Goal: Communication & Community: Answer question/provide support

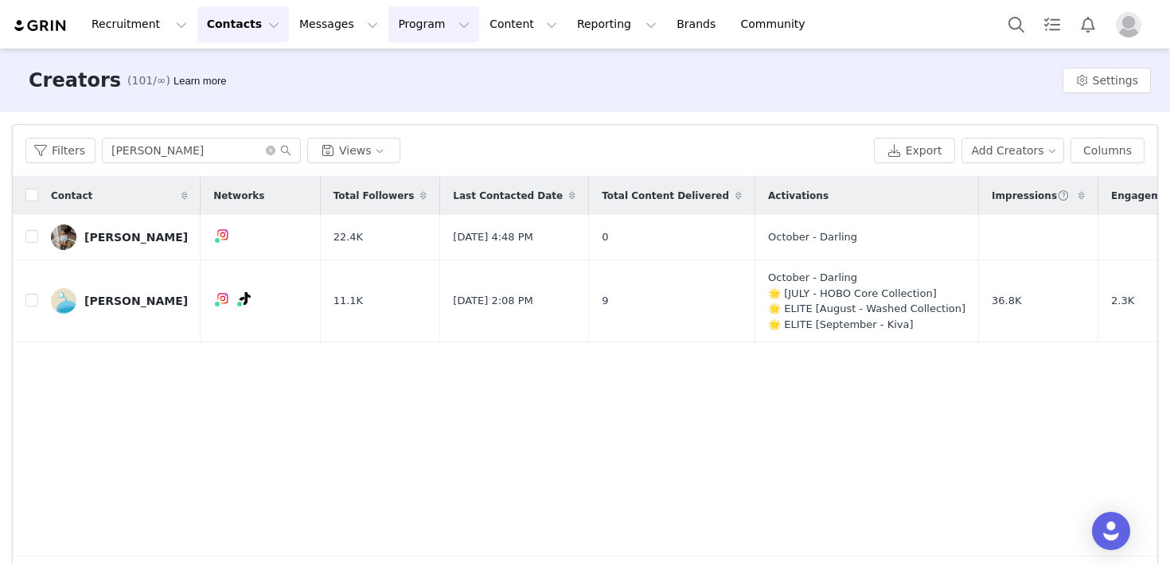
click at [388, 23] on button "Program Program" at bounding box center [433, 24] width 91 height 36
click at [396, 66] on p "Activations" at bounding box center [406, 70] width 61 height 17
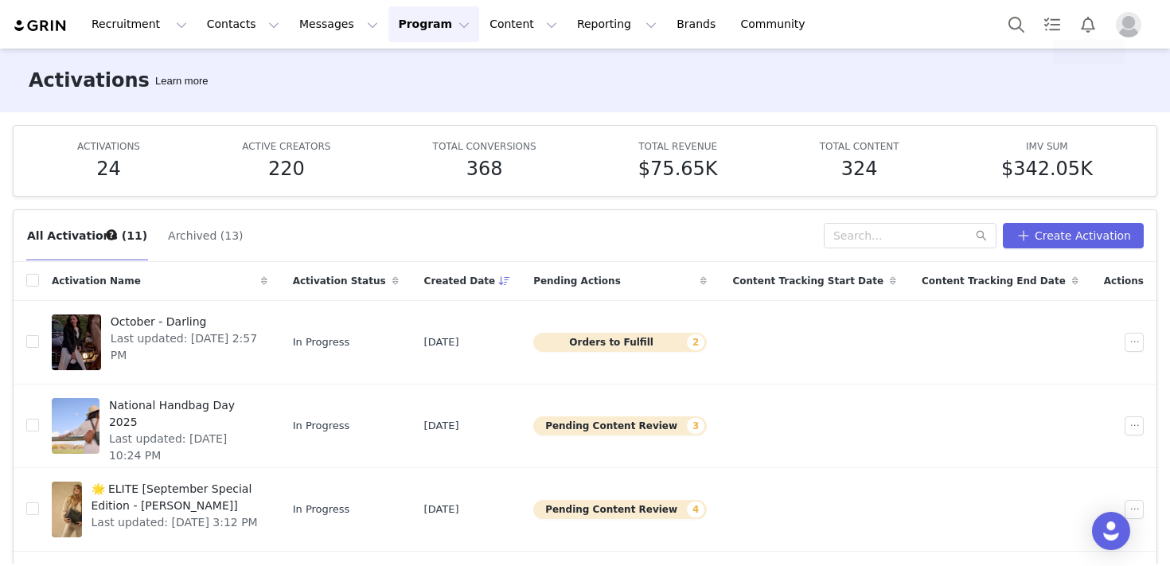
click at [1124, 24] on img "Profile" at bounding box center [1128, 24] width 25 height 25
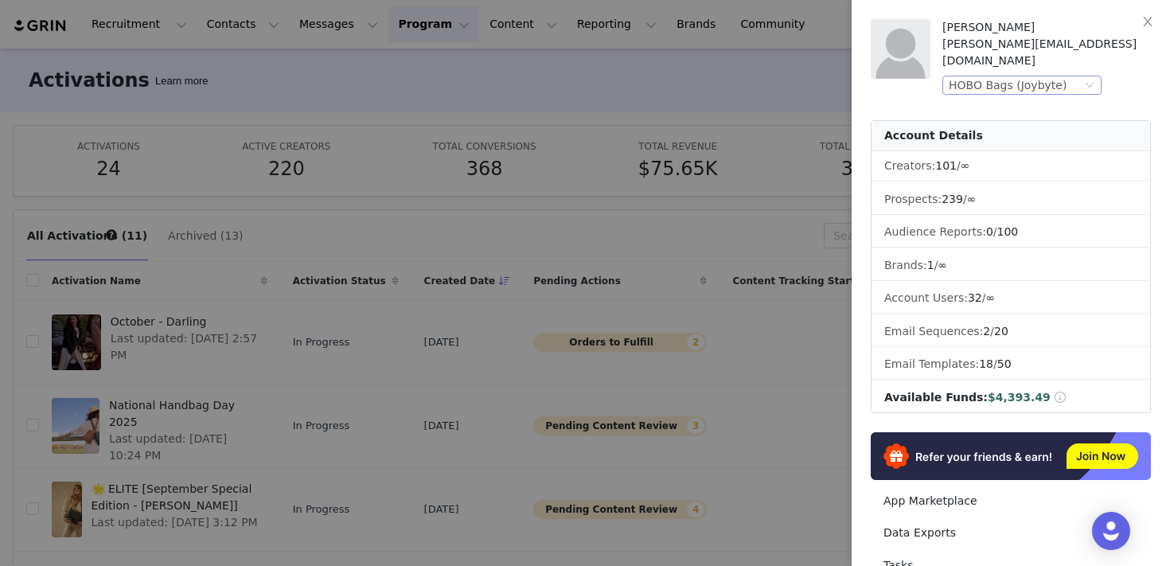
click at [1071, 76] on div "HOBO Bags (Joybyte)" at bounding box center [1014, 85] width 133 height 18
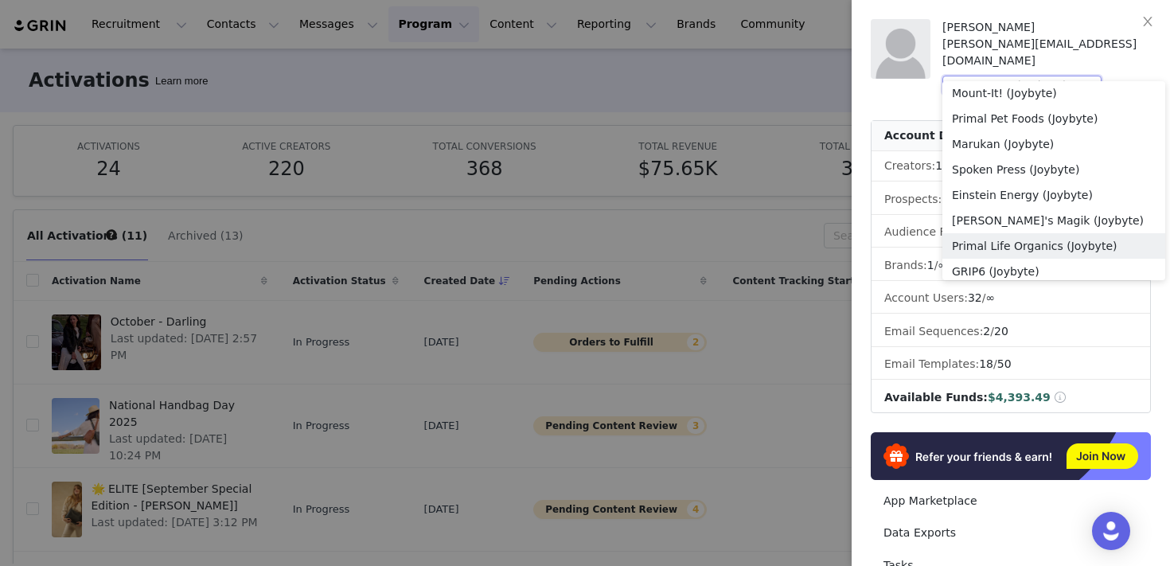
scroll to position [851, 0]
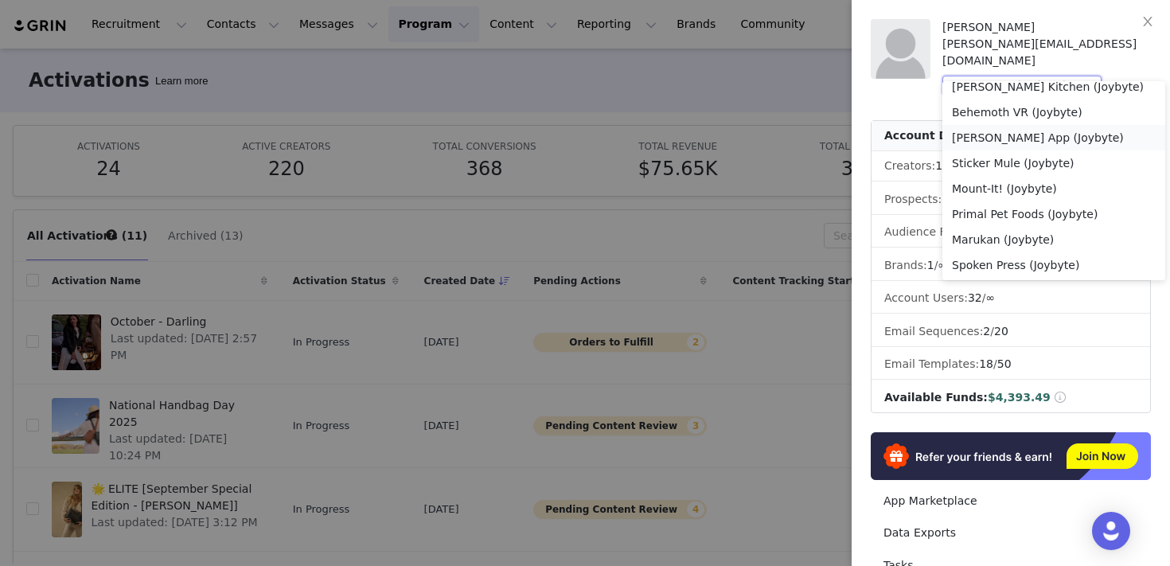
click at [1006, 142] on li "Riley App (Joybyte)" at bounding box center [1053, 137] width 223 height 25
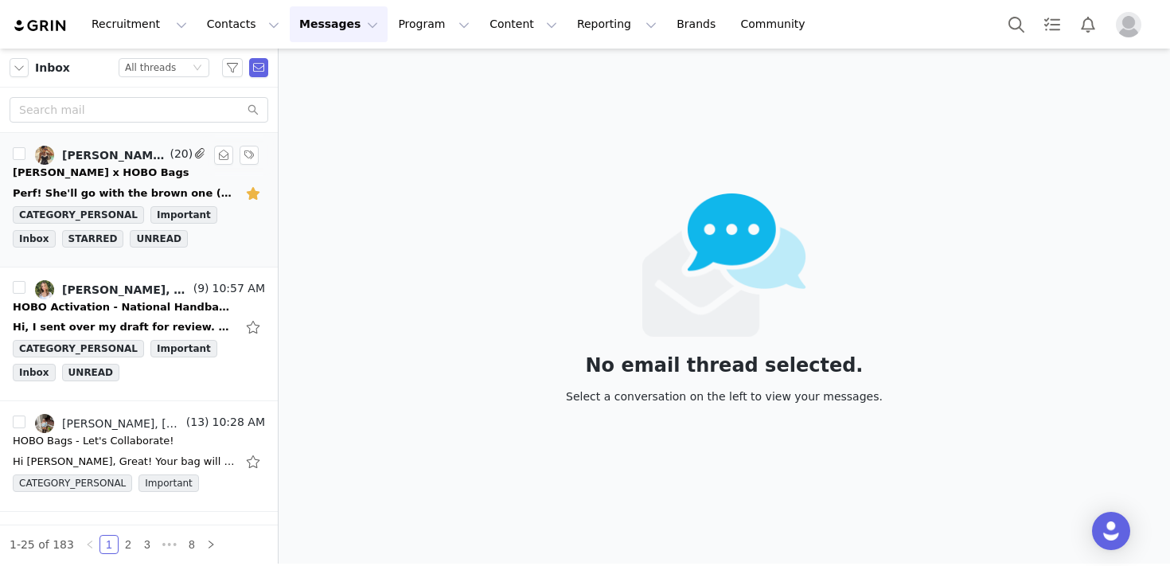
click at [84, 170] on div "Chloe x HOBO Bags" at bounding box center [101, 173] width 176 height 16
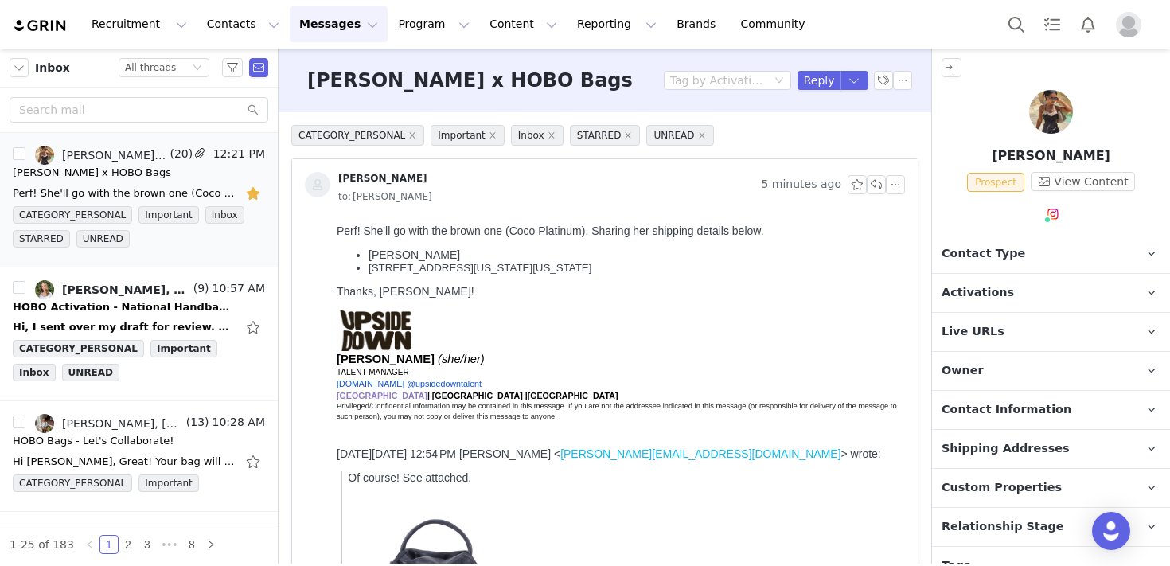
scroll to position [60, 0]
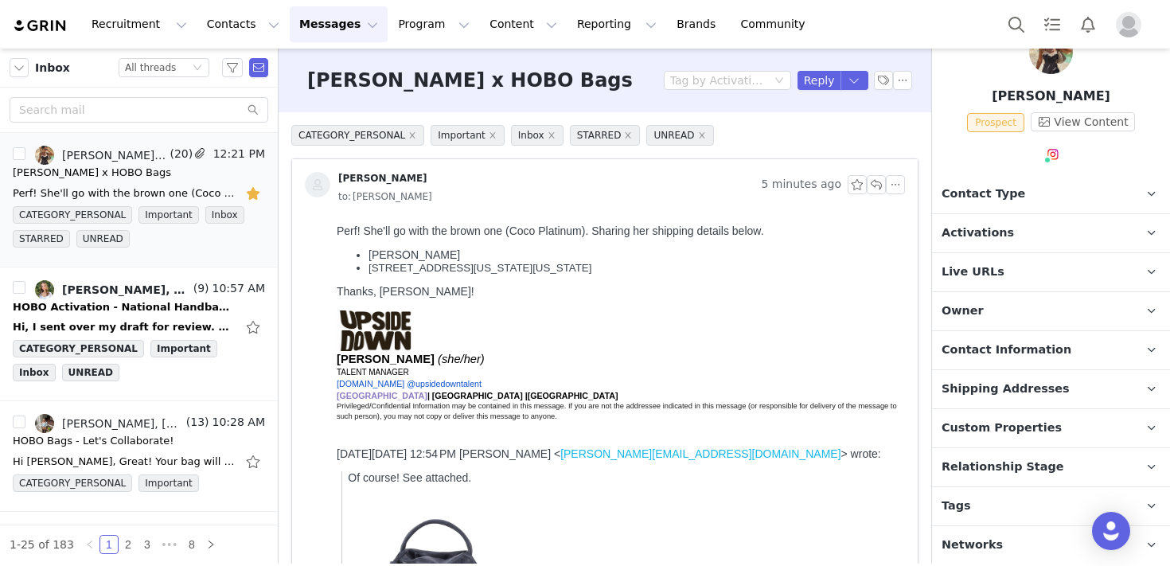
click at [1024, 384] on span "Shipping Addresses" at bounding box center [1005, 389] width 128 height 18
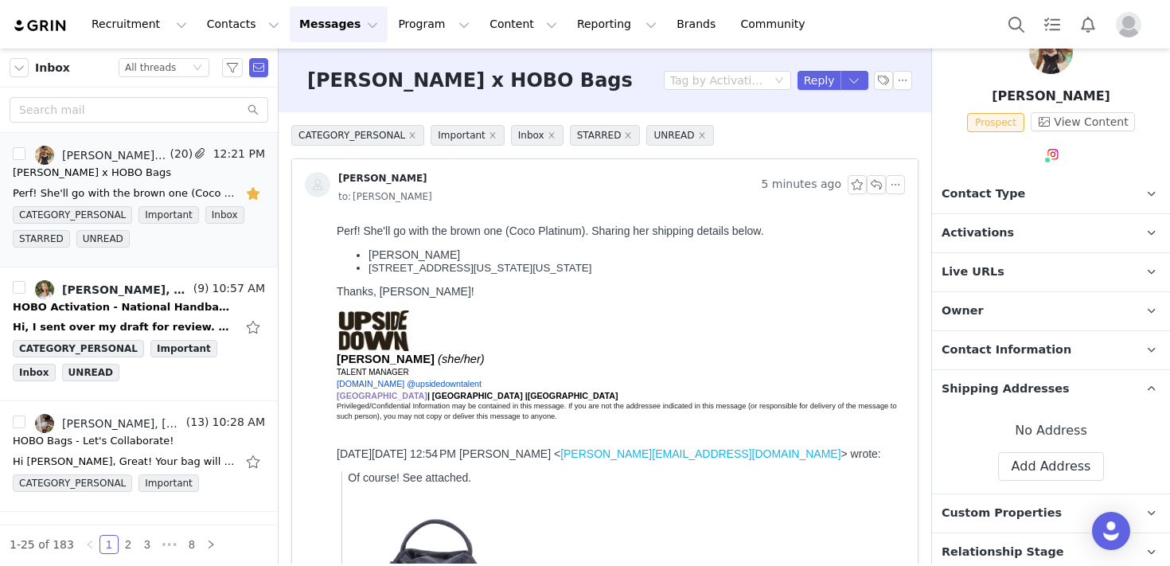
click at [1024, 384] on span "Shipping Addresses" at bounding box center [1005, 389] width 128 height 18
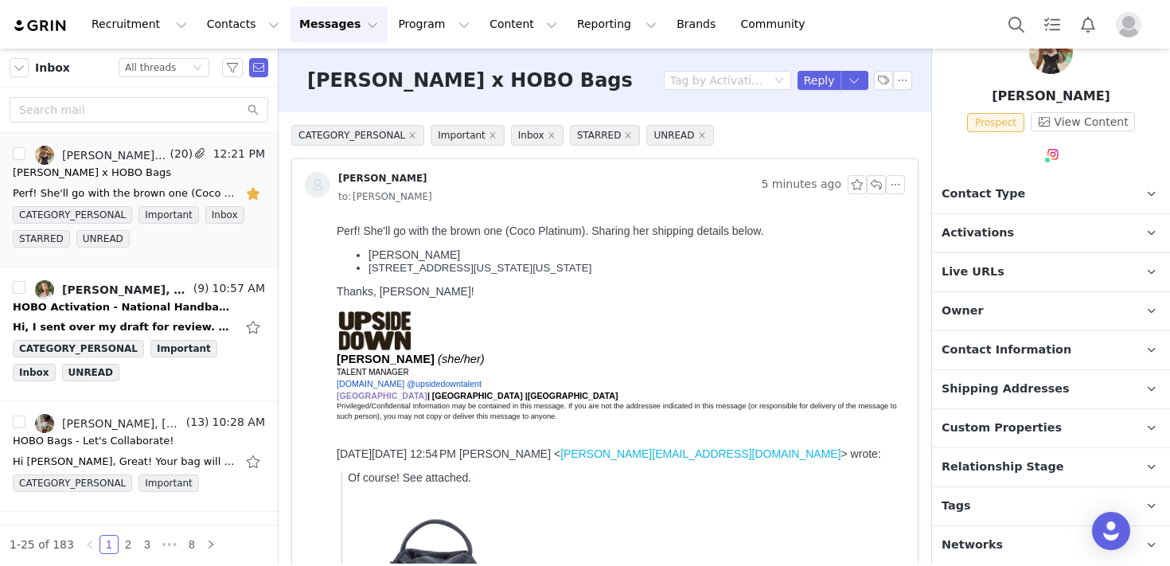
drag, startPoint x: 620, startPoint y: 268, endPoint x: 372, endPoint y: 255, distance: 248.6
click at [372, 255] on ul "Chloe Brown 1401 New York Ave NE, #457, Washington DC 20002" at bounding box center [618, 260] width 562 height 25
copy ul "Chloe Brown 1401 New York Ave NE, #457, Washington DC 20002"
click at [1019, 391] on span "Shipping Addresses" at bounding box center [1005, 389] width 128 height 18
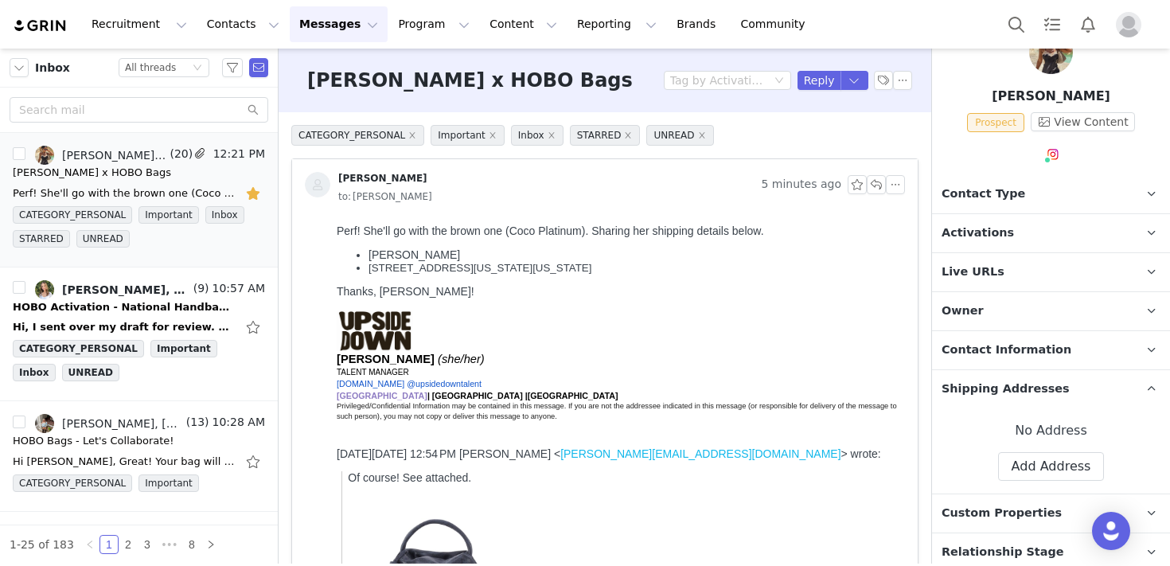
click at [1019, 391] on span "Shipping Addresses" at bounding box center [1005, 389] width 128 height 18
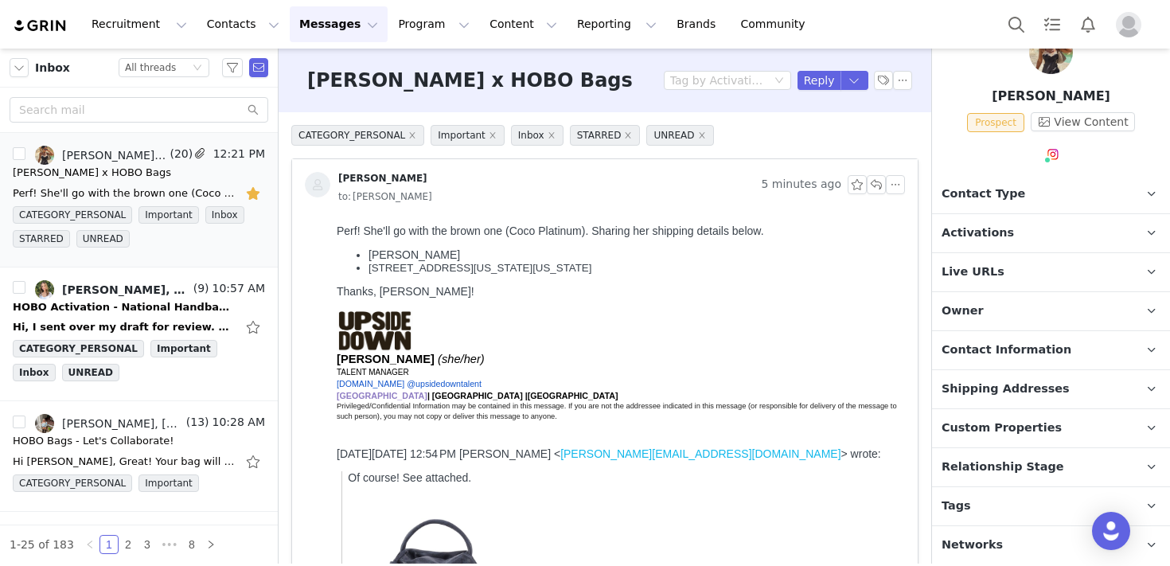
click at [999, 355] on span "Contact Information" at bounding box center [1006, 350] width 130 height 18
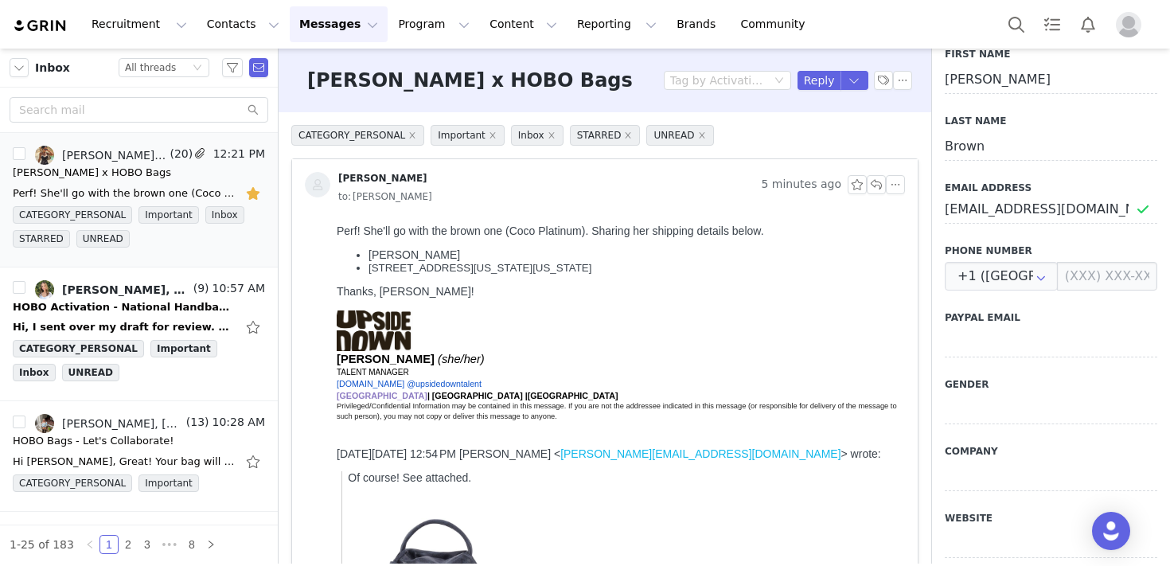
scroll to position [380, 0]
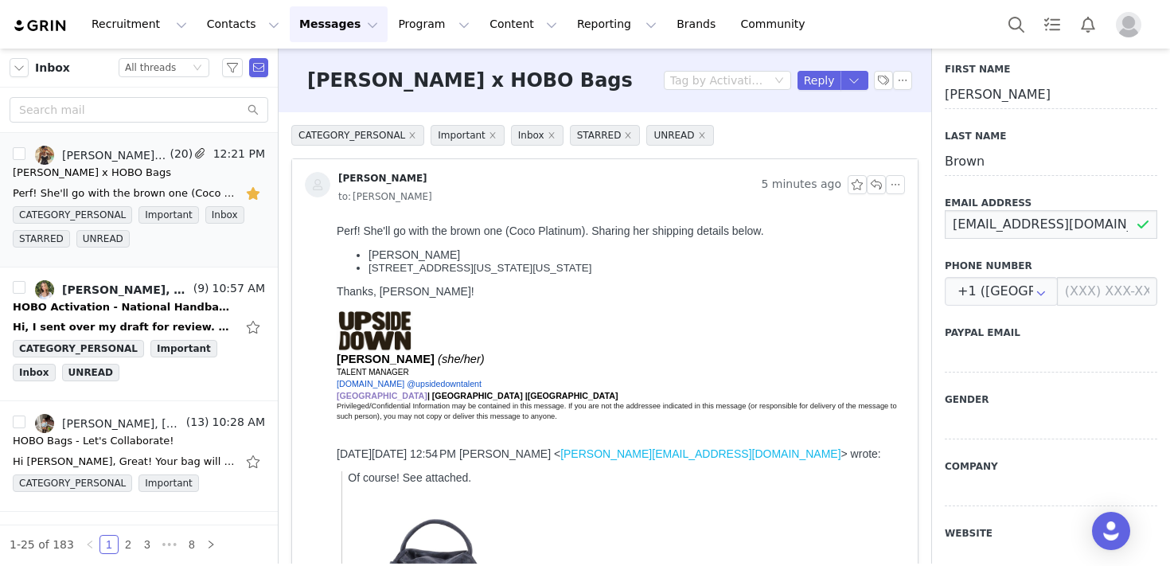
drag, startPoint x: 1087, startPoint y: 228, endPoint x: 933, endPoint y: 221, distance: 154.5
click at [933, 221] on div "First Name Chloe Last Name Brown Email Address craebrown3@gmail.com Phone Numbe…" at bounding box center [1051, 327] width 238 height 556
click at [893, 185] on button "button" at bounding box center [895, 184] width 19 height 19
click at [806, 298] on div "Chloe Brown 1401 New York Ave NE, #457, Washington DC 20002 Thanks, Alex!" at bounding box center [618, 272] width 562 height 49
click at [900, 215] on li "Reply All" at bounding box center [920, 213] width 68 height 25
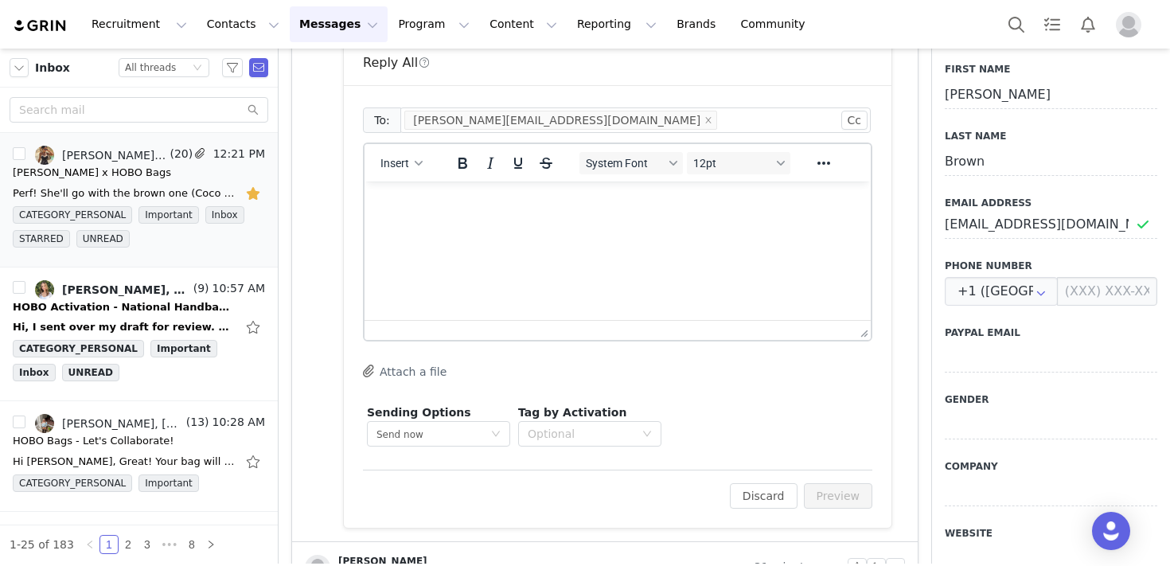
scroll to position [0, 0]
click at [582, 224] on html at bounding box center [617, 202] width 506 height 43
click at [821, 500] on button "Preview" at bounding box center [838, 495] width 69 height 25
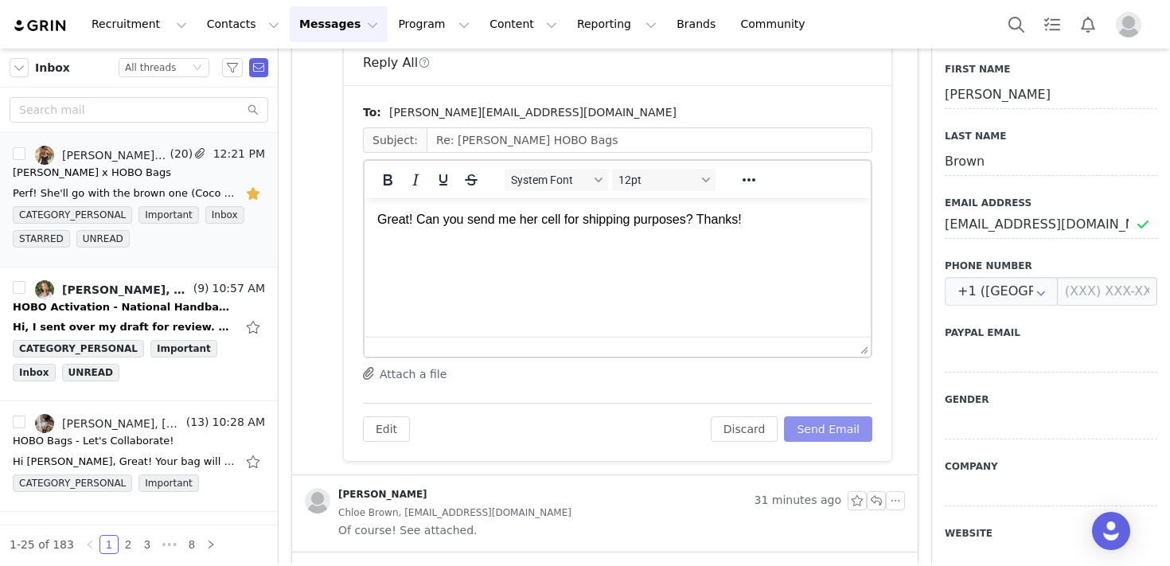
click at [823, 426] on button "Send Email" at bounding box center [828, 428] width 88 height 25
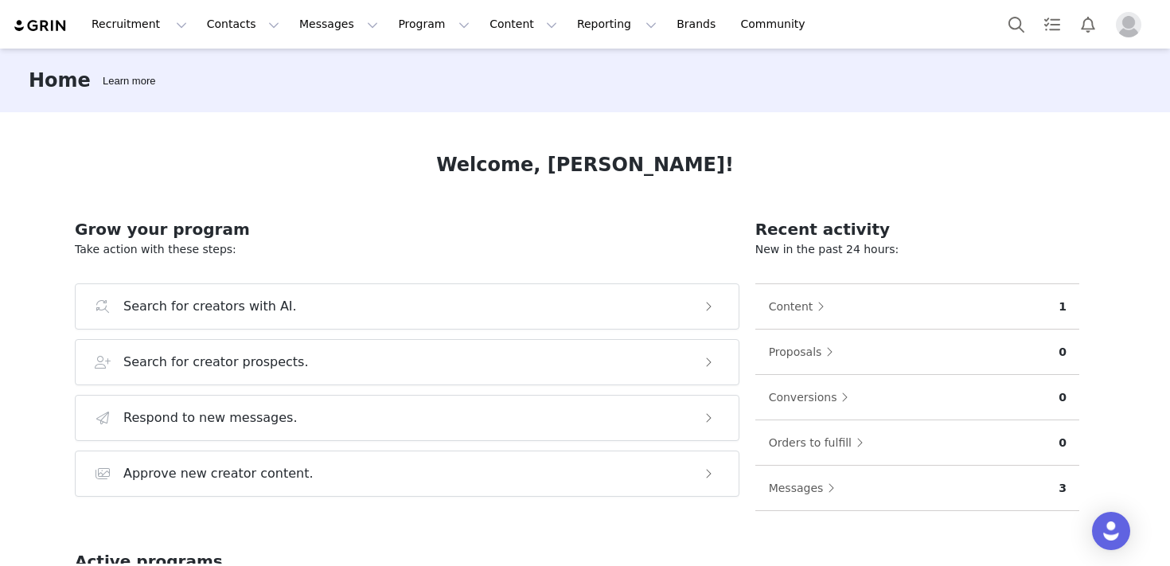
click at [1124, 37] on div at bounding box center [1078, 24] width 158 height 36
click at [1131, 31] on img "Profile" at bounding box center [1128, 24] width 25 height 25
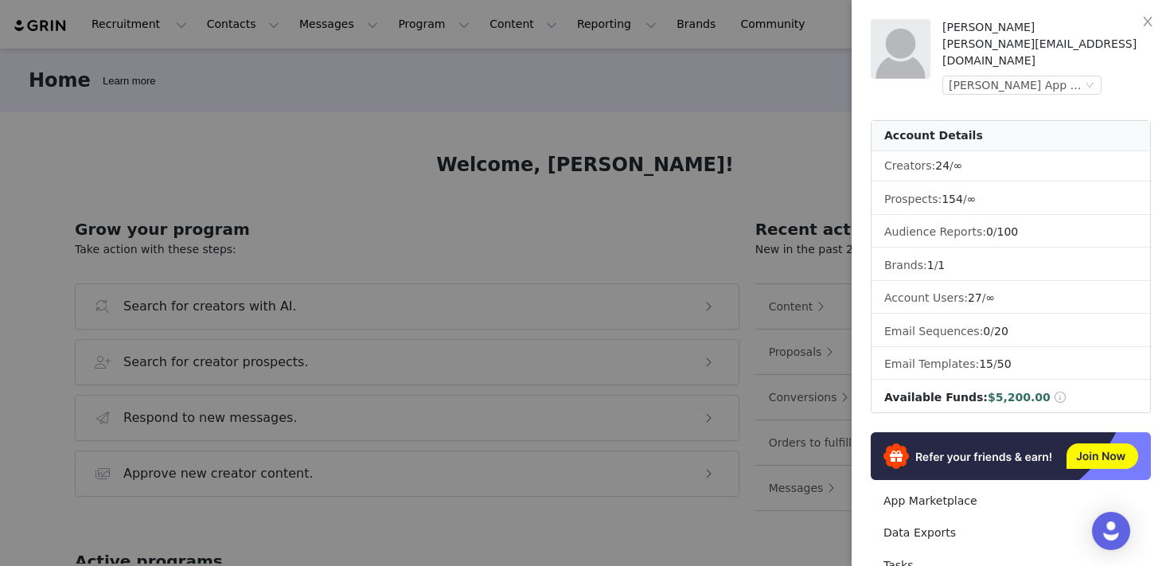
click at [320, 25] on div at bounding box center [585, 283] width 1170 height 566
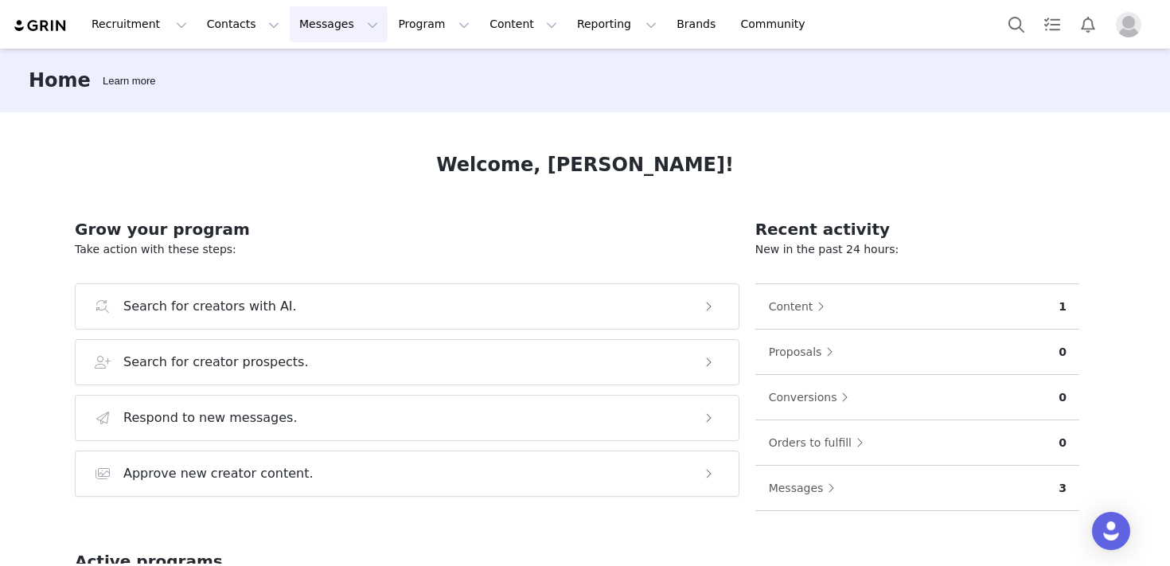
click at [329, 29] on button "Messages Messages" at bounding box center [339, 24] width 98 height 36
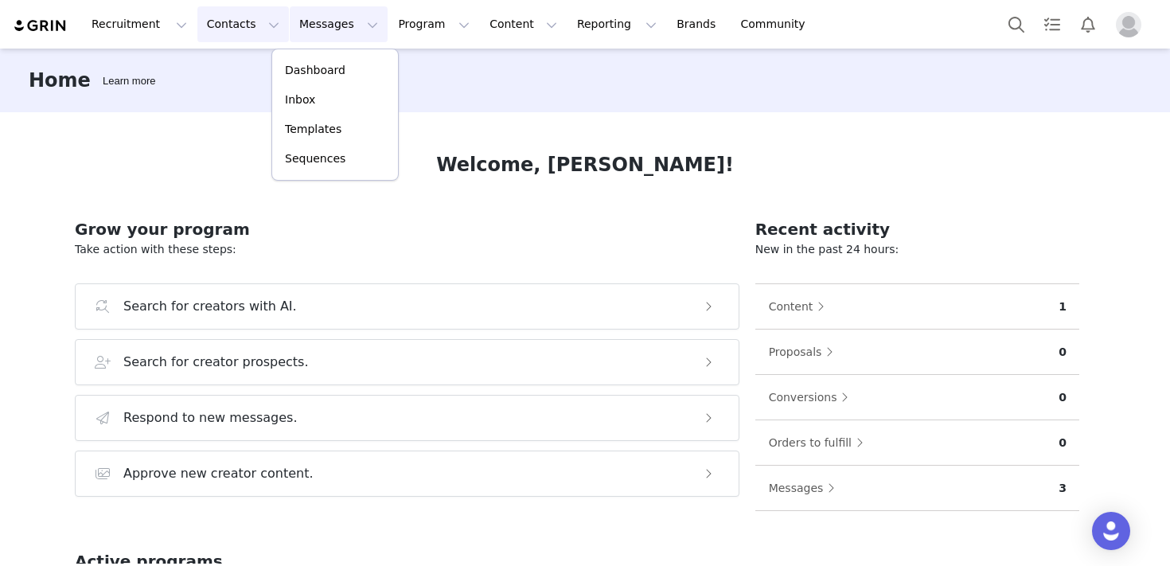
click at [238, 21] on button "Contacts Contacts" at bounding box center [243, 24] width 92 height 36
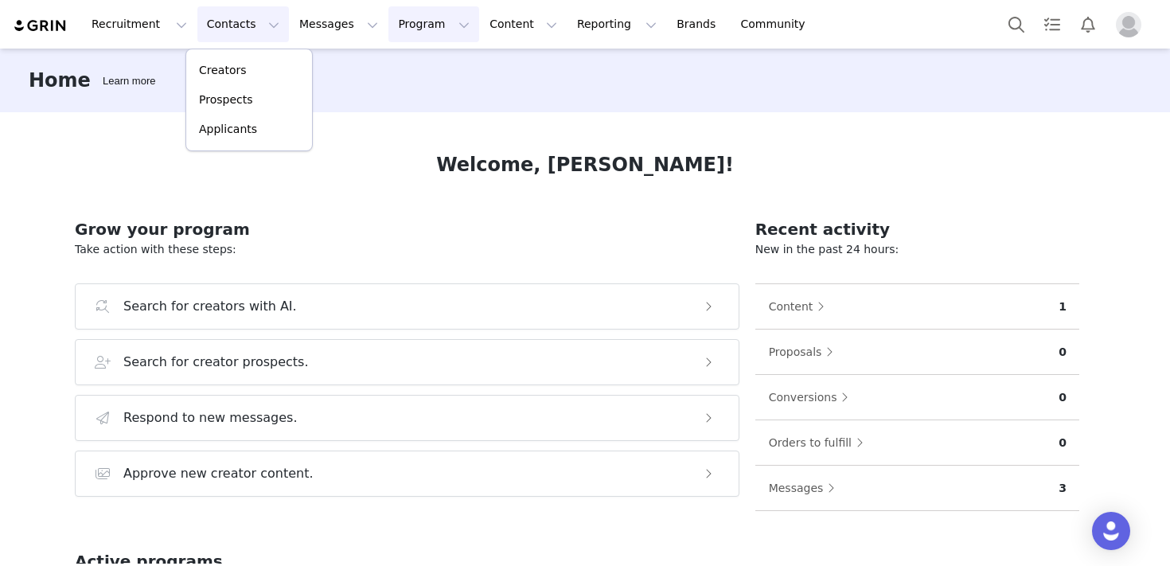
click at [391, 23] on button "Program Program" at bounding box center [433, 24] width 91 height 36
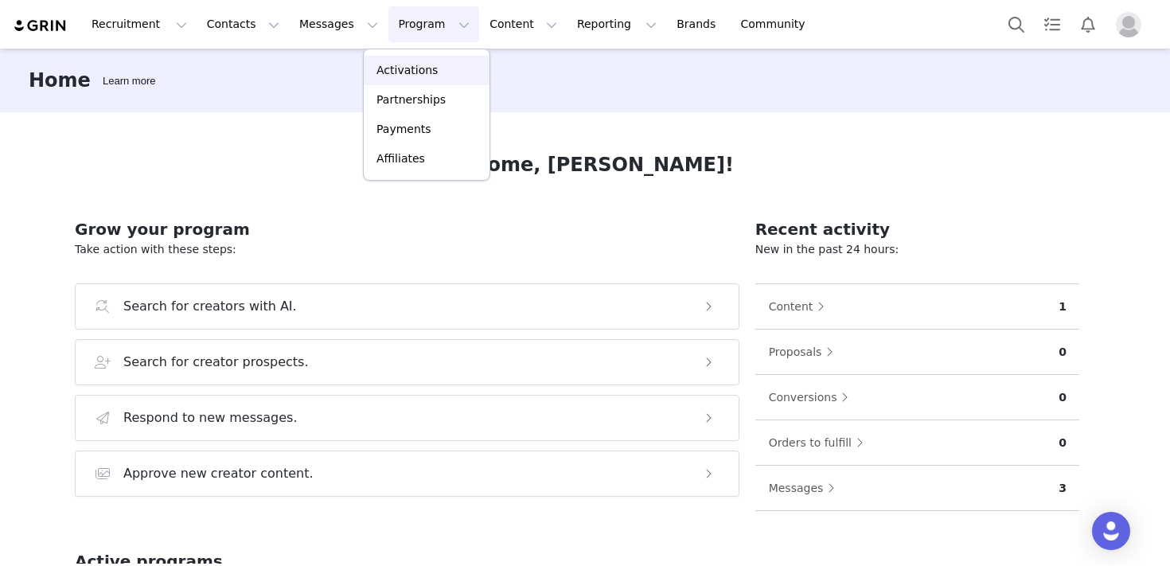
click at [397, 68] on p "Activations" at bounding box center [406, 70] width 61 height 17
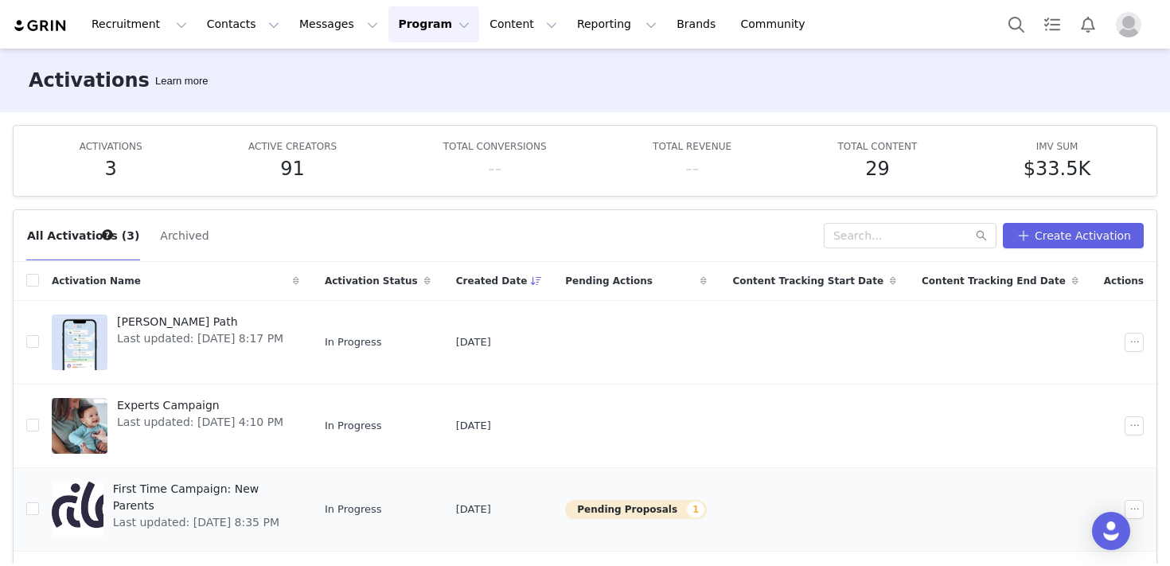
click at [257, 514] on span "Last updated: Aug 28, 2025 8:35 PM" at bounding box center [201, 522] width 177 height 17
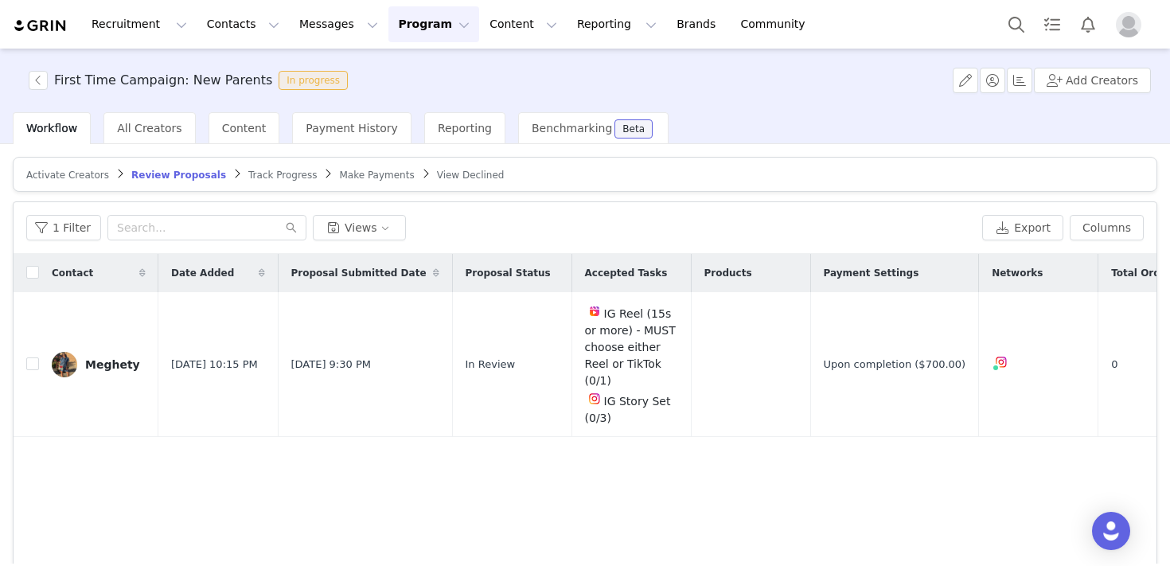
click at [68, 170] on span "Activate Creators" at bounding box center [67, 174] width 83 height 11
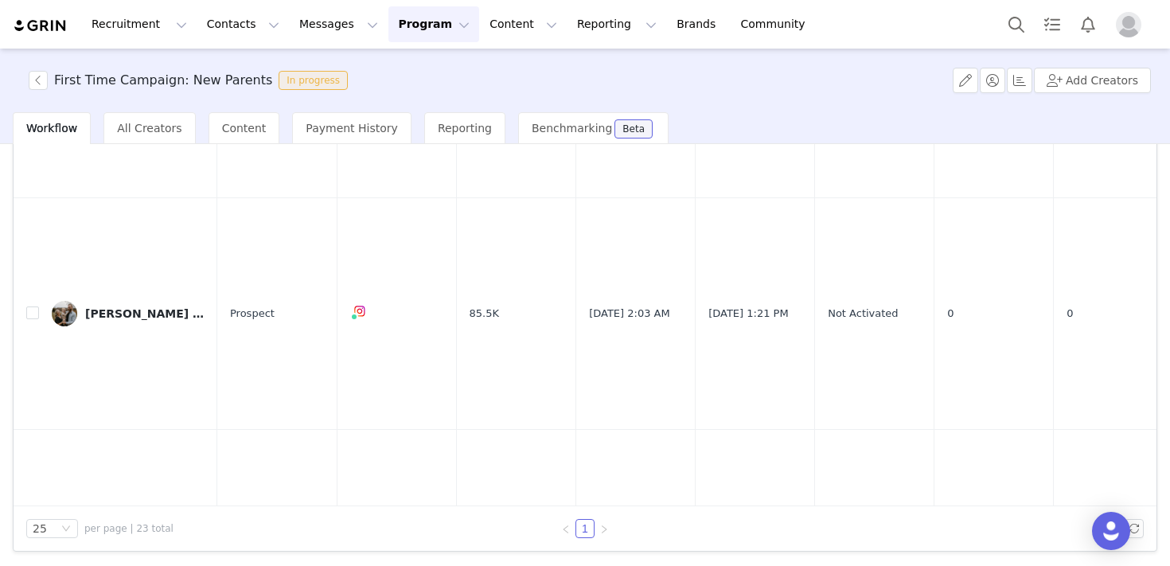
scroll to position [4393, 0]
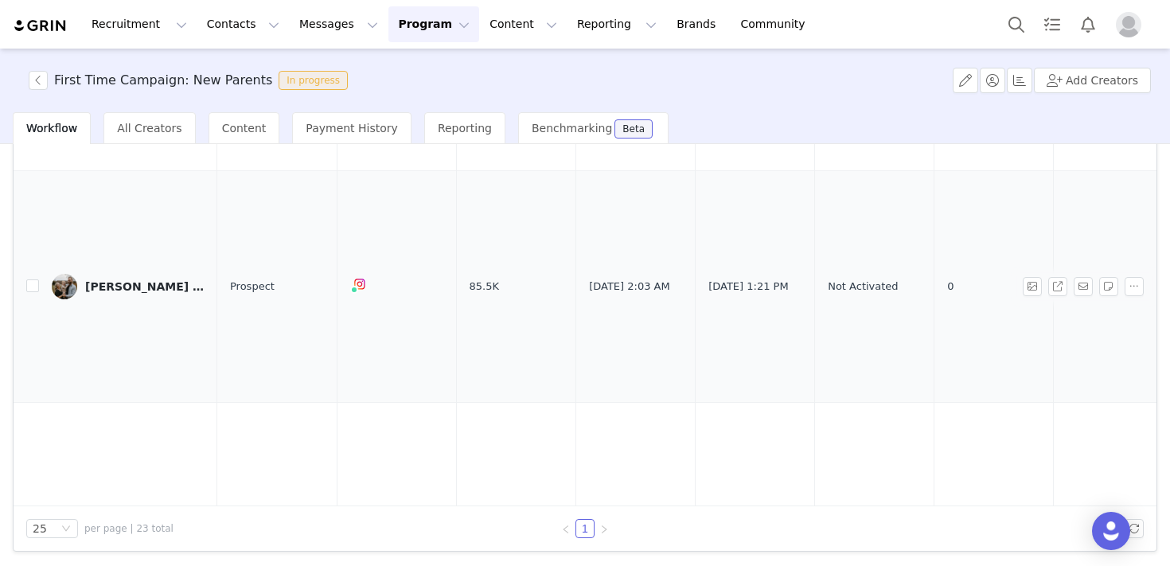
click at [148, 280] on div "Ashley (mylifesailyblog)" at bounding box center [144, 286] width 119 height 13
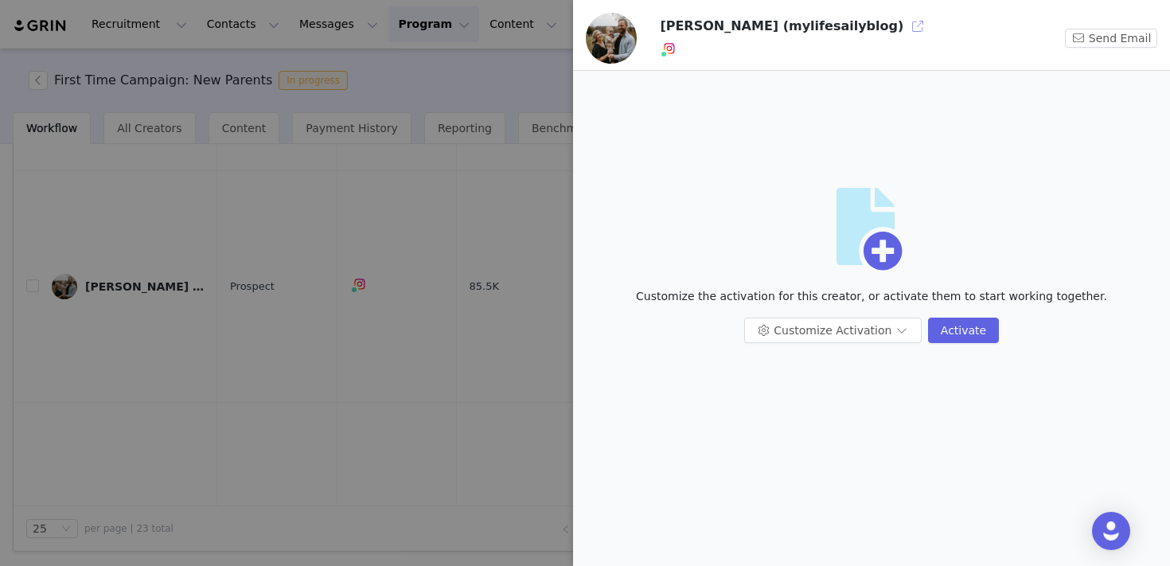
click at [905, 24] on button "button" at bounding box center [917, 26] width 25 height 25
click at [296, 300] on div at bounding box center [585, 283] width 1170 height 566
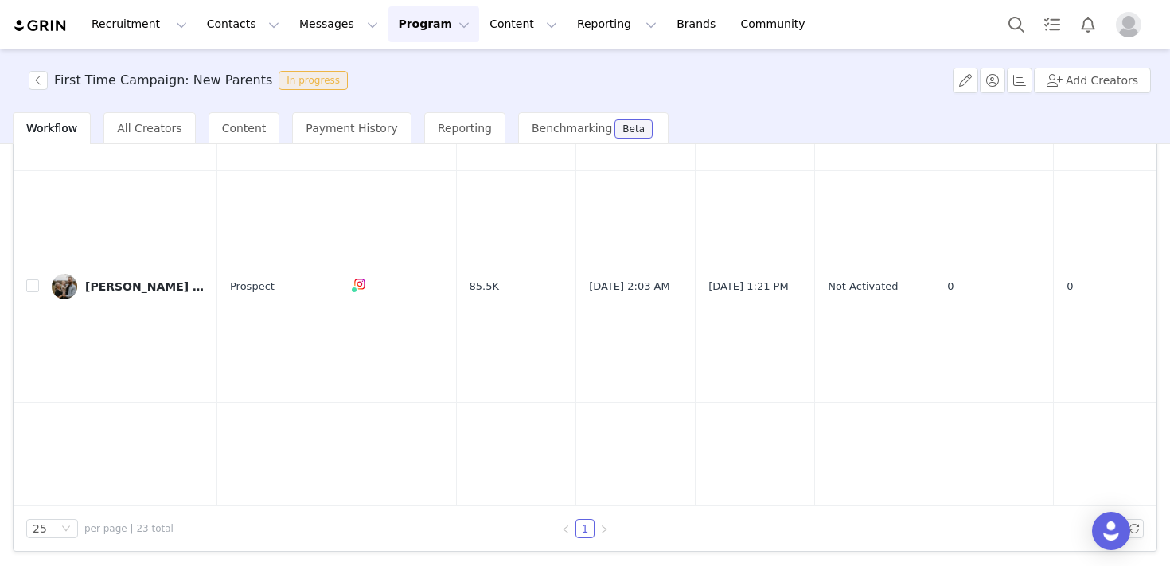
scroll to position [0, 0]
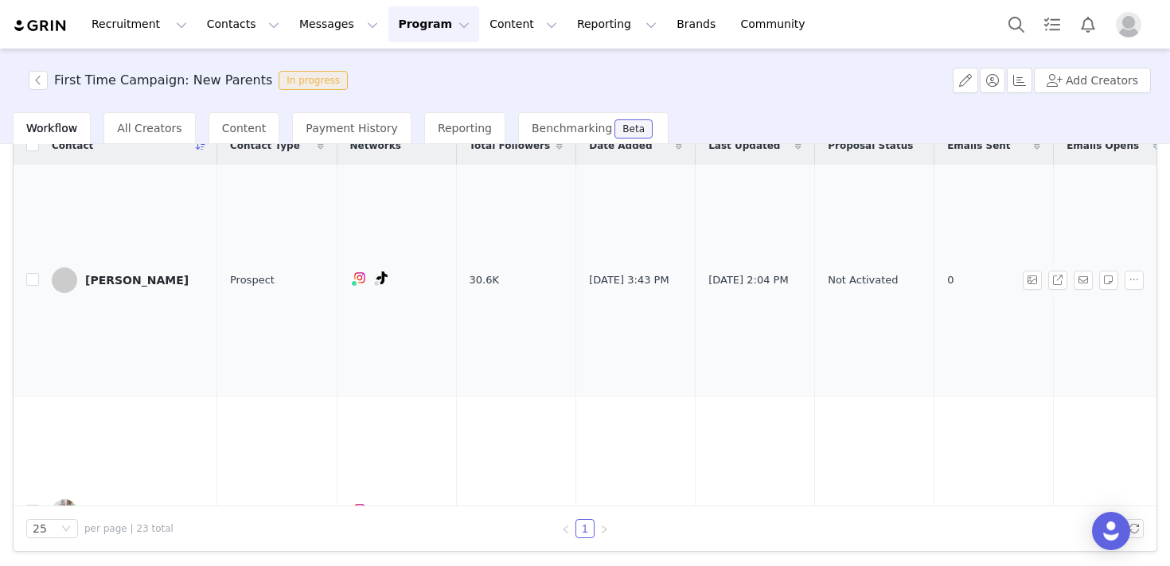
click at [107, 274] on div "Sophie Geraci" at bounding box center [136, 280] width 103 height 13
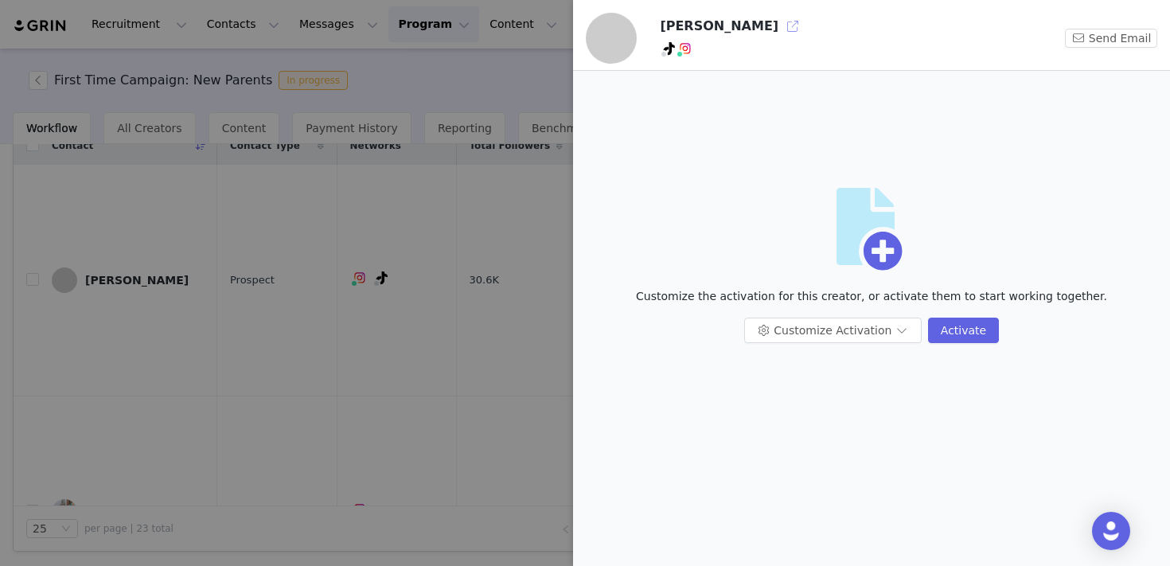
click at [780, 26] on button "button" at bounding box center [792, 26] width 25 height 25
click at [319, 474] on div at bounding box center [585, 283] width 1170 height 566
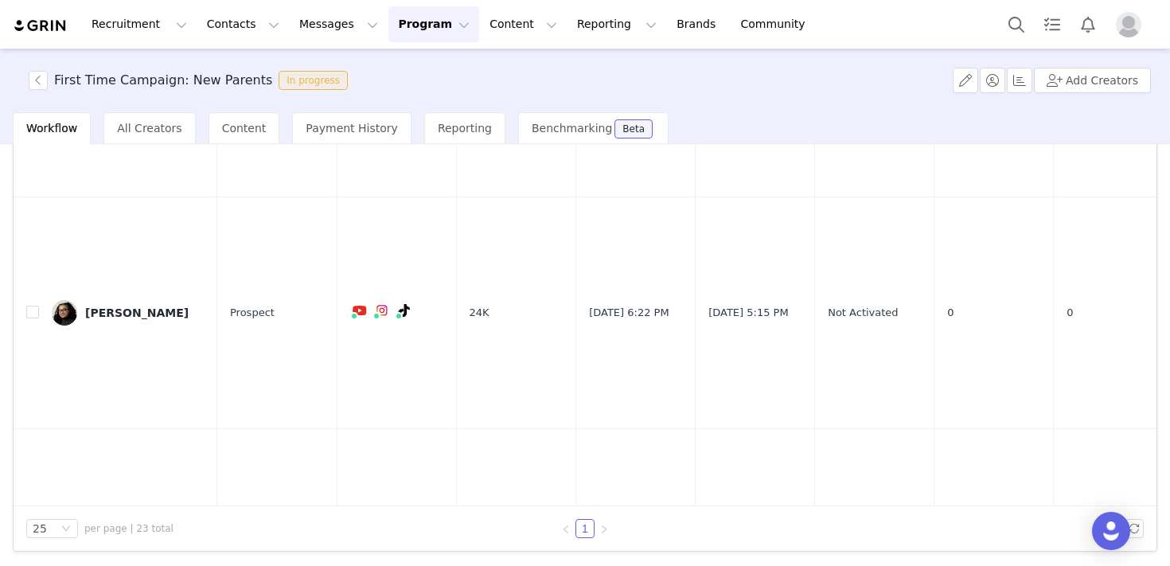
scroll to position [668, 0]
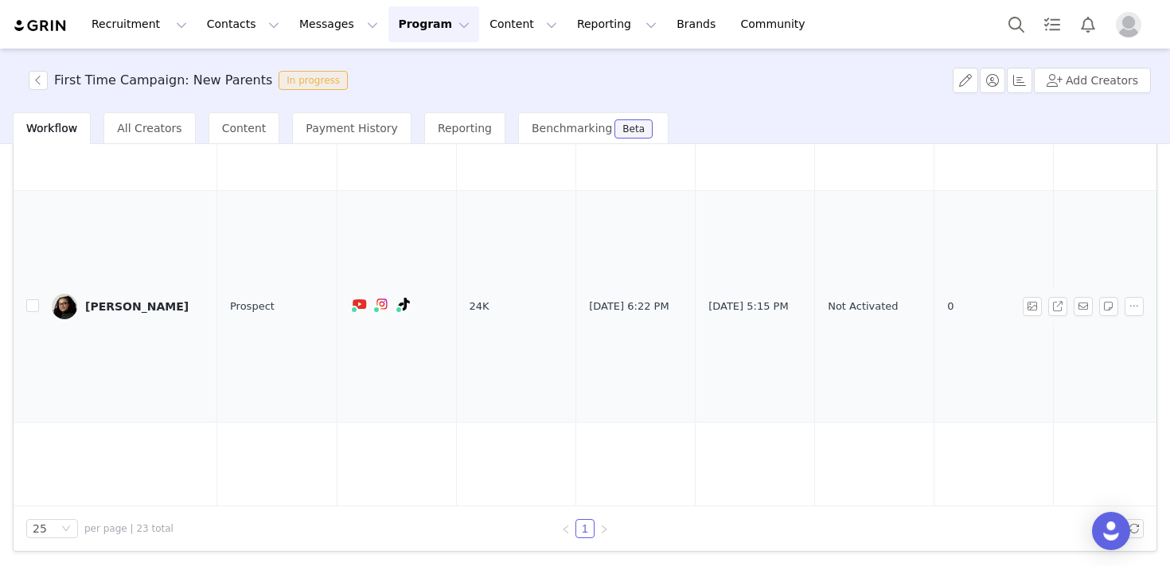
click at [103, 302] on div "Kiara Lyles" at bounding box center [136, 306] width 103 height 13
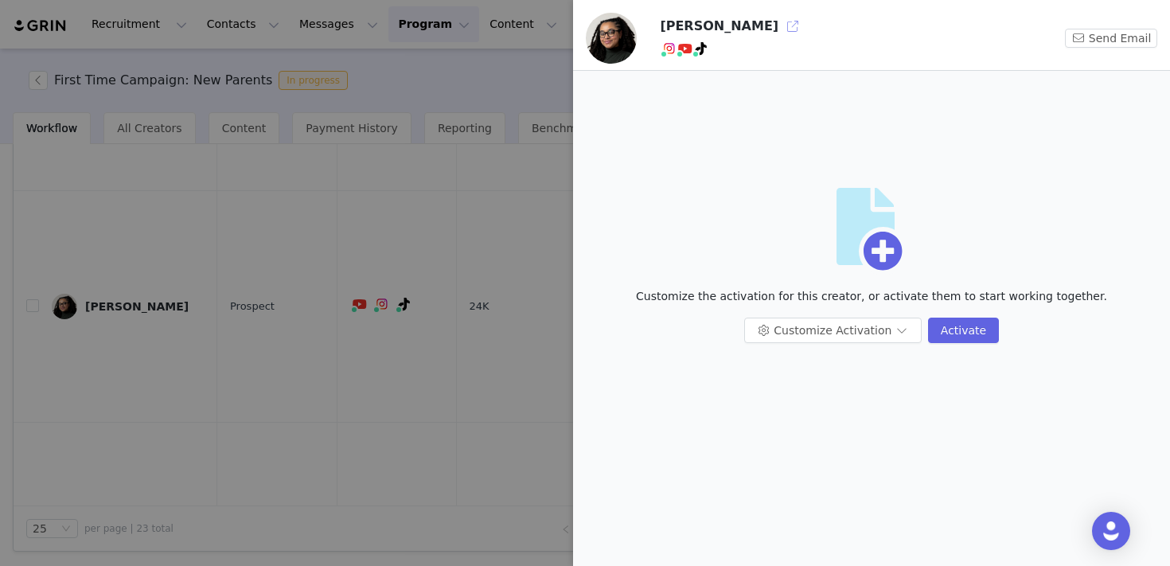
click at [780, 23] on button "button" at bounding box center [792, 26] width 25 height 25
click at [236, 344] on div at bounding box center [585, 283] width 1170 height 566
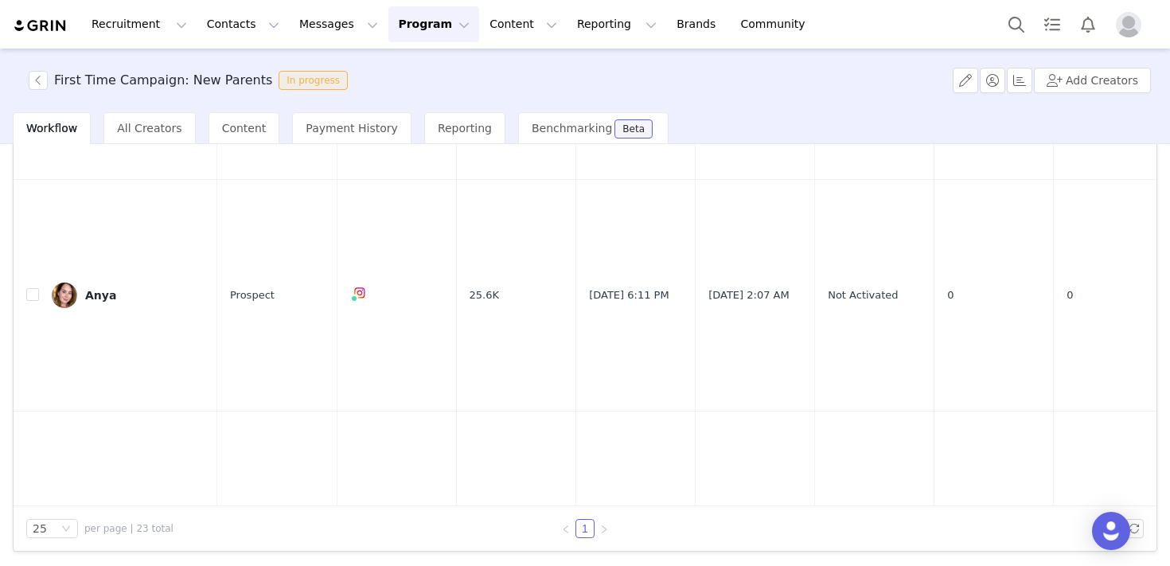
scroll to position [4642, 0]
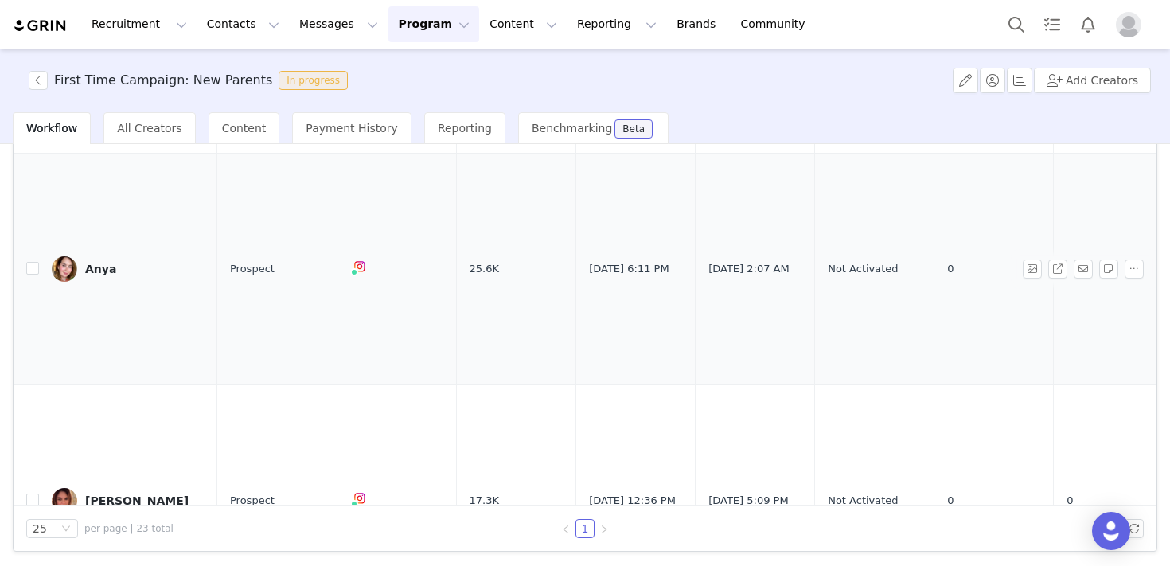
click at [103, 263] on div "Anya" at bounding box center [100, 269] width 31 height 13
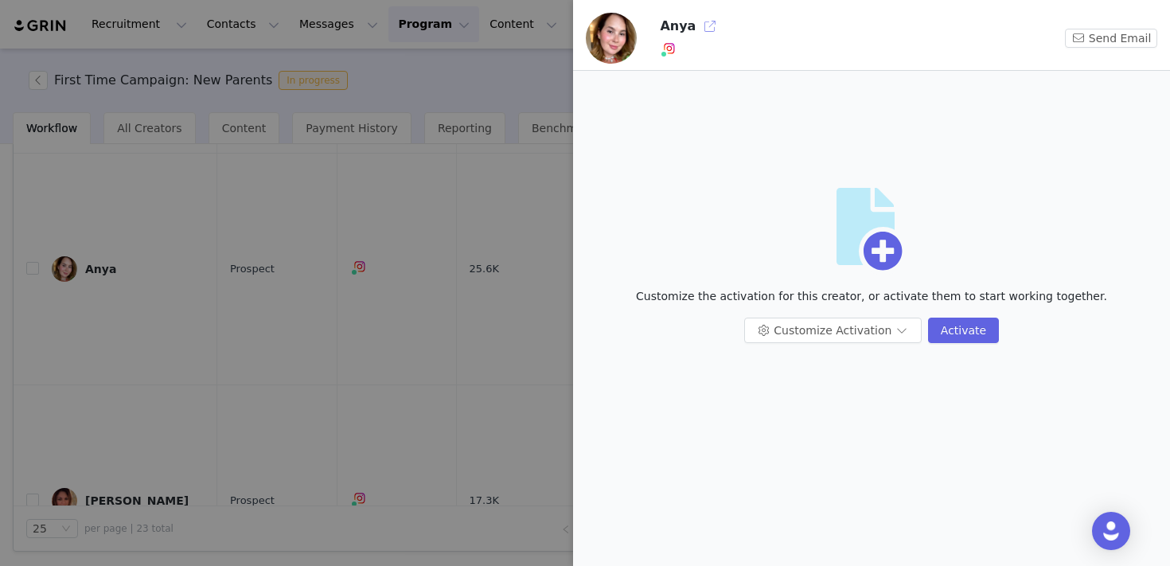
click at [708, 26] on button "button" at bounding box center [709, 26] width 25 height 25
click at [170, 361] on div at bounding box center [585, 283] width 1170 height 566
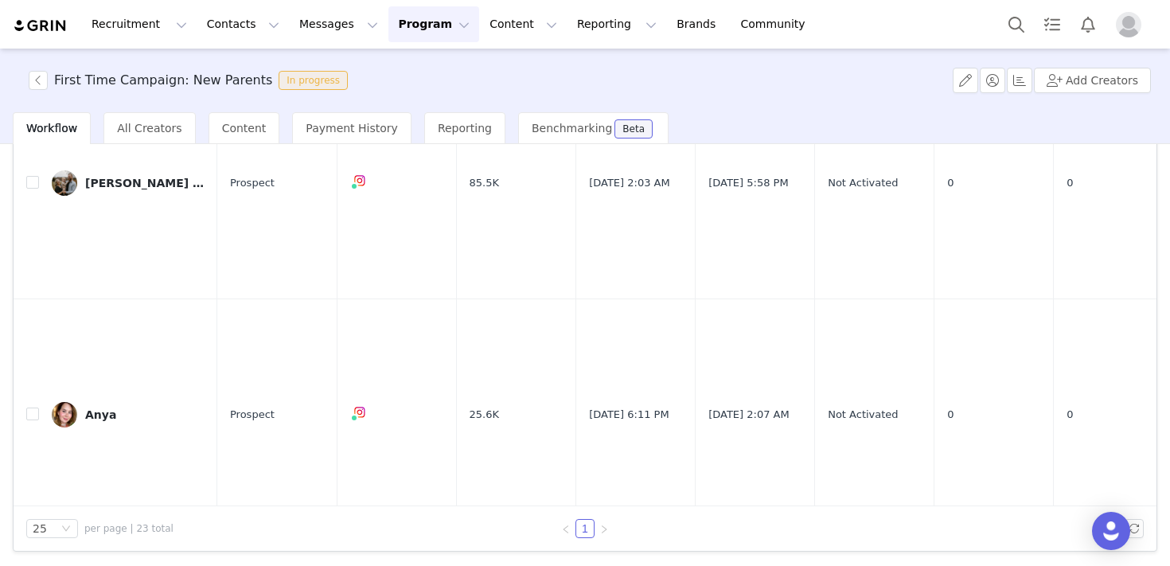
scroll to position [4402, 0]
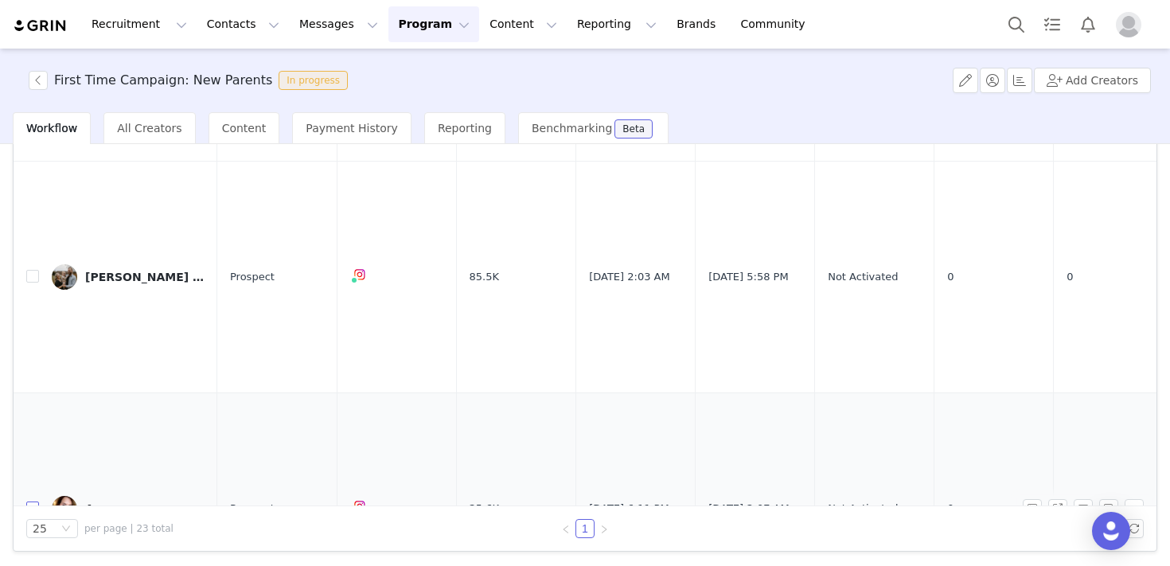
click at [33, 501] on input "checkbox" at bounding box center [32, 507] width 13 height 13
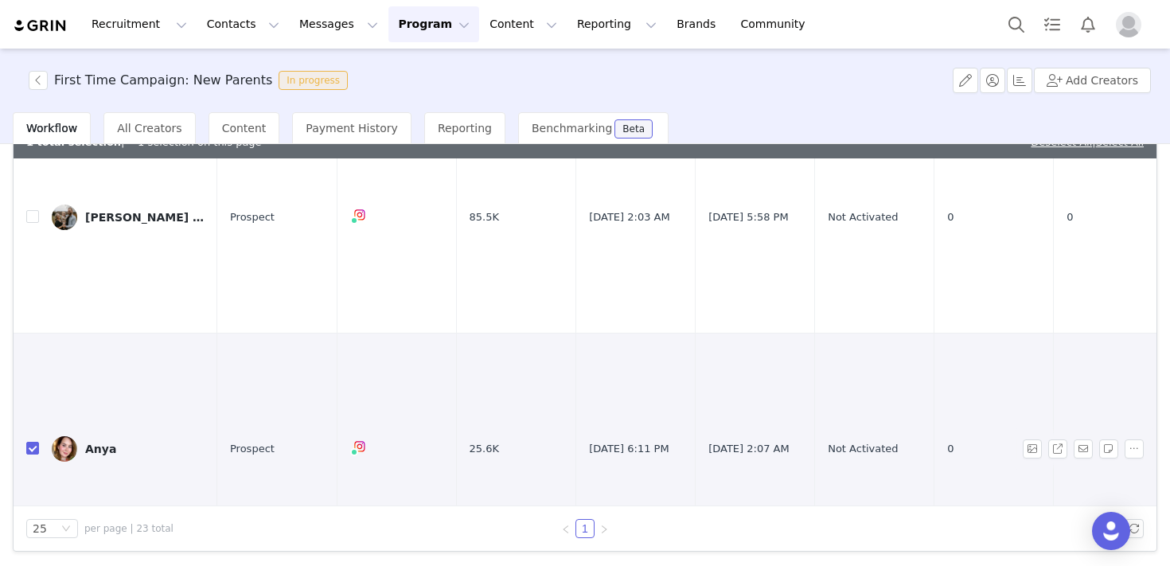
scroll to position [4515, 0]
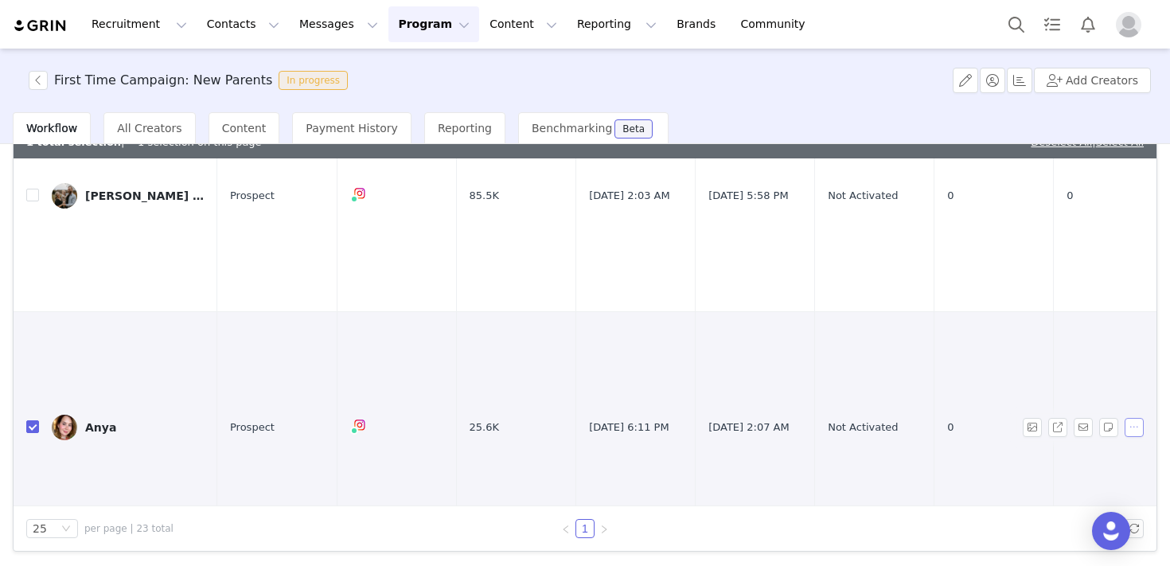
click at [1130, 418] on button "button" at bounding box center [1133, 427] width 19 height 19
click at [1066, 452] on span "Remove Proposal" at bounding box center [1093, 456] width 96 height 18
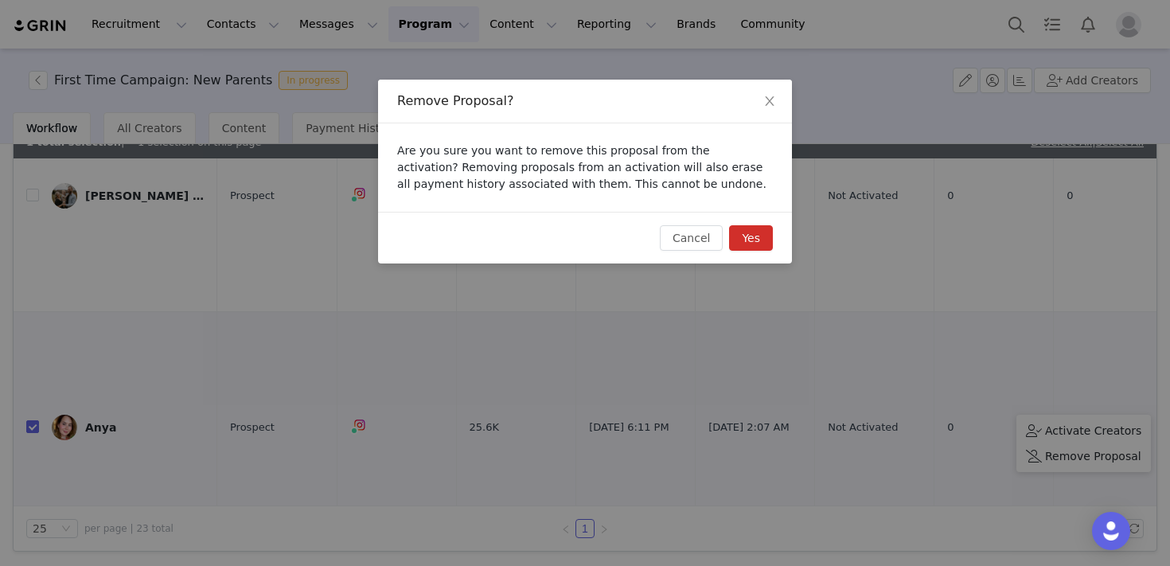
click at [747, 236] on button "Yes" at bounding box center [751, 237] width 44 height 25
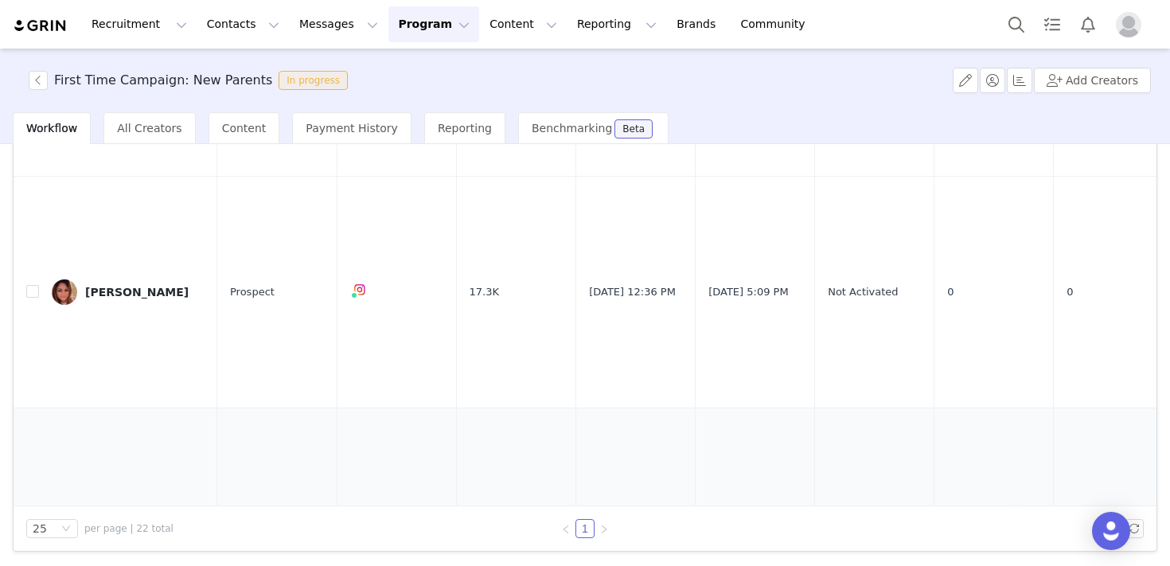
scroll to position [4649, 0]
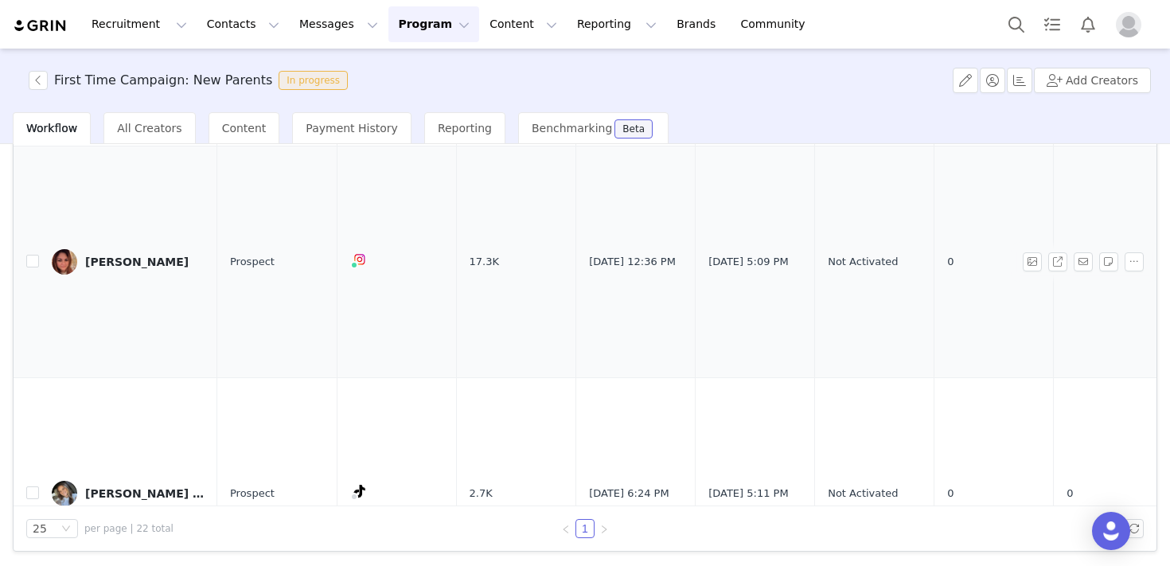
click at [113, 255] on div "Ana Machado" at bounding box center [136, 261] width 103 height 13
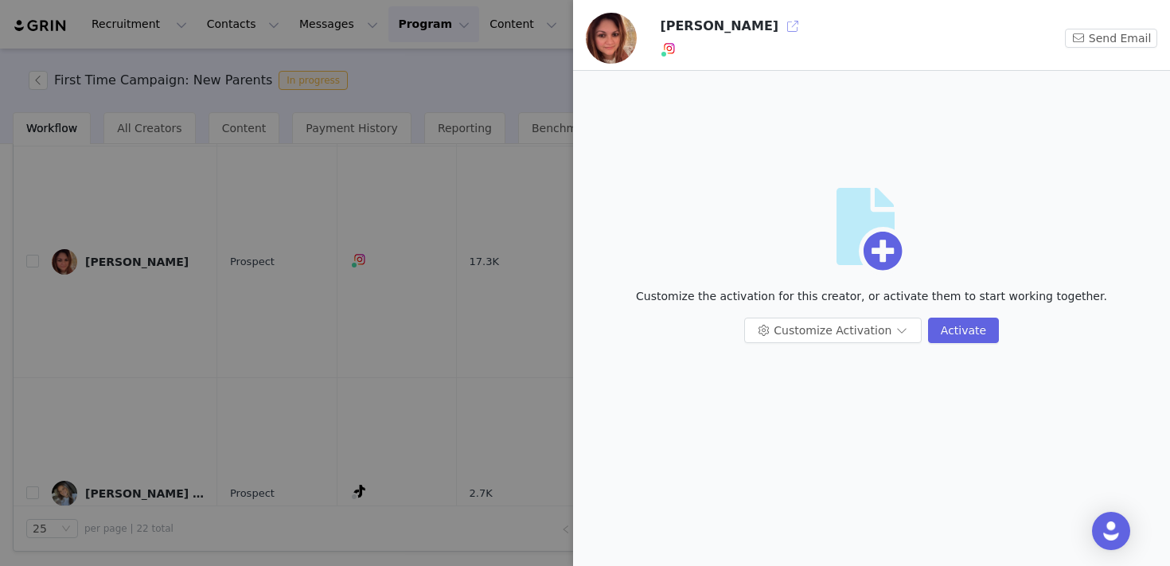
click at [780, 27] on button "button" at bounding box center [792, 26] width 25 height 25
click at [363, 333] on div at bounding box center [585, 283] width 1170 height 566
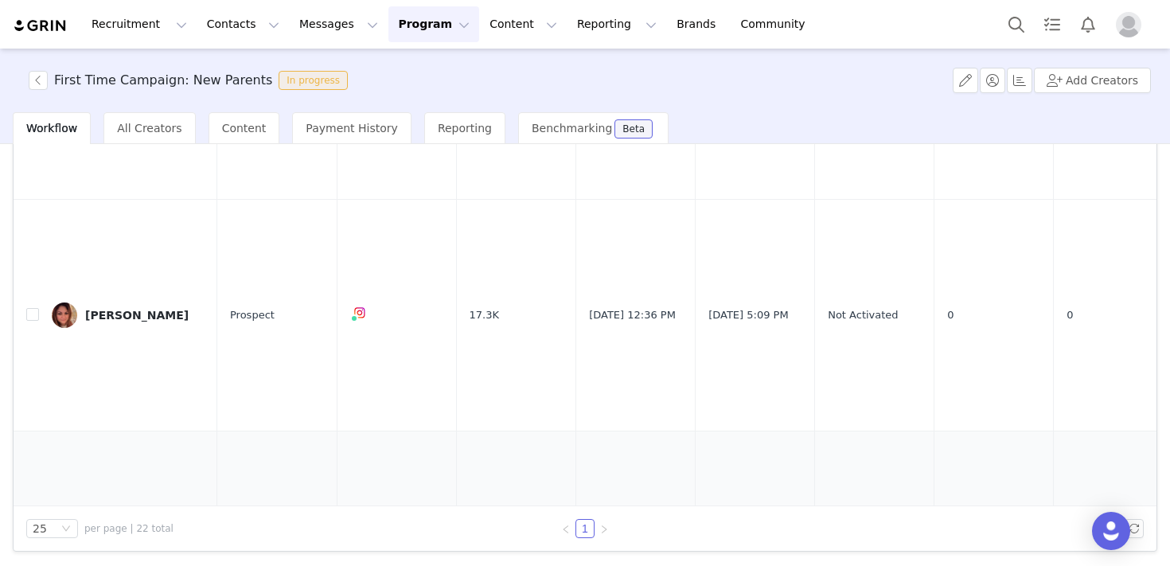
scroll to position [4582, 0]
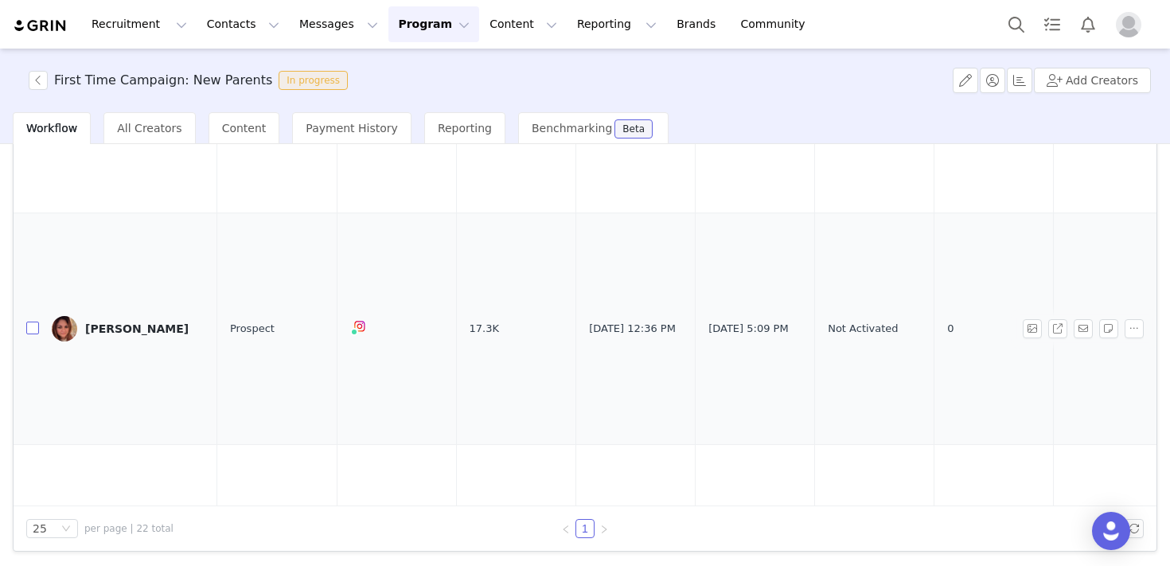
click at [35, 321] on input "checkbox" at bounding box center [32, 327] width 13 height 13
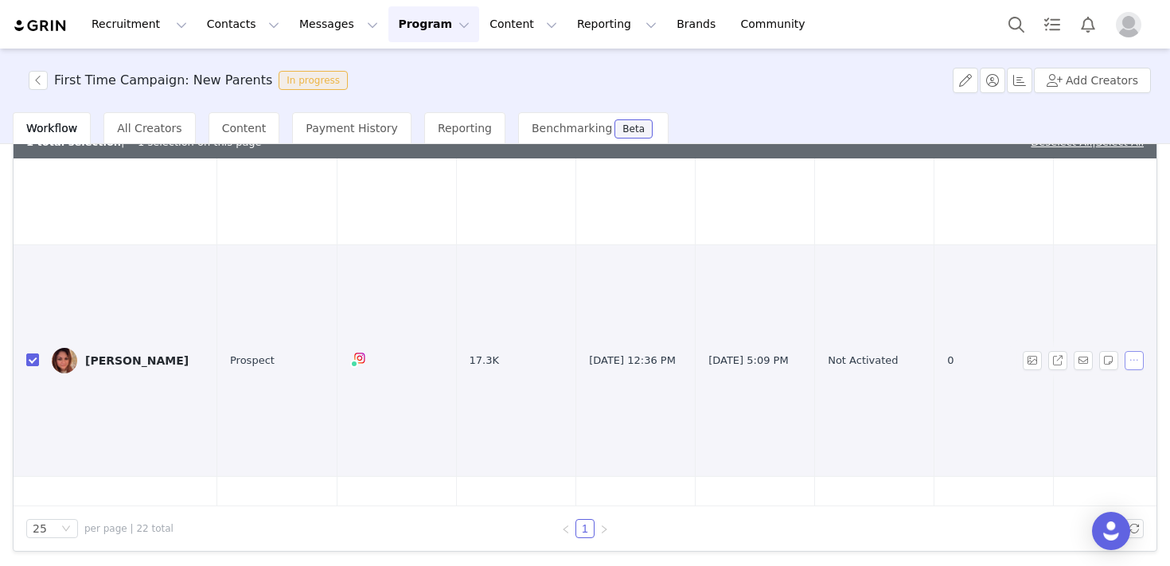
click at [1138, 351] on button "button" at bounding box center [1133, 360] width 19 height 19
click at [1108, 386] on span "Remove Proposal" at bounding box center [1093, 389] width 96 height 18
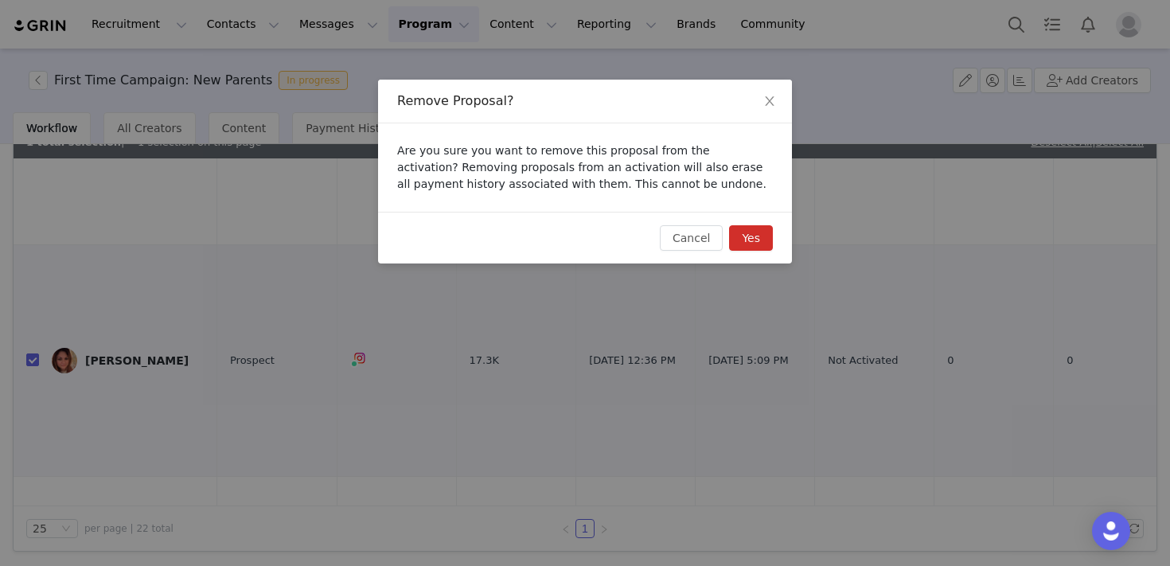
click at [752, 234] on button "Yes" at bounding box center [751, 237] width 44 height 25
checkbox input "false"
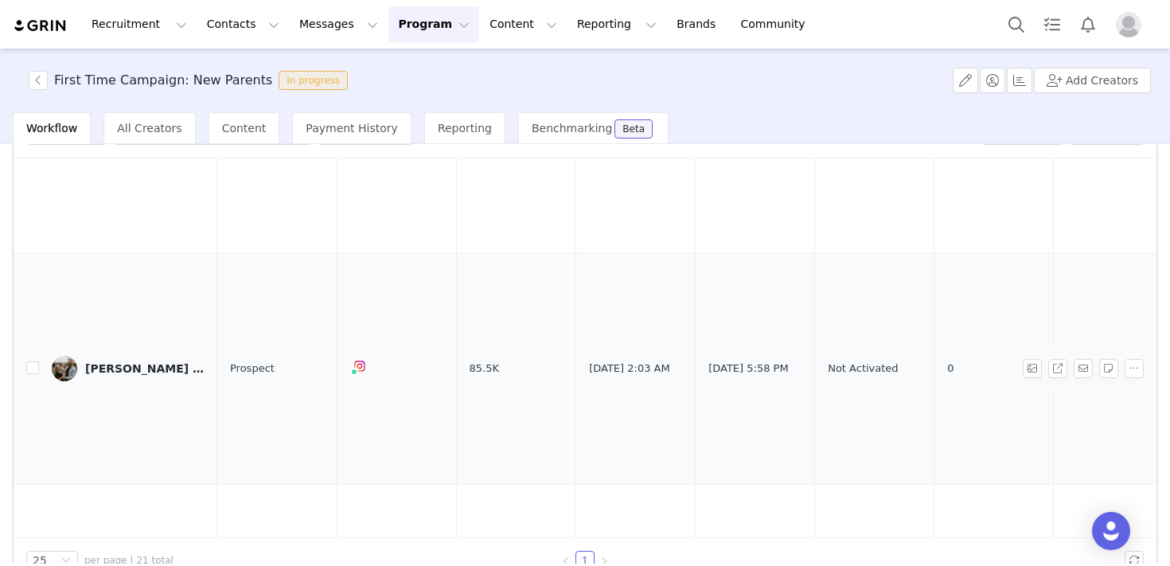
scroll to position [4495, 0]
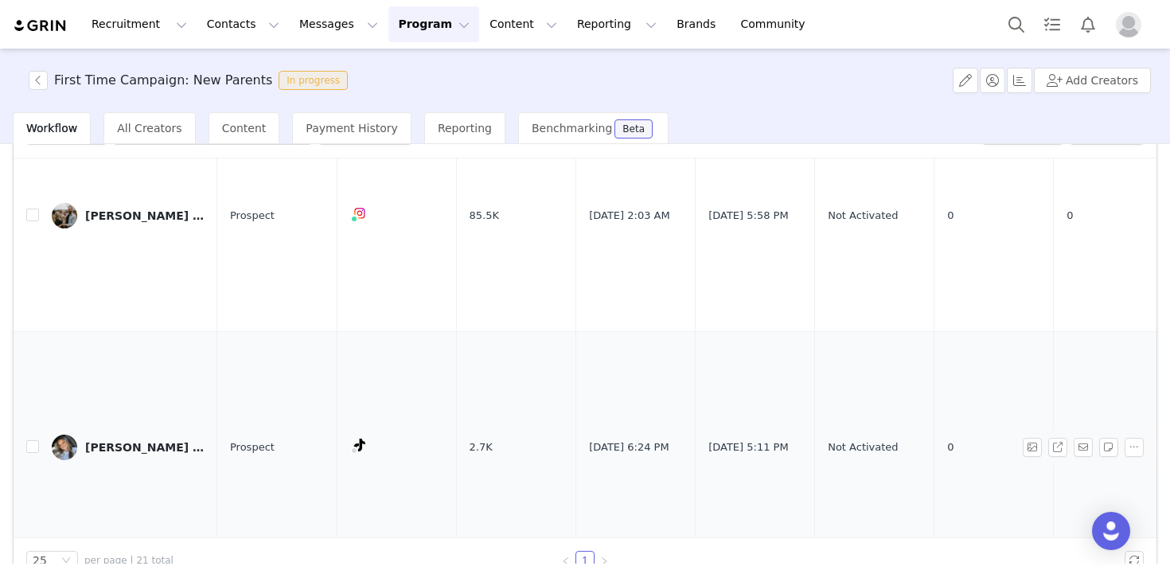
click at [103, 441] on div "Amanda Marilee" at bounding box center [144, 447] width 119 height 13
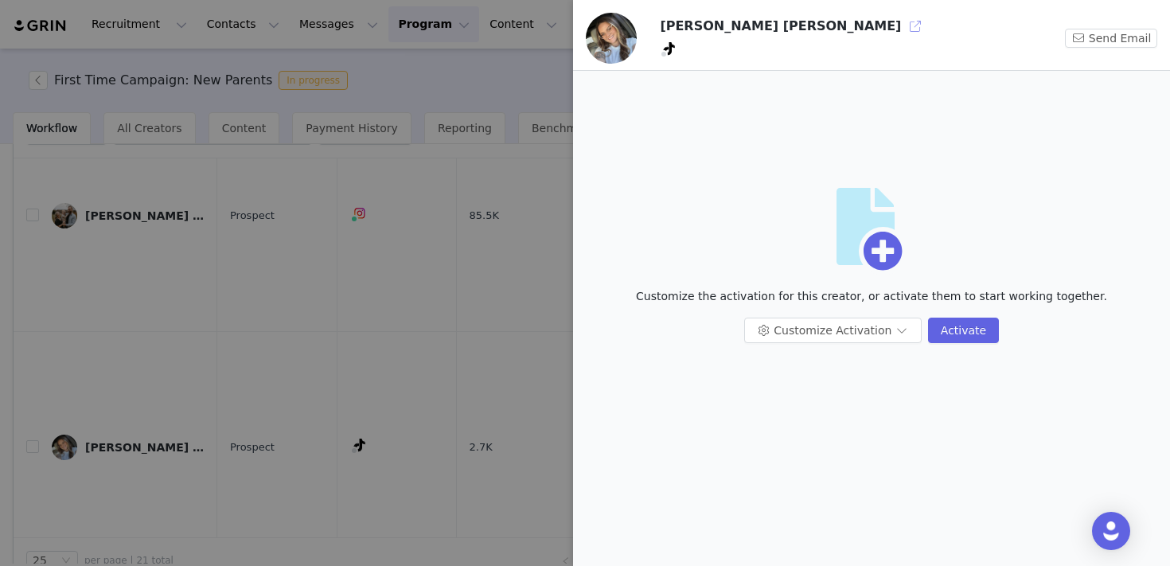
click at [902, 21] on button "button" at bounding box center [914, 26] width 25 height 25
click at [395, 170] on div at bounding box center [585, 283] width 1170 height 566
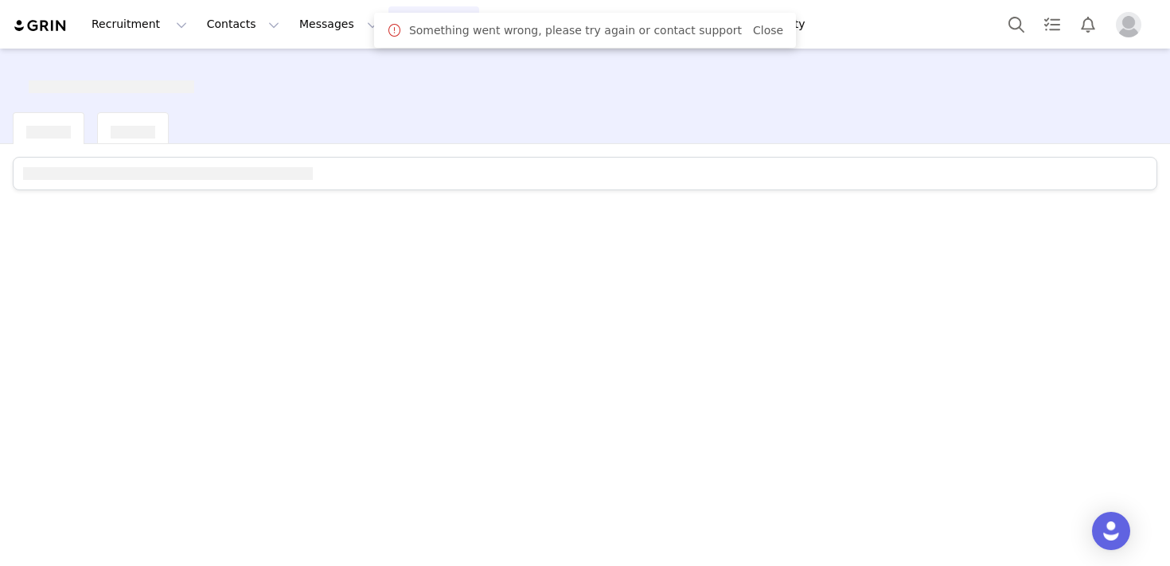
scroll to position [0, 0]
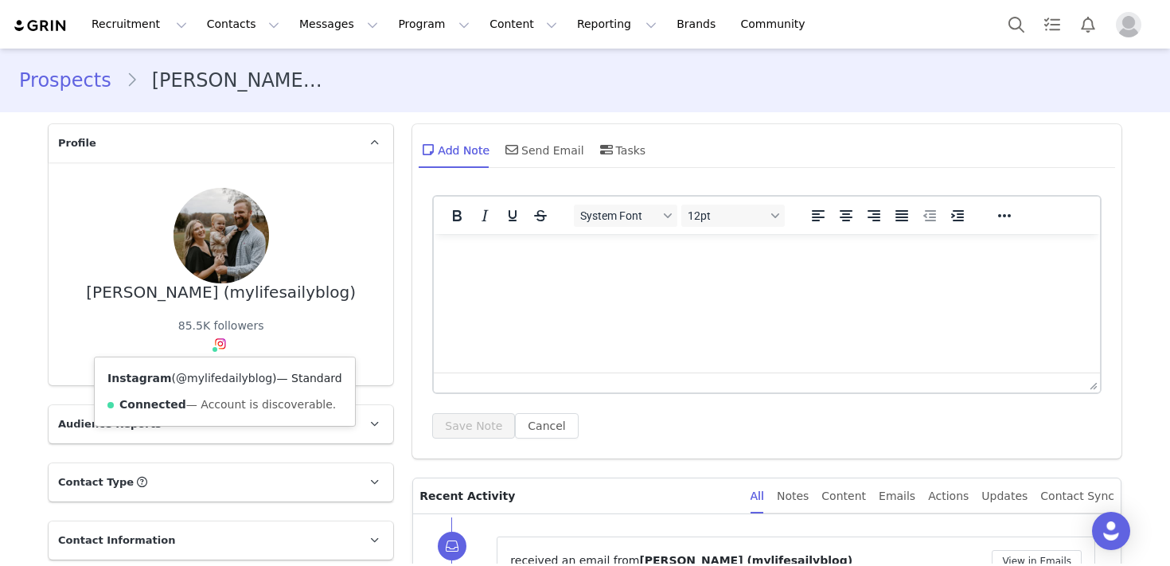
click at [226, 376] on link "@mylifedailyblog" at bounding box center [224, 378] width 96 height 13
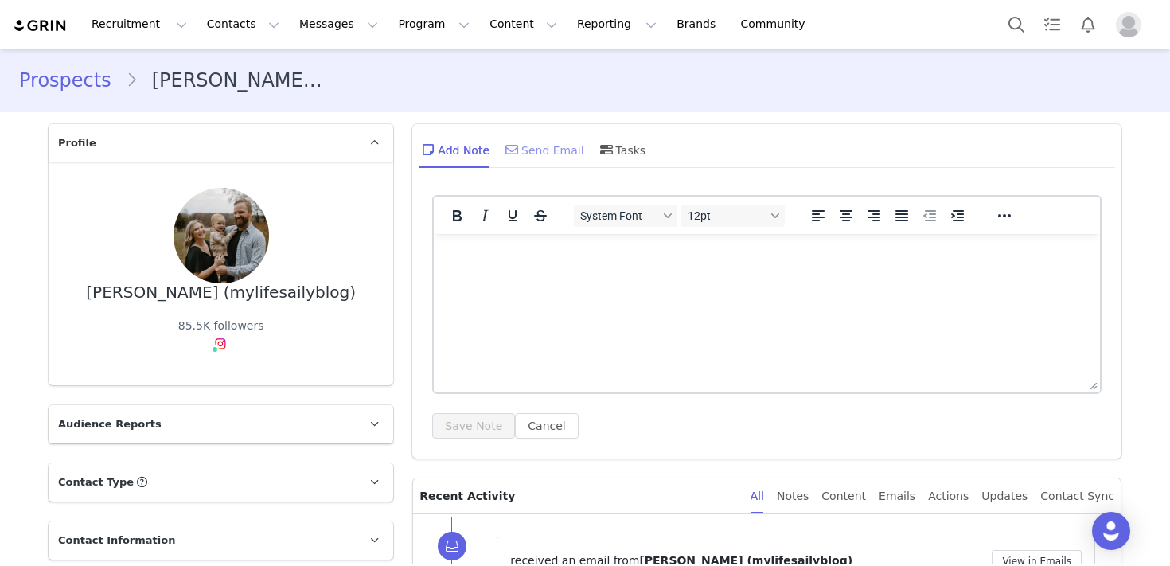
click at [539, 154] on div "Send Email" at bounding box center [543, 149] width 82 height 38
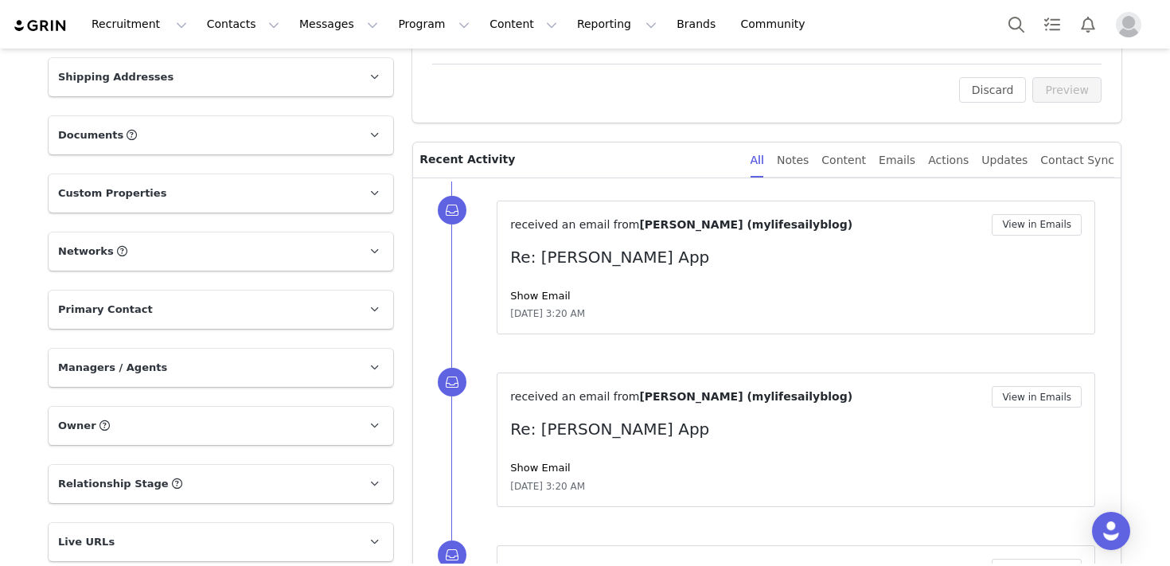
scroll to position [531, 0]
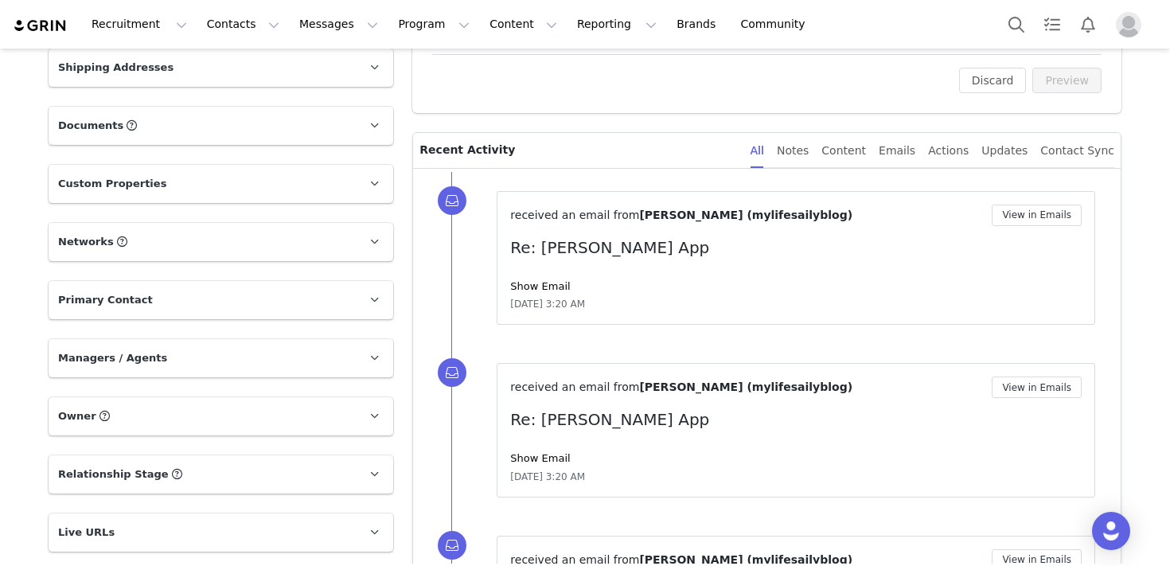
click at [549, 276] on div "received an email from Ashley (mylifesailyblog) View in Emails Re: Riley App Sh…" at bounding box center [795, 257] width 571 height 107
click at [549, 286] on link "Show Email" at bounding box center [540, 286] width 60 height 12
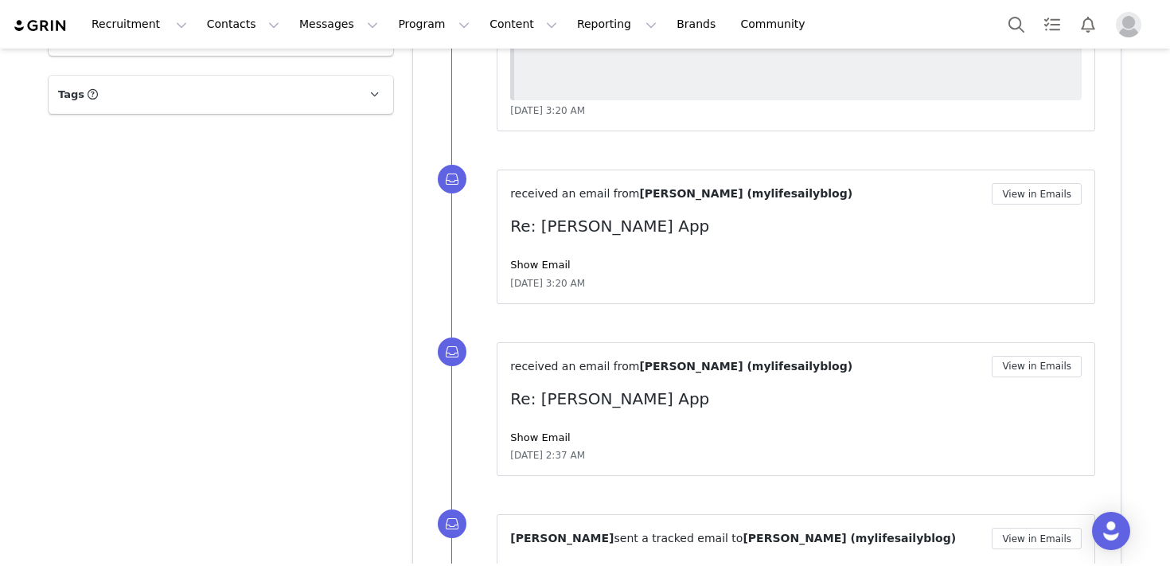
scroll to position [1181, 0]
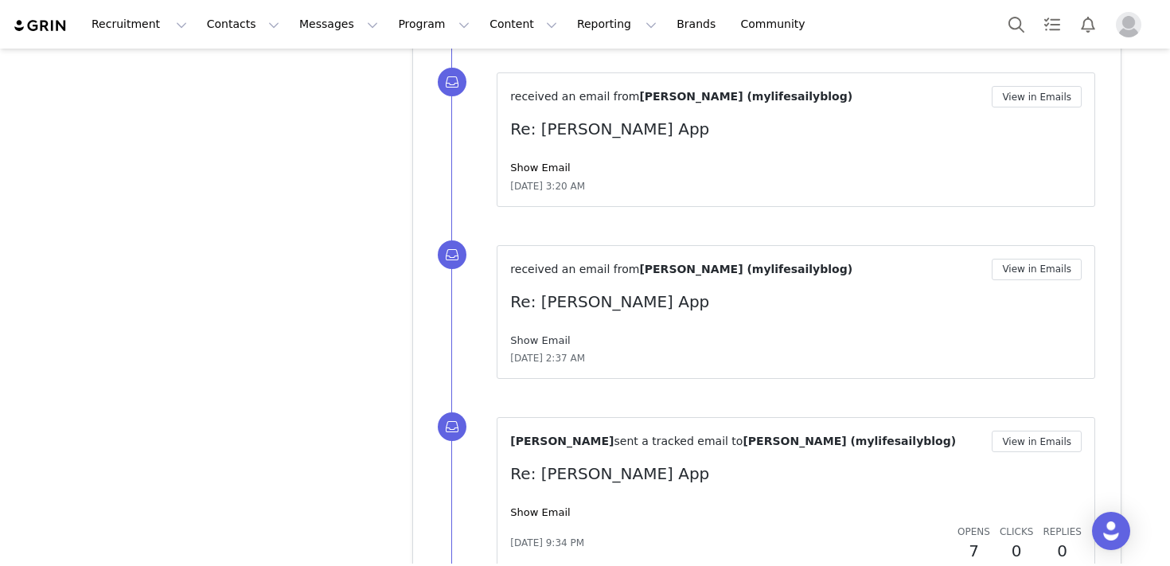
click at [548, 337] on link "Show Email" at bounding box center [540, 340] width 60 height 12
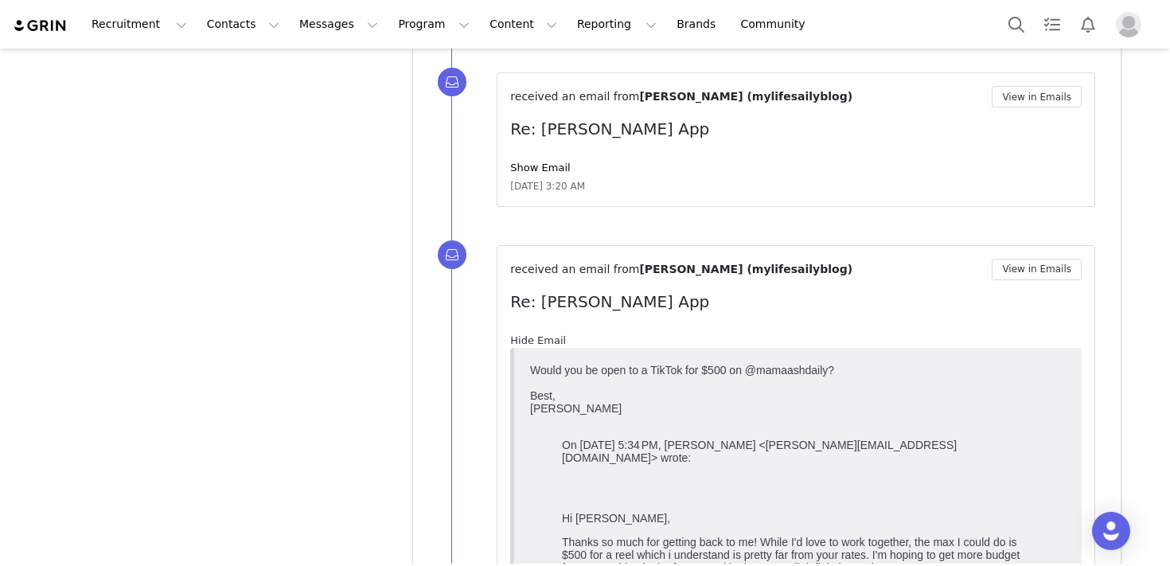
scroll to position [0, 0]
click at [548, 337] on link "Hide Email" at bounding box center [538, 340] width 56 height 12
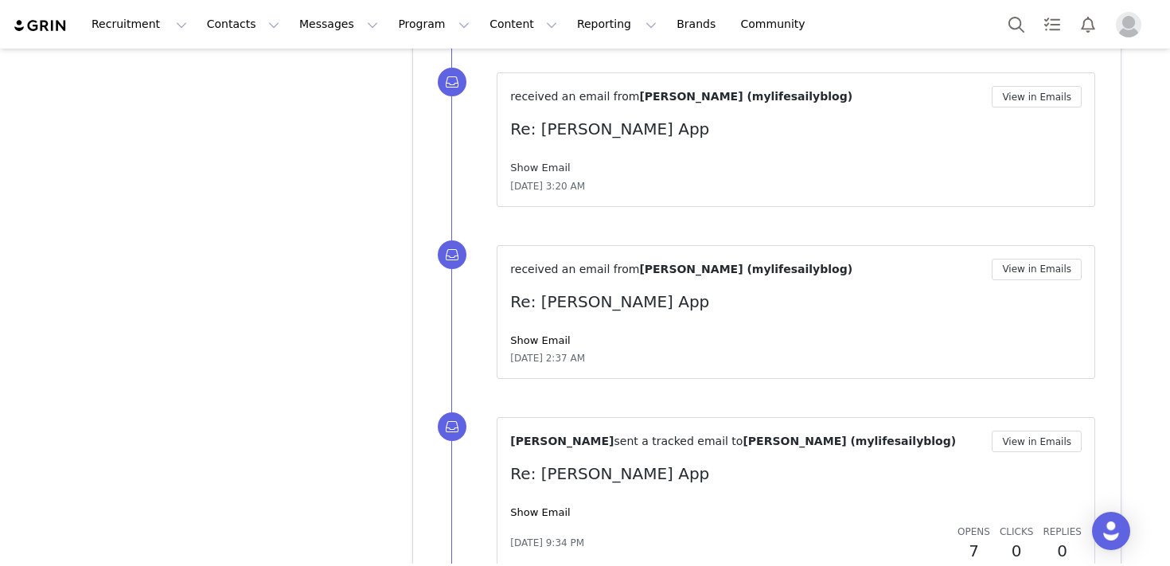
click at [533, 168] on link "Show Email" at bounding box center [540, 168] width 60 height 12
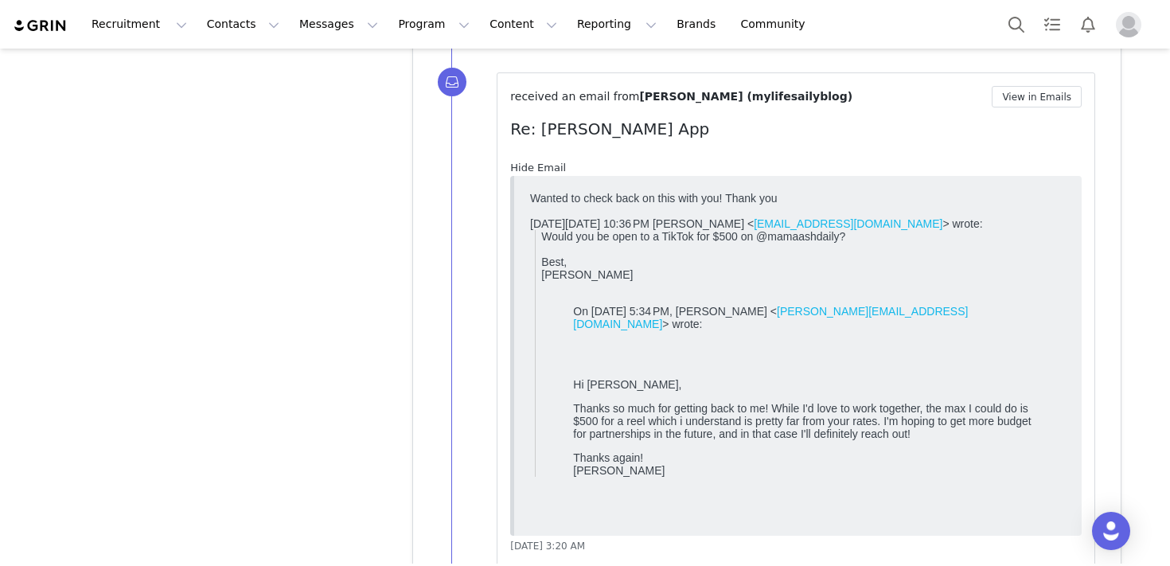
click at [533, 168] on link "Hide Email" at bounding box center [538, 168] width 56 height 12
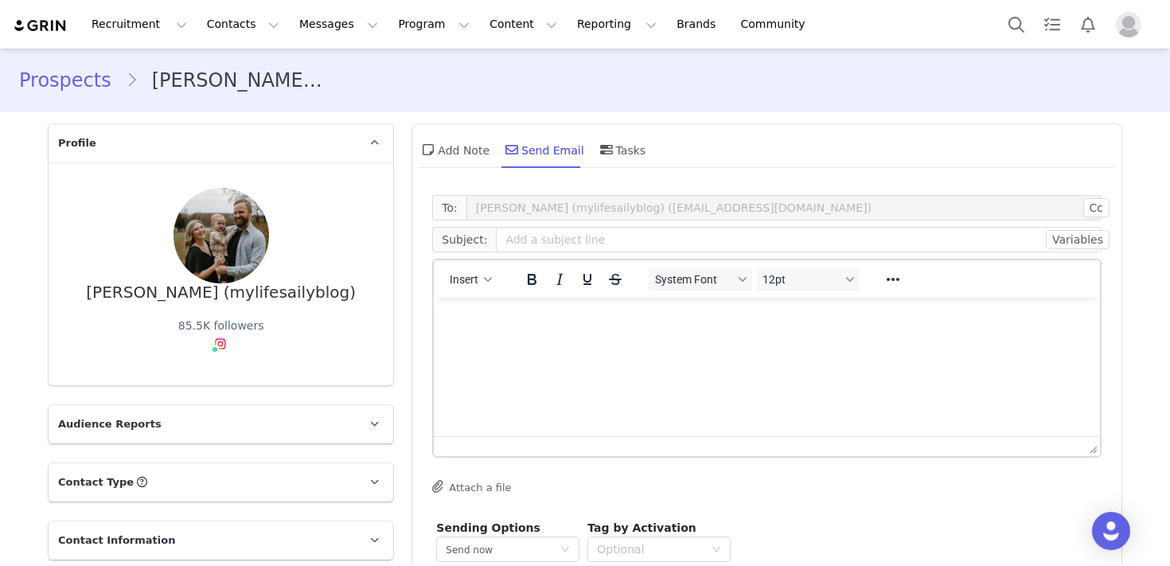
click at [542, 341] on html at bounding box center [767, 319] width 666 height 43
click at [548, 250] on input "text" at bounding box center [798, 239] width 605 height 25
type input "Following Up - Riley App"
paste body "Rich Text Area. Press ALT-0 for help."
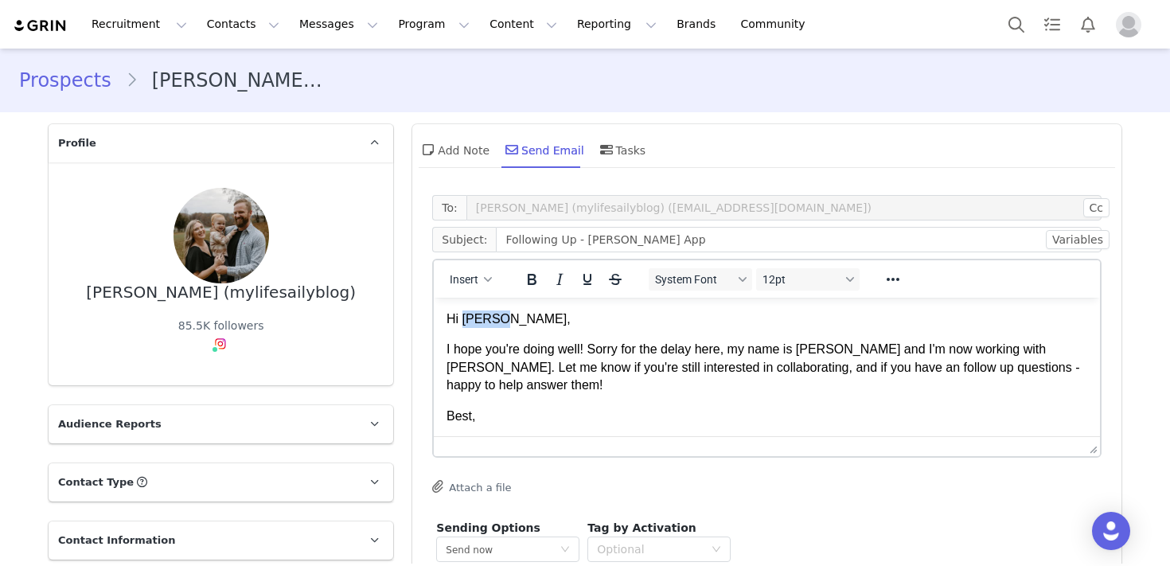
drag, startPoint x: 523, startPoint y: 321, endPoint x: 465, endPoint y: 321, distance: 58.1
click at [465, 321] on p "Hi Kiara," at bounding box center [766, 319] width 641 height 18
click at [691, 438] on p "[PERSON_NAME]" at bounding box center [766, 447] width 641 height 18
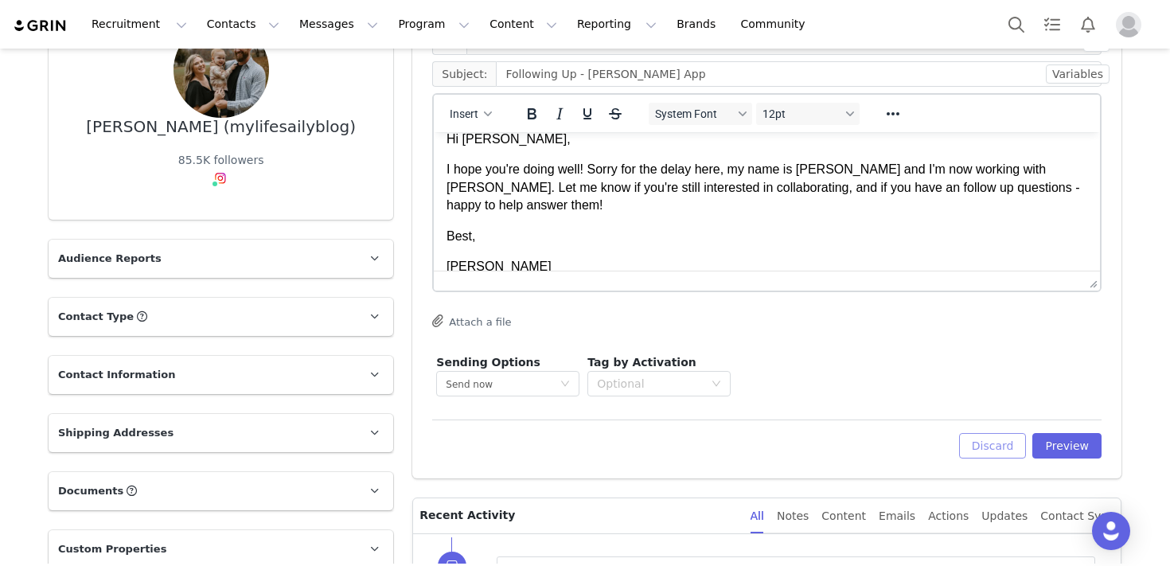
scroll to position [167, 0]
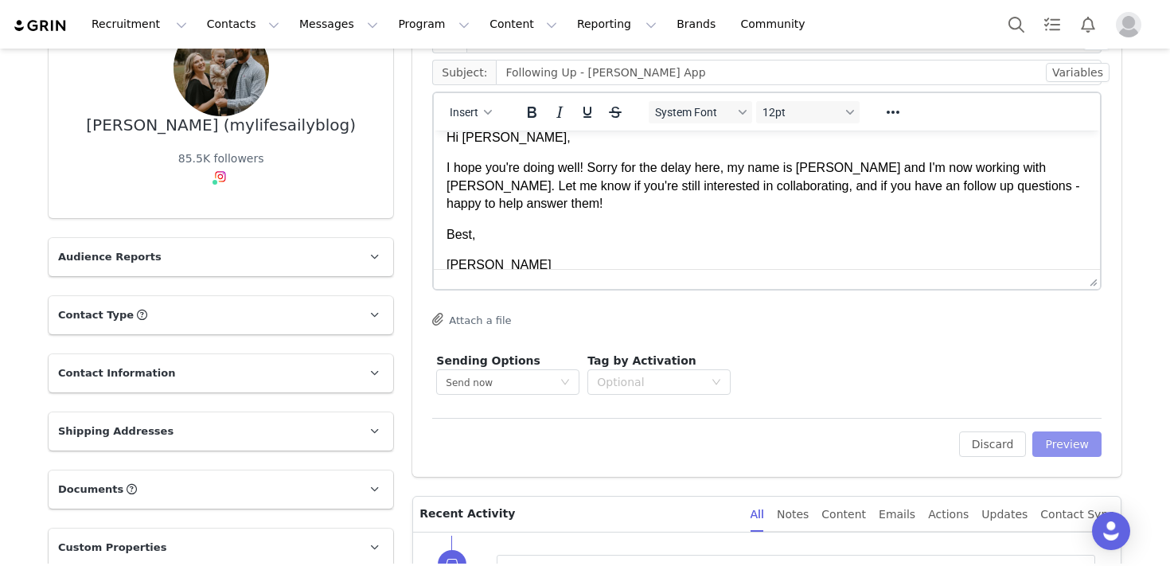
click at [1065, 444] on button "Preview" at bounding box center [1066, 443] width 69 height 25
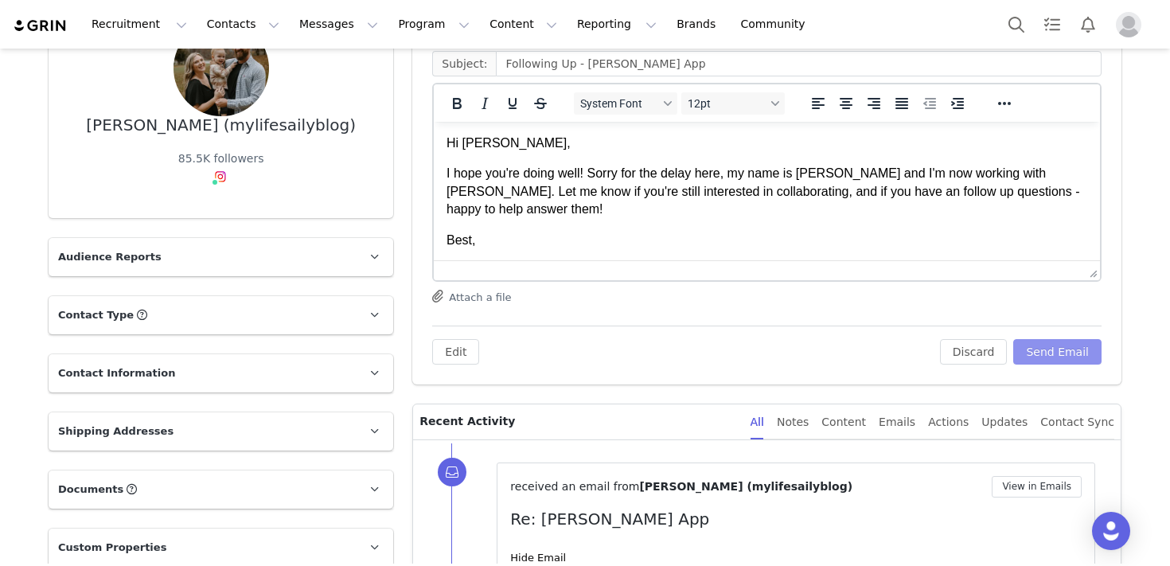
scroll to position [0, 0]
click at [1056, 345] on button "Send Email" at bounding box center [1057, 351] width 88 height 25
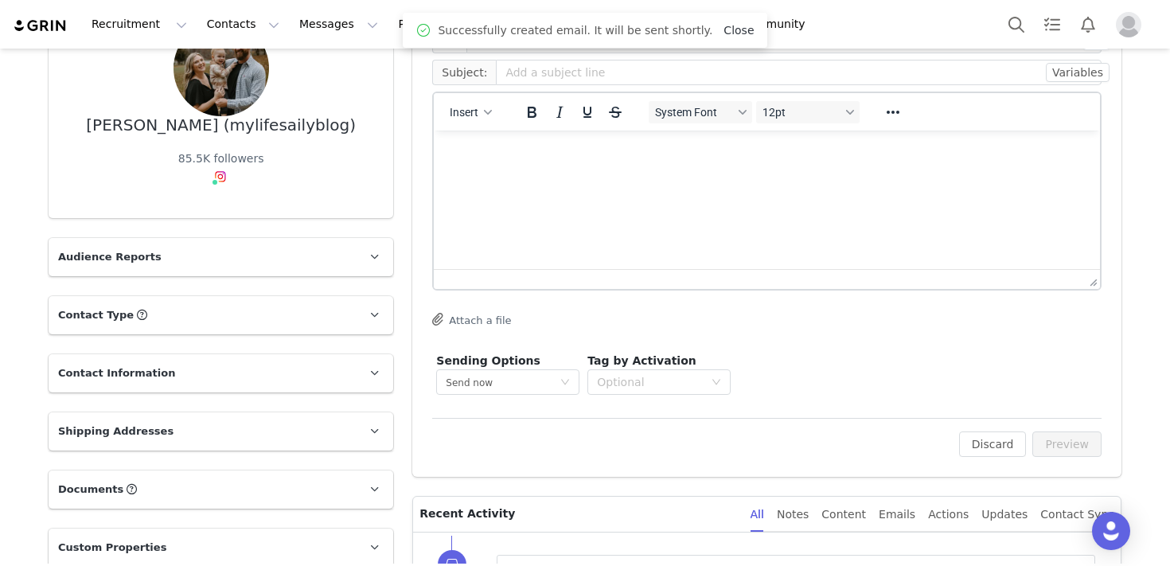
click at [727, 27] on link "Close" at bounding box center [738, 30] width 30 height 13
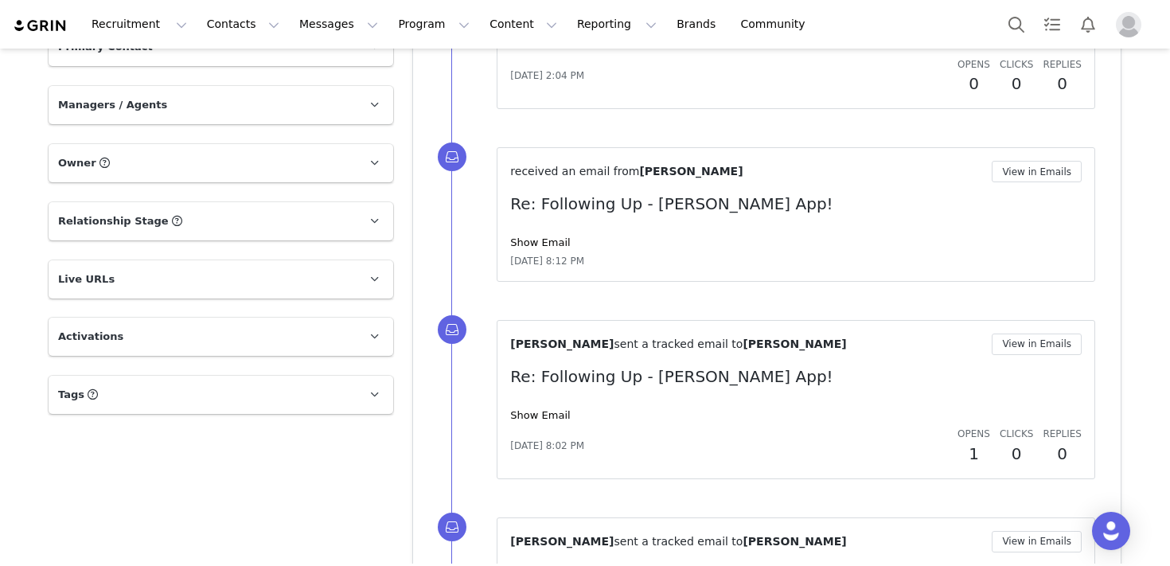
scroll to position [785, 0]
click at [551, 417] on link "Show Email" at bounding box center [540, 414] width 60 height 12
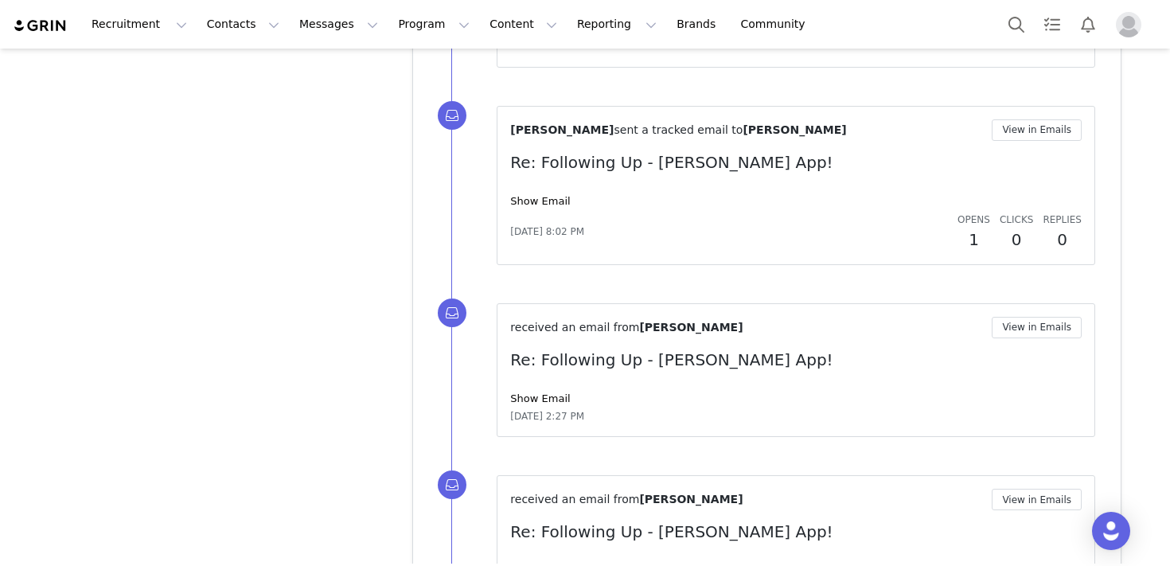
scroll to position [1450, 0]
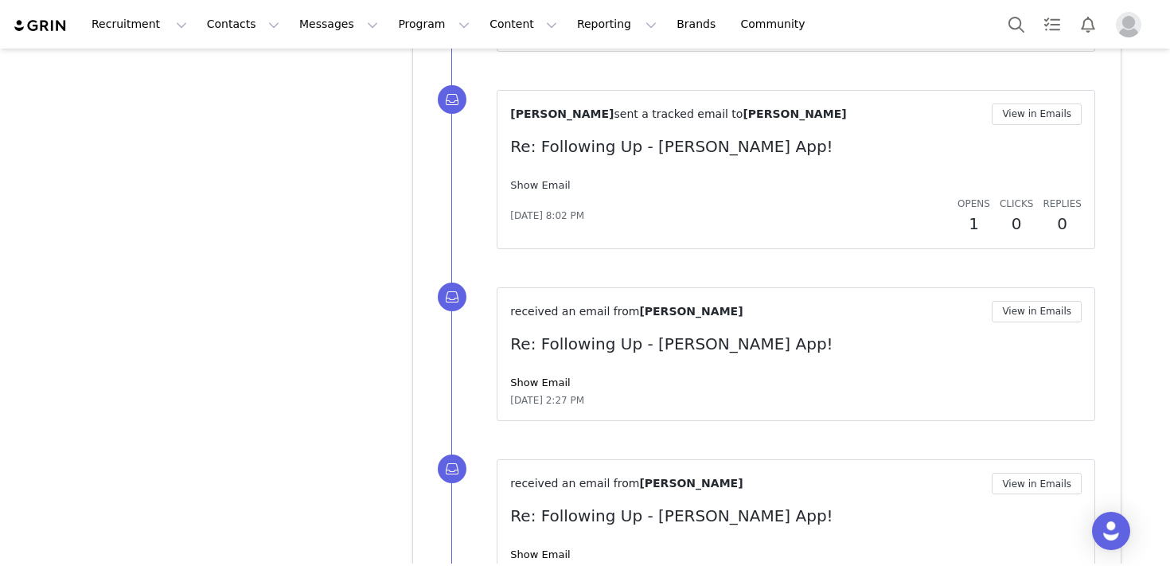
click at [529, 189] on link "Show Email" at bounding box center [540, 185] width 60 height 12
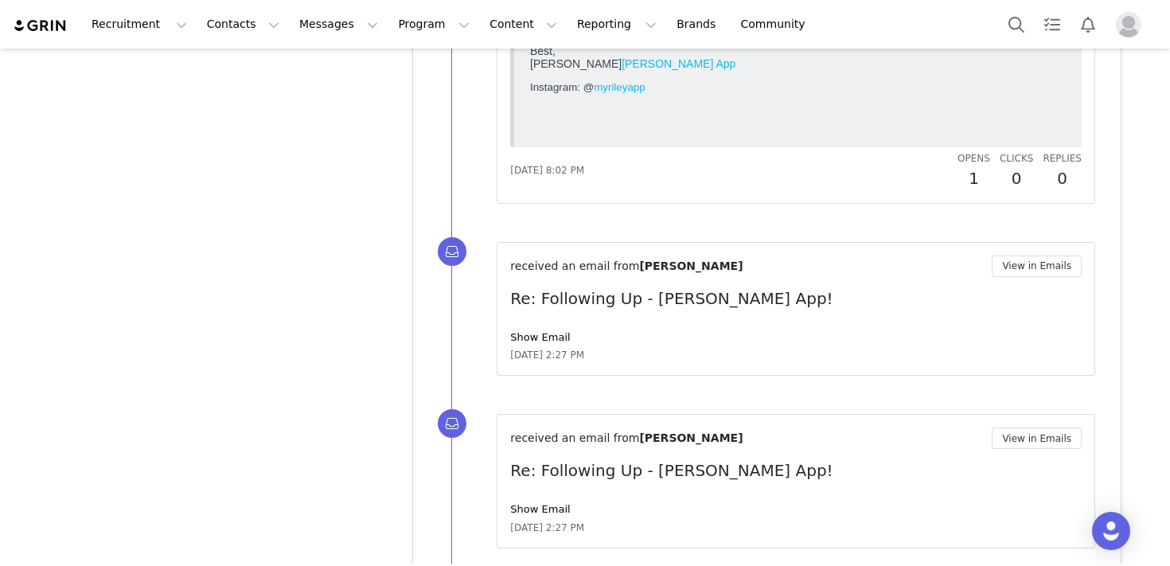
scroll to position [1754, 0]
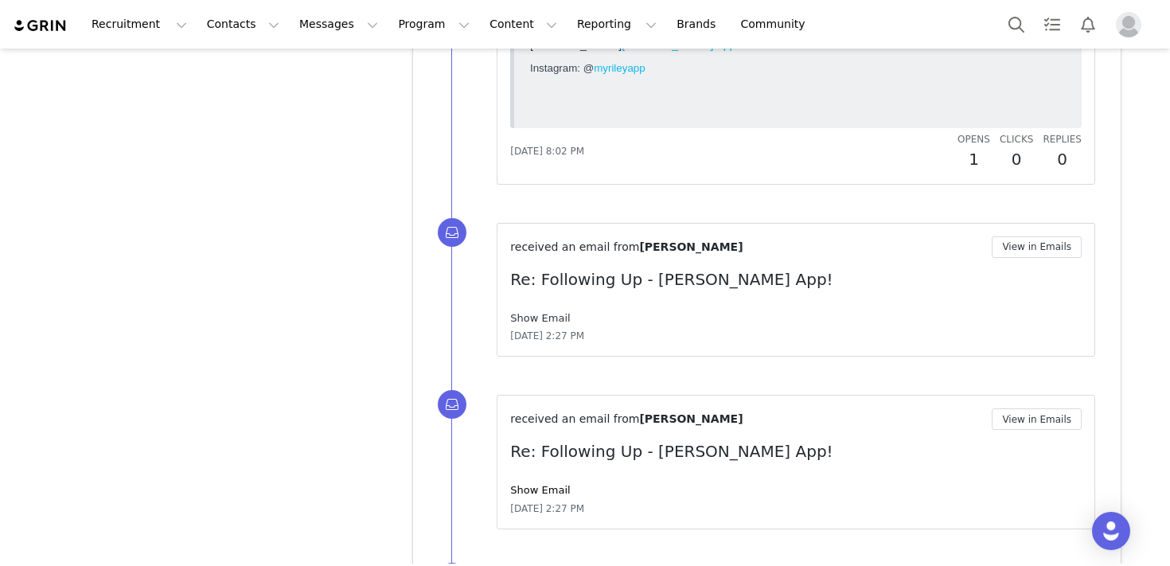
click at [550, 317] on link "Show Email" at bounding box center [540, 318] width 60 height 12
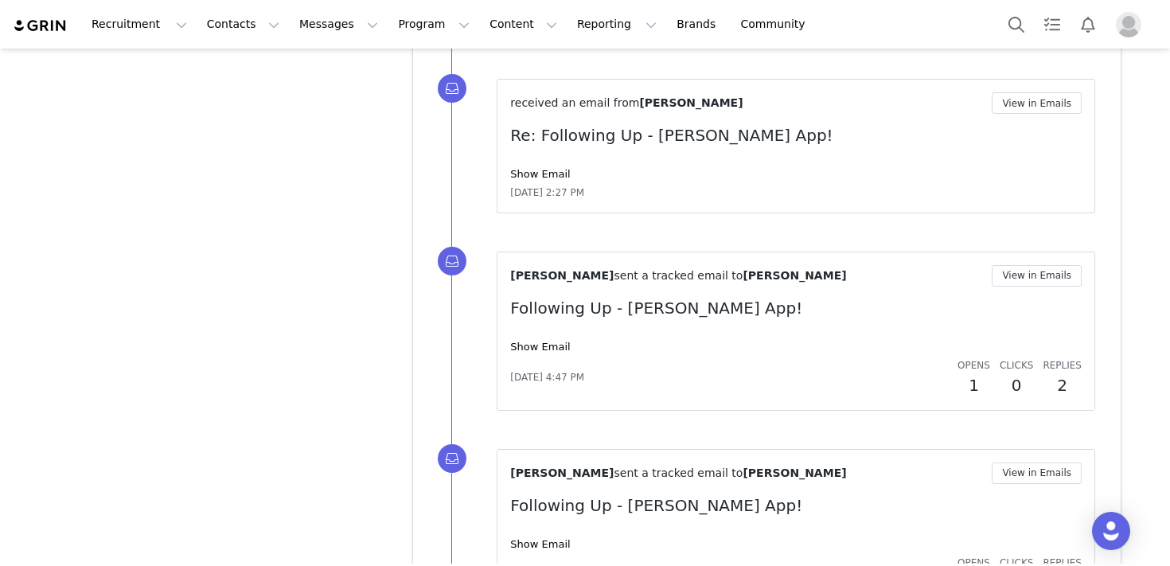
scroll to position [2332, 0]
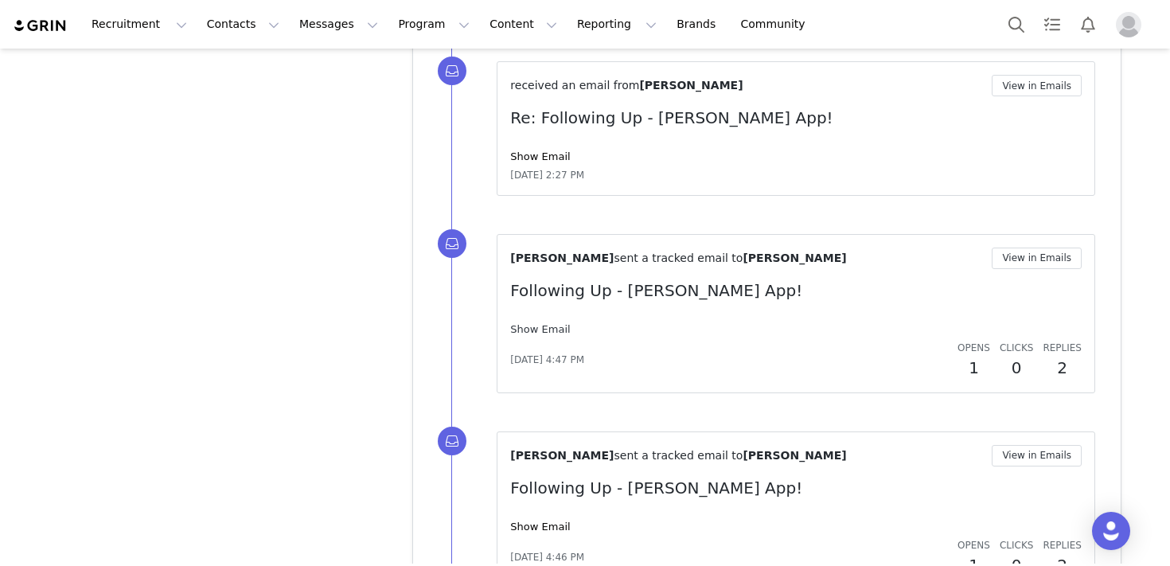
click at [545, 325] on link "Show Email" at bounding box center [540, 329] width 60 height 12
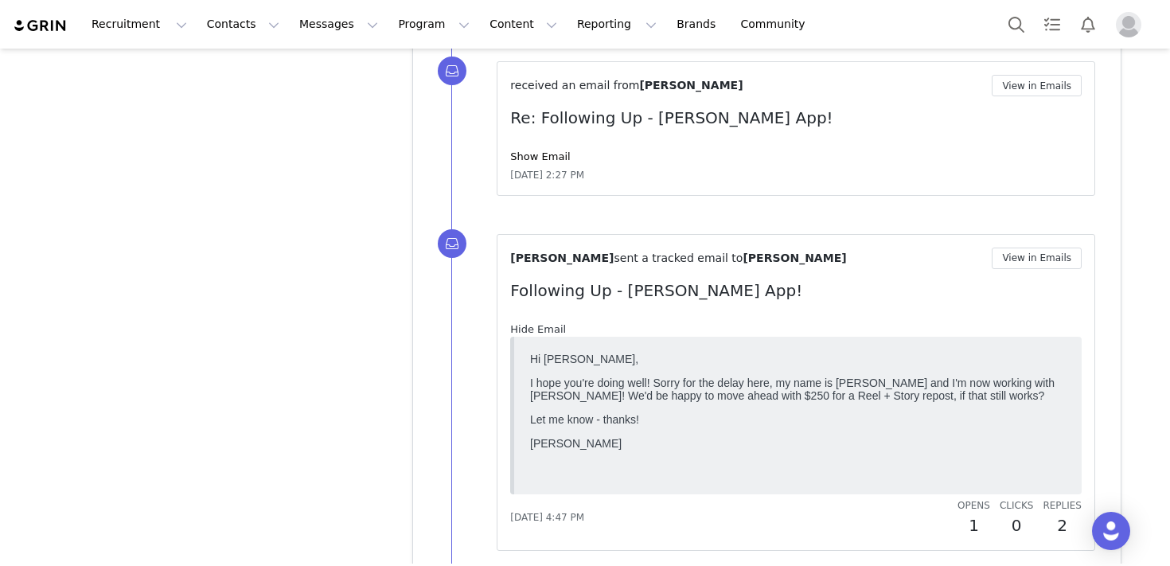
scroll to position [0, 0]
drag, startPoint x: 665, startPoint y: 421, endPoint x: 643, endPoint y: 463, distance: 47.7
click at [639, 462] on body "Hi [PERSON_NAME], I hope you're doing well! Sorry for the delay here, my name i…" at bounding box center [797, 412] width 535 height 121
click at [715, 402] on p "I hope you're doing well! Sorry for the delay here, my name is [PERSON_NAME] an…" at bounding box center [797, 388] width 535 height 25
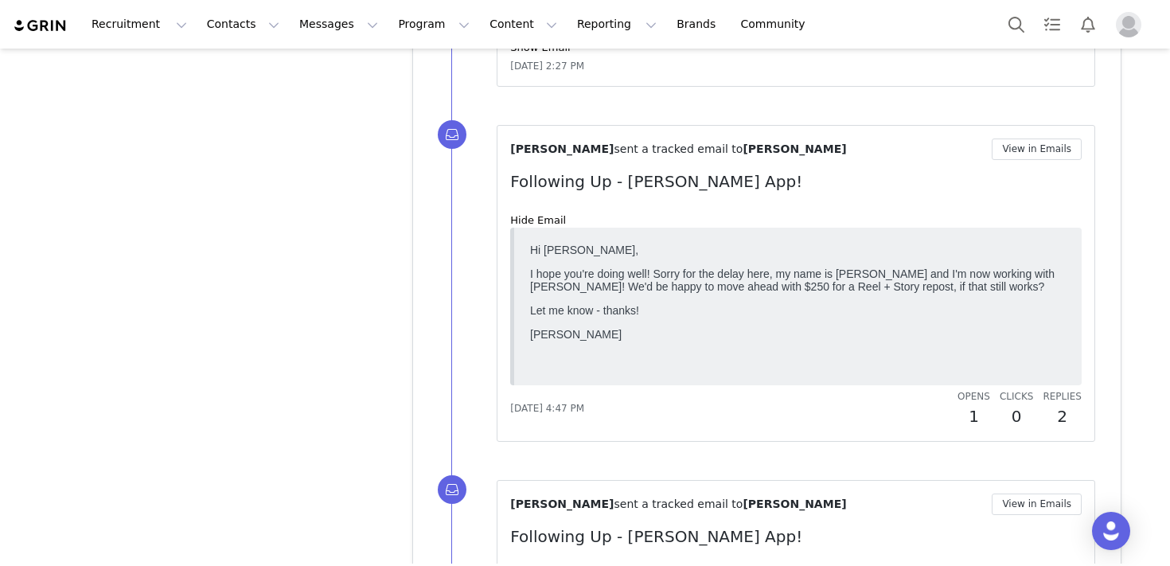
scroll to position [2437, 0]
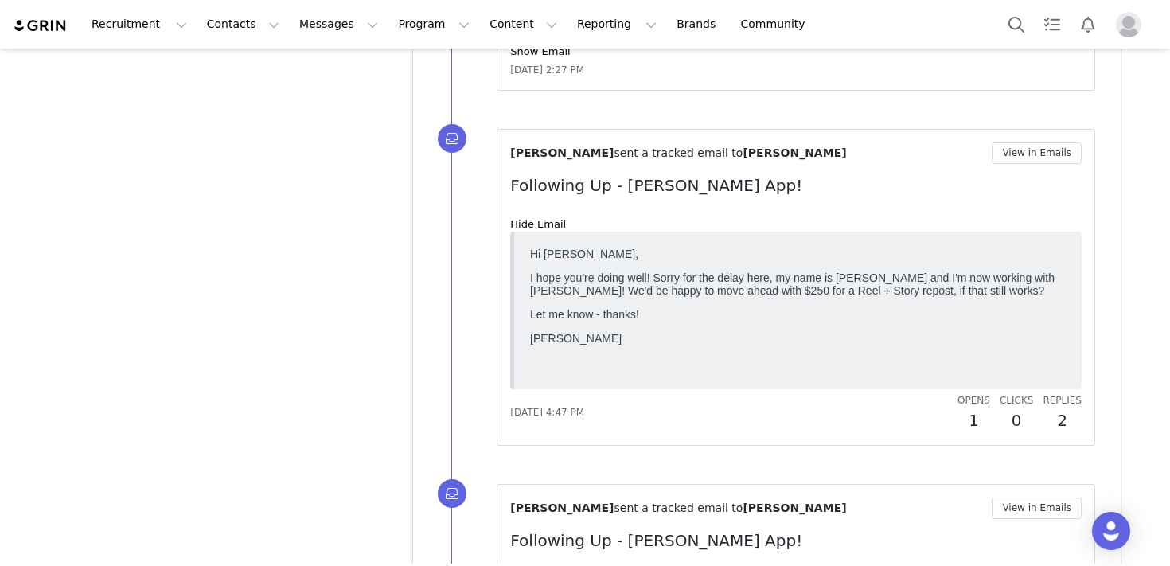
click at [696, 331] on body "Hi [PERSON_NAME], I hope you're doing well! Sorry for the delay here, my name i…" at bounding box center [797, 307] width 535 height 121
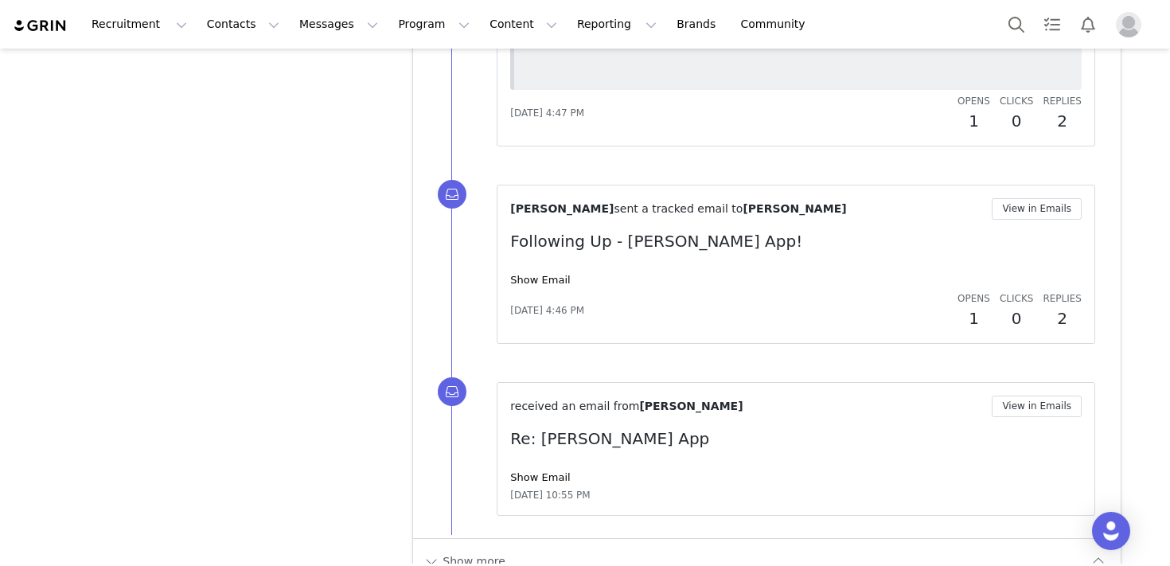
scroll to position [2769, 0]
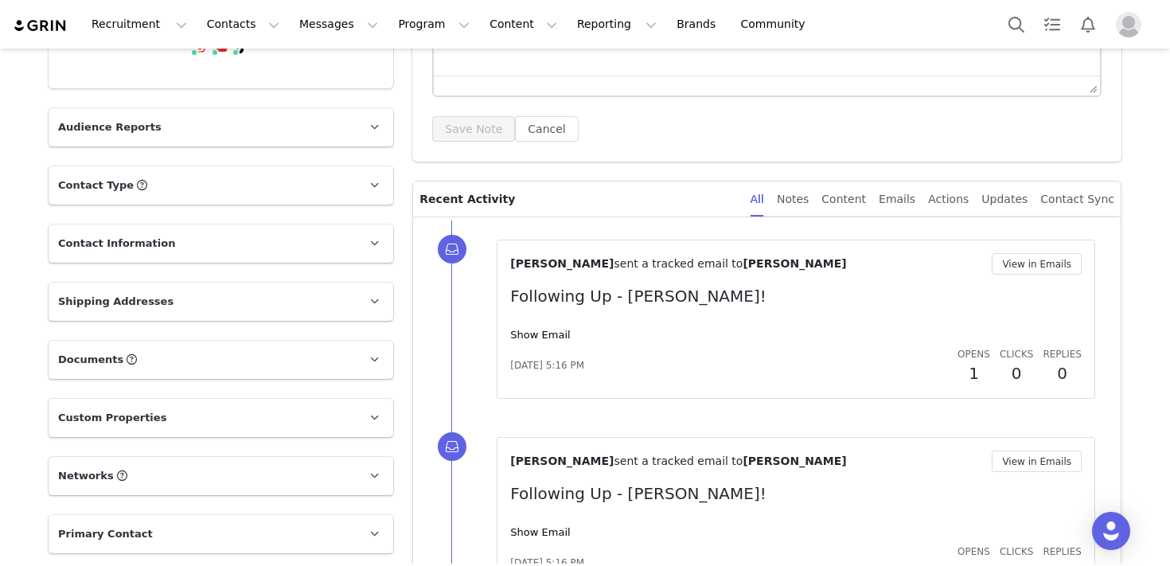
scroll to position [311, 0]
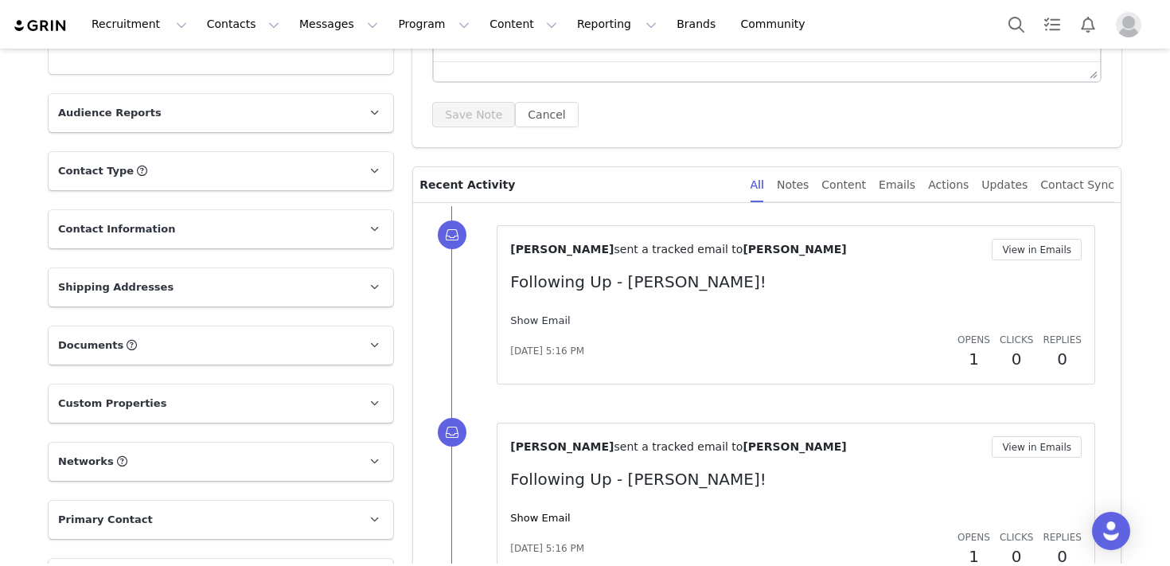
click at [540, 320] on link "Show Email" at bounding box center [540, 320] width 60 height 12
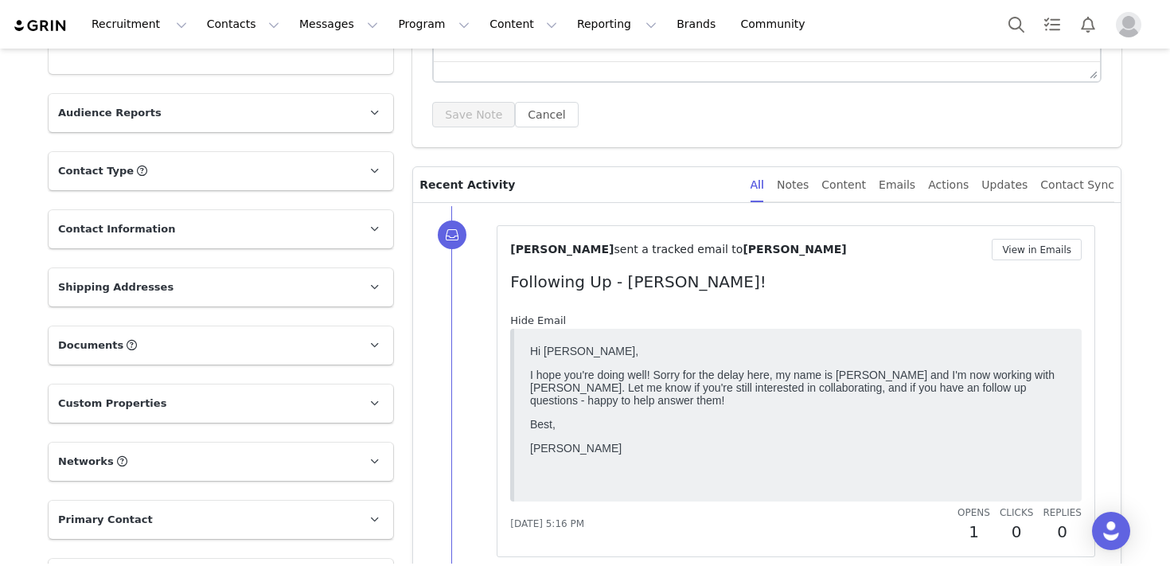
scroll to position [0, 0]
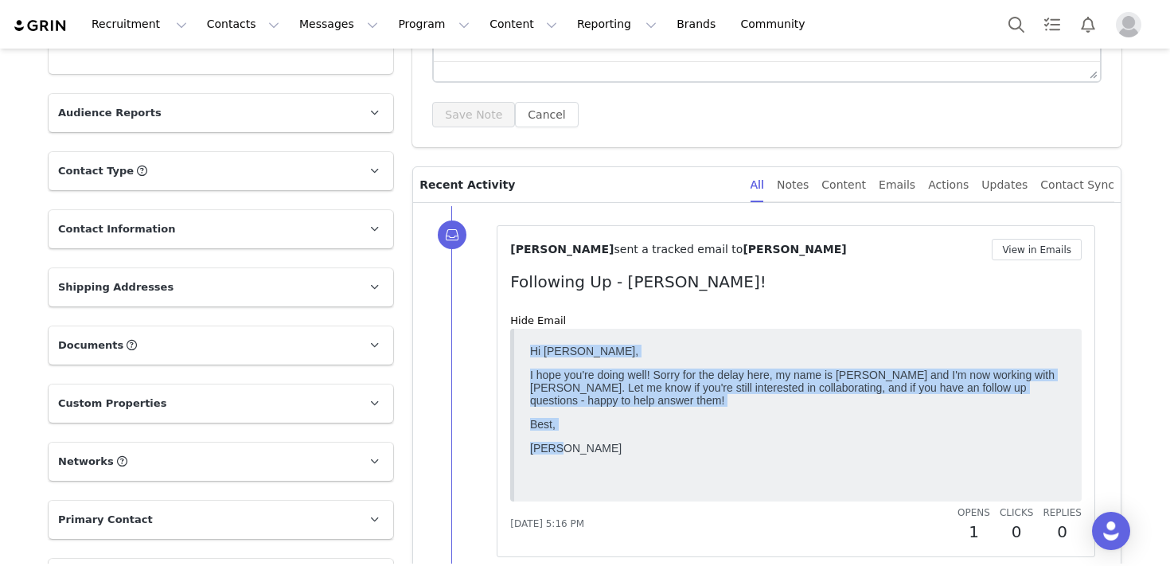
drag, startPoint x: 588, startPoint y: 468, endPoint x: 533, endPoint y: 336, distance: 143.0
click at [533, 337] on html "Hi [PERSON_NAME], I hope you're doing well! Sorry for the delay here, my name i…" at bounding box center [798, 414] width 548 height 154
copy body "Hi [PERSON_NAME], I hope you're doing well! Sorry for the delay here, my name i…"
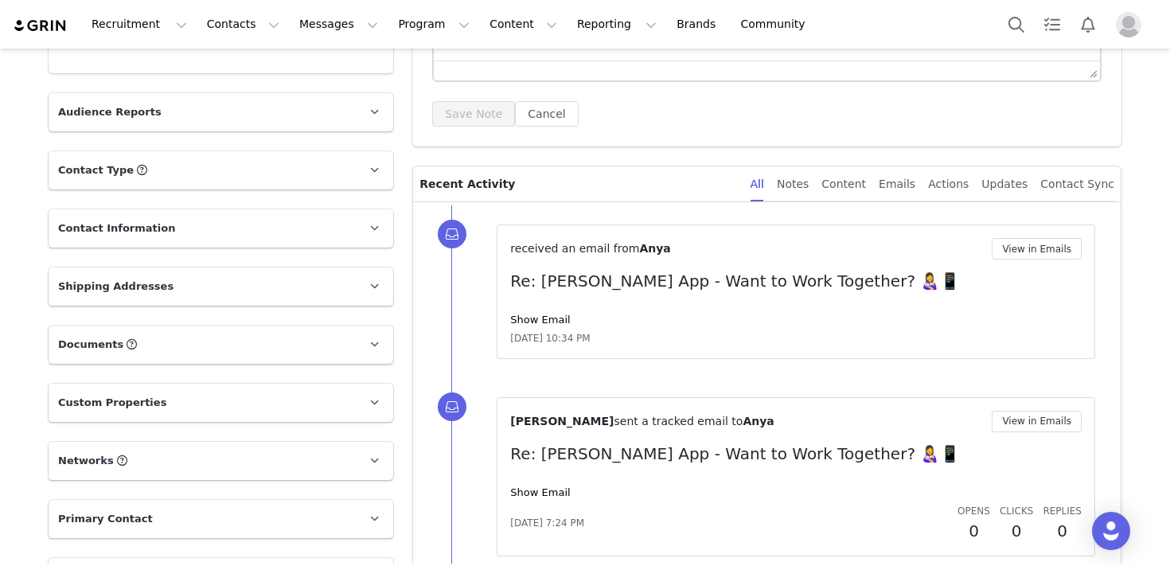
scroll to position [328, 0]
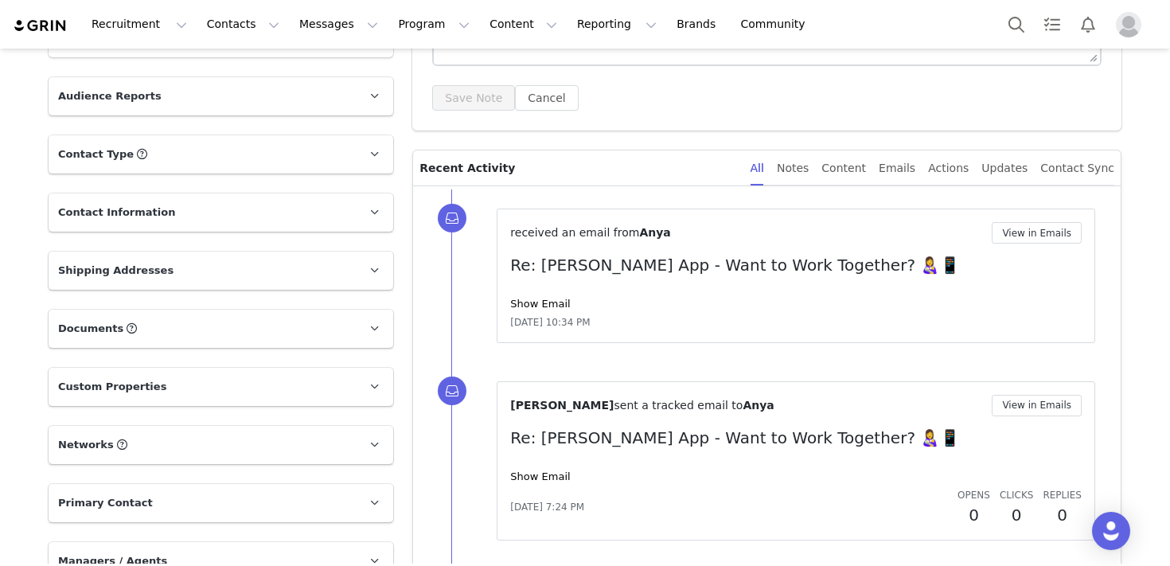
click at [545, 310] on div "Show Email" at bounding box center [795, 304] width 571 height 16
click at [543, 302] on link "Show Email" at bounding box center [540, 304] width 60 height 12
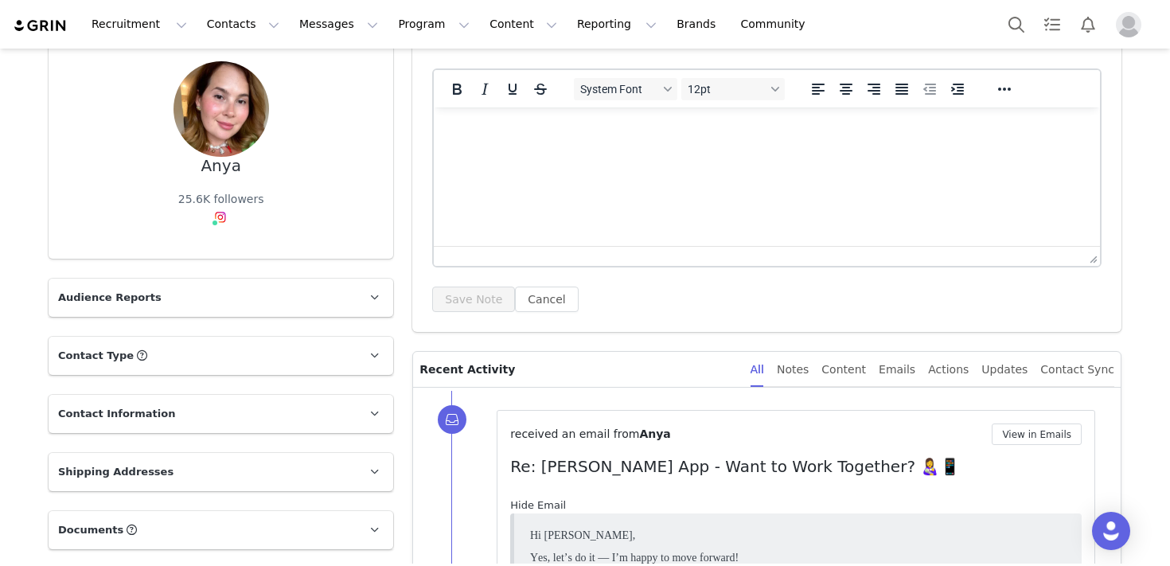
scroll to position [0, 0]
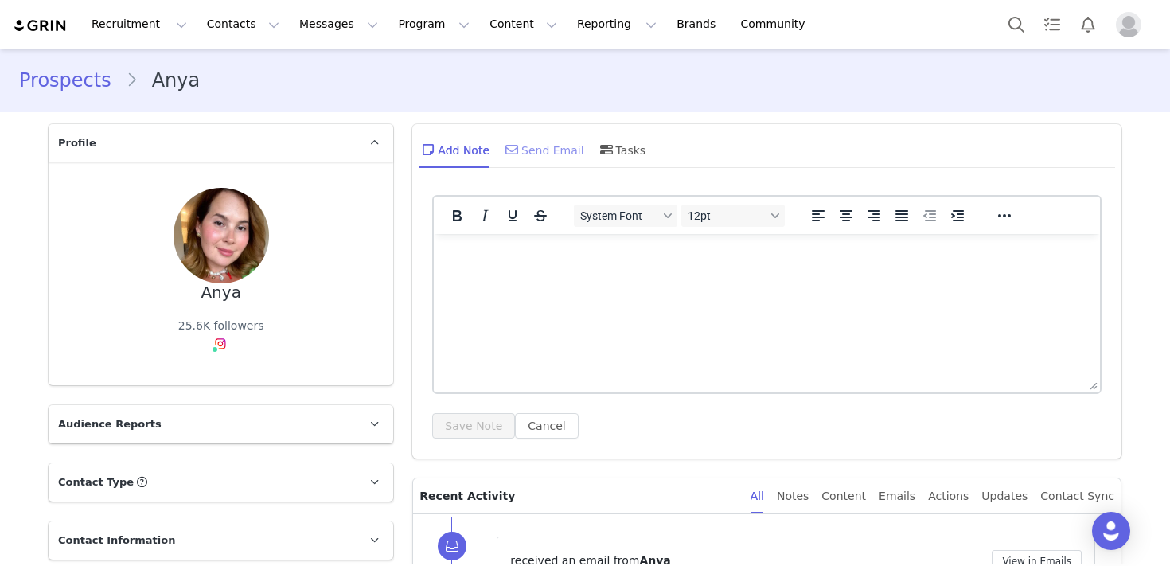
click at [529, 157] on div "Send Email" at bounding box center [543, 149] width 82 height 38
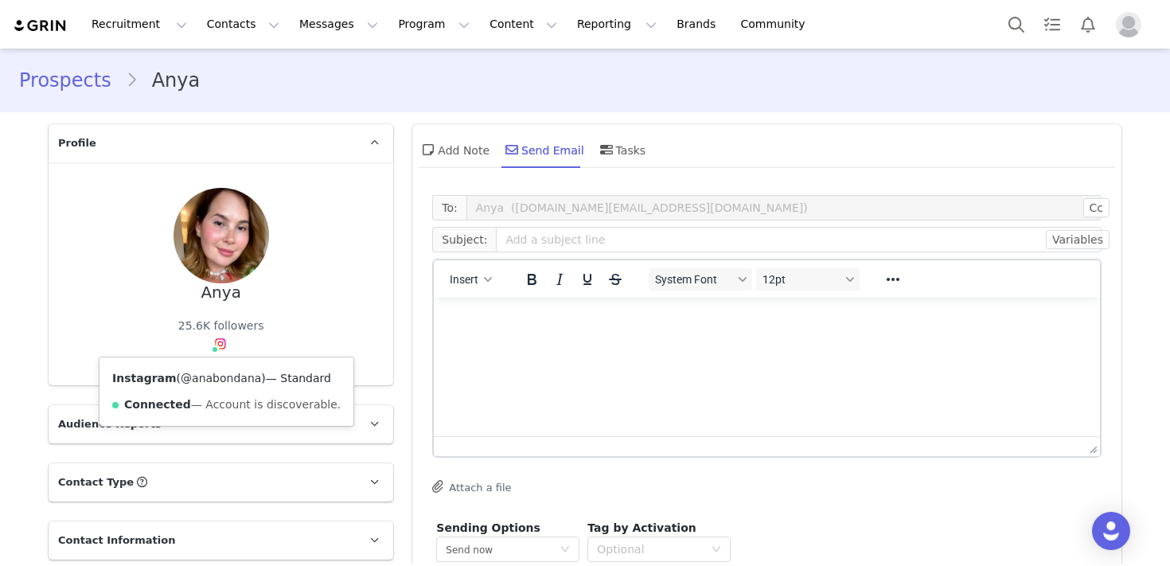
click at [220, 379] on link "@anabondana" at bounding box center [221, 378] width 80 height 13
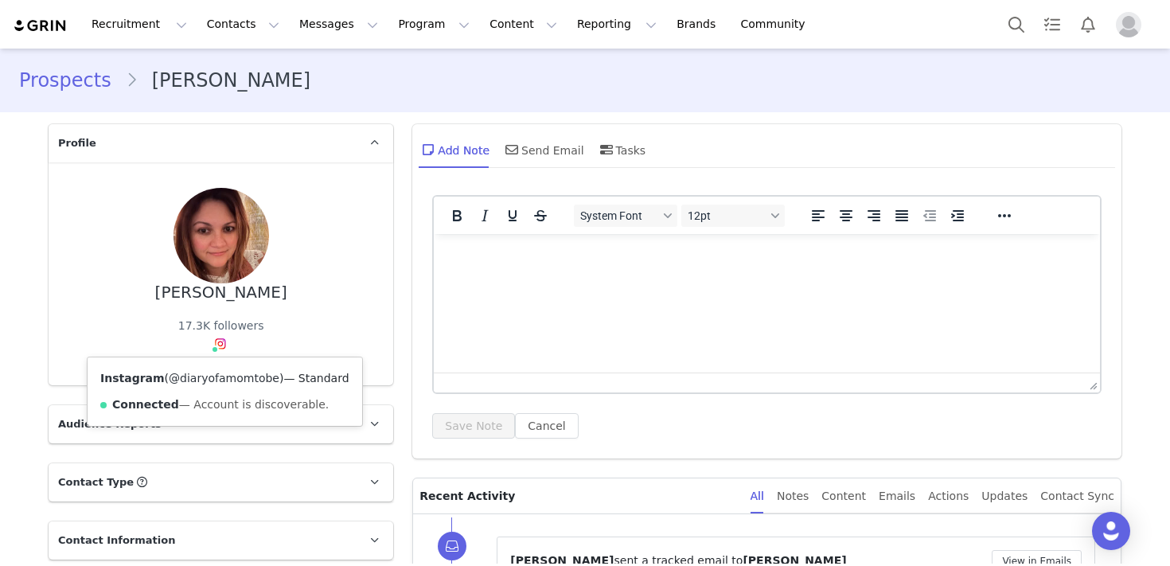
click at [233, 376] on link "@diaryofamomtobe" at bounding box center [224, 378] width 111 height 13
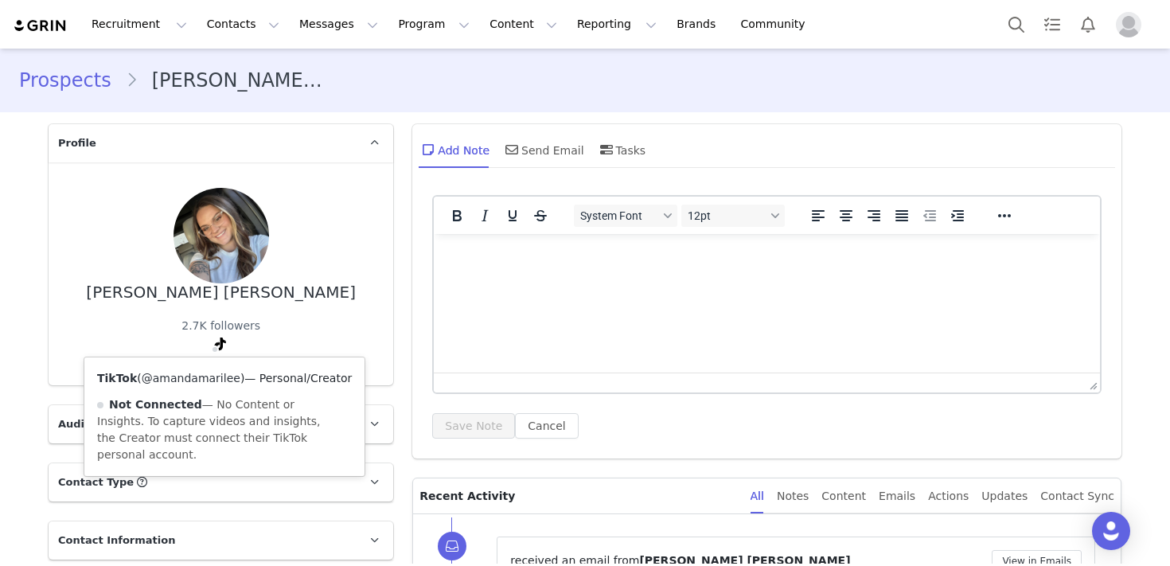
click at [208, 372] on link "@amandamarilee" at bounding box center [191, 378] width 99 height 13
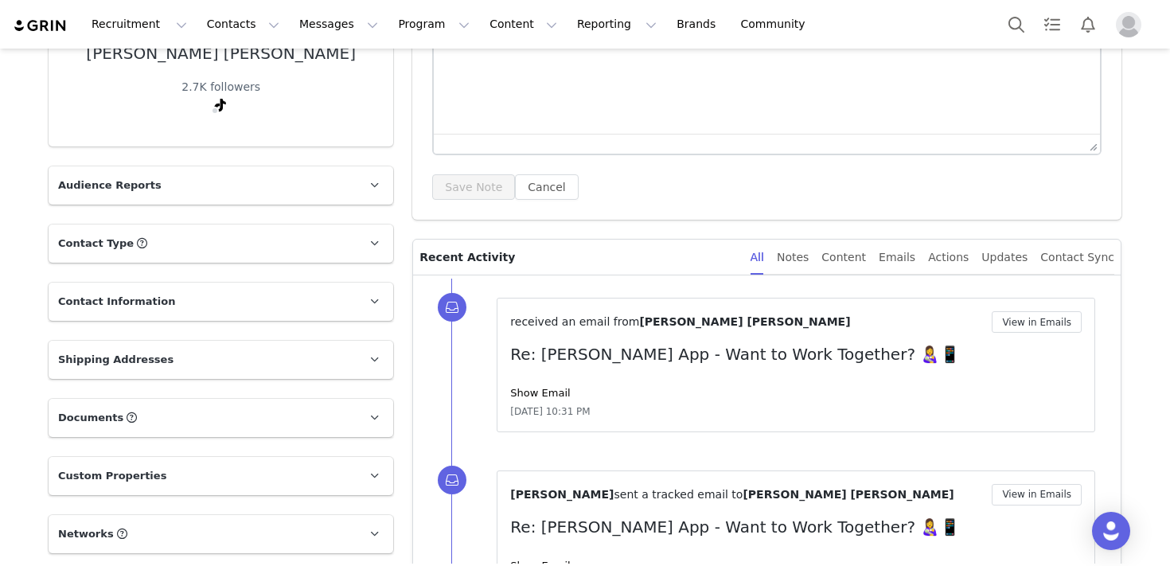
scroll to position [298, 0]
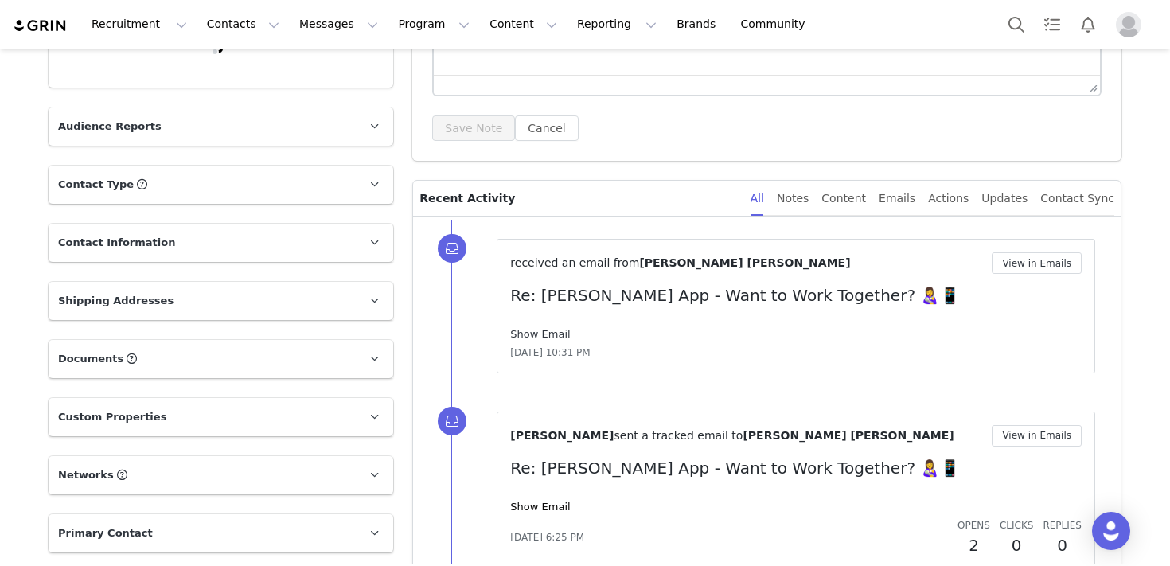
click at [543, 335] on link "Show Email" at bounding box center [540, 334] width 60 height 12
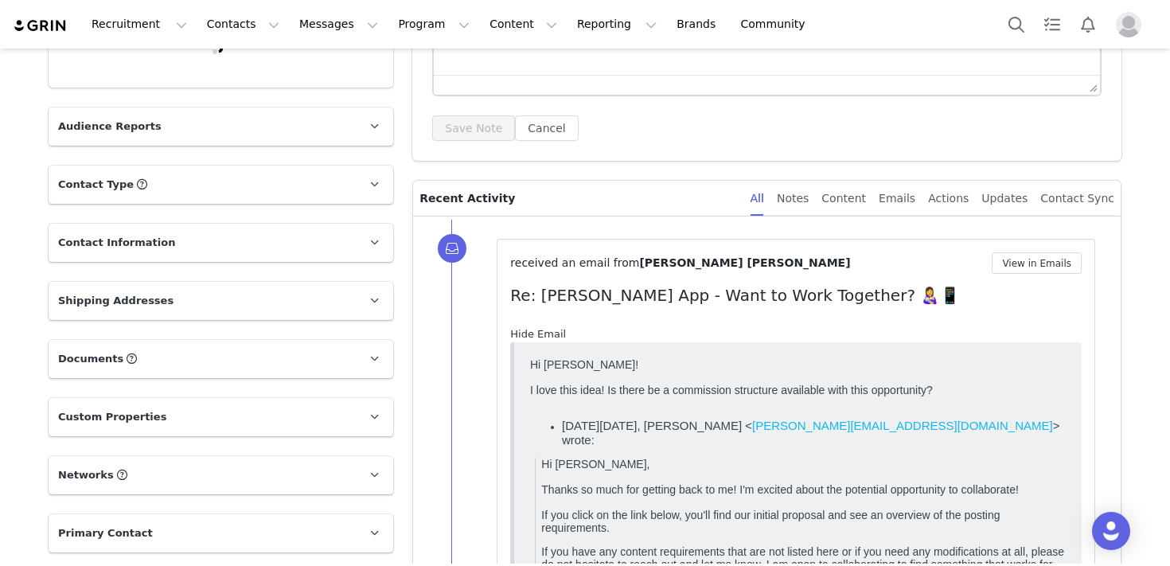
scroll to position [0, 0]
click at [543, 335] on link "Hide Email" at bounding box center [538, 334] width 56 height 12
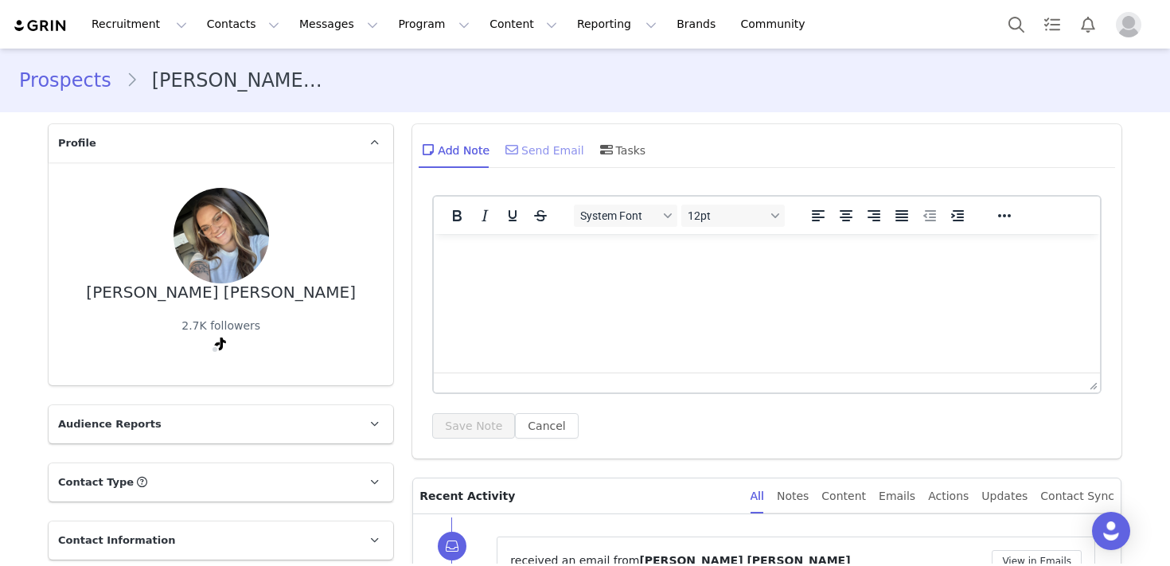
click at [544, 154] on div "Send Email" at bounding box center [543, 149] width 82 height 38
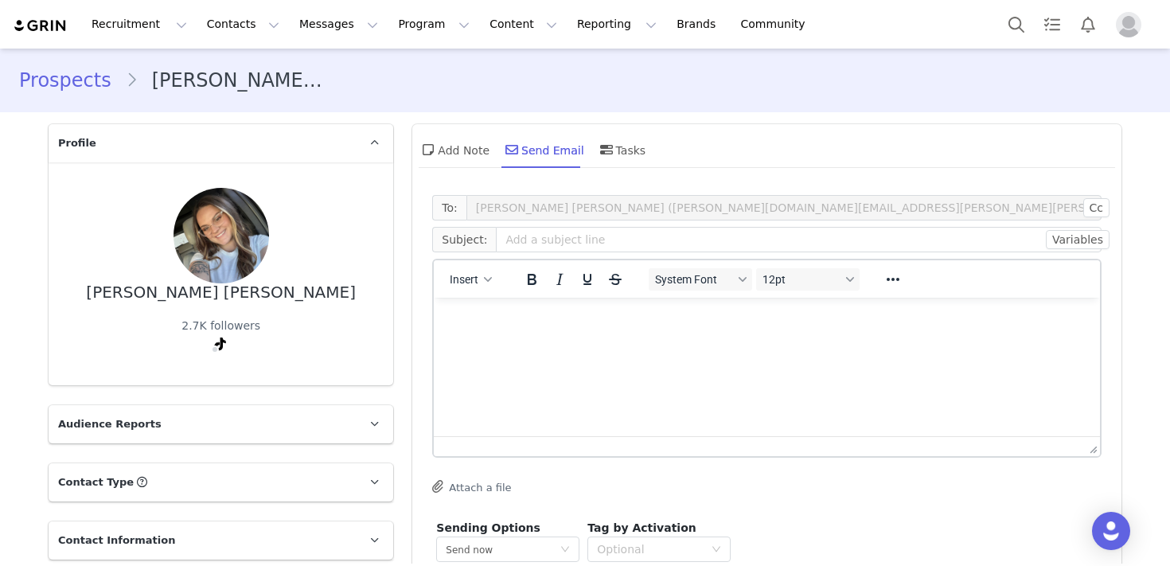
click at [527, 319] on p "Rich Text Area. Press ALT-0 for help." at bounding box center [766, 319] width 641 height 18
click at [538, 251] on input "text" at bounding box center [798, 239] width 605 height 25
type input "Following Up - Riley App"
paste body "Rich Text Area. Press ALT-0 for help."
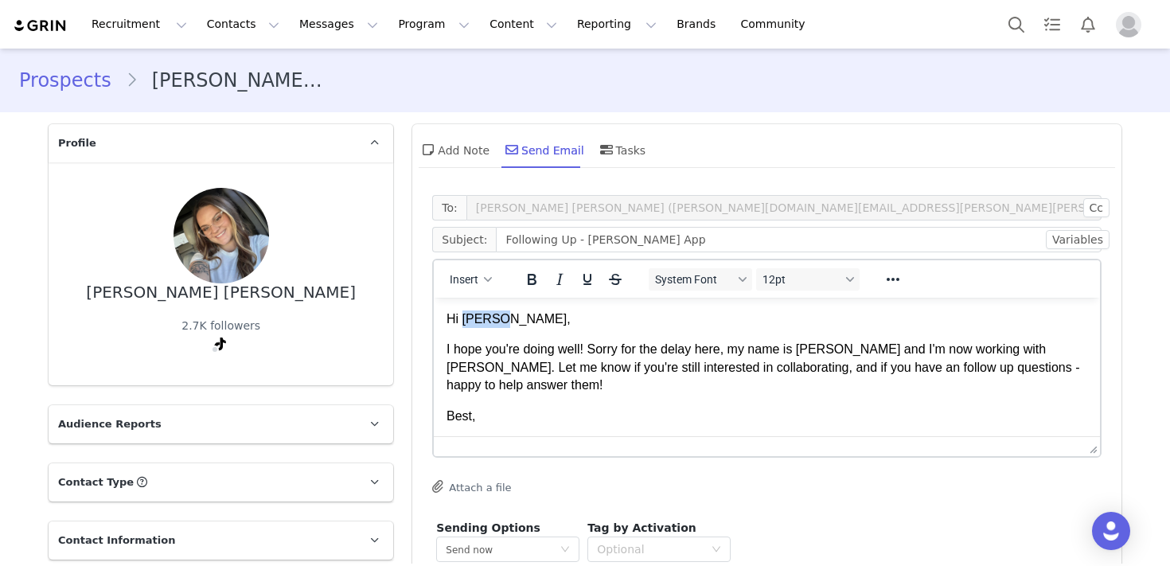
drag, startPoint x: 509, startPoint y: 318, endPoint x: 465, endPoint y: 318, distance: 44.6
click at [465, 318] on p "Hi Kiara," at bounding box center [766, 319] width 641 height 18
click at [718, 438] on p "Alex" at bounding box center [766, 447] width 641 height 18
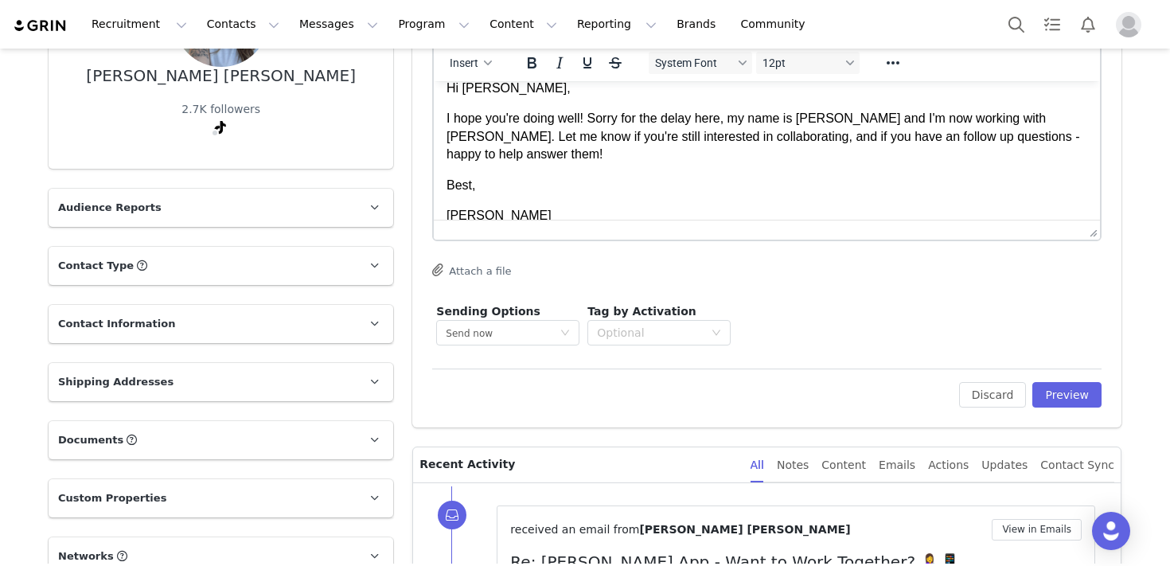
scroll to position [243, 0]
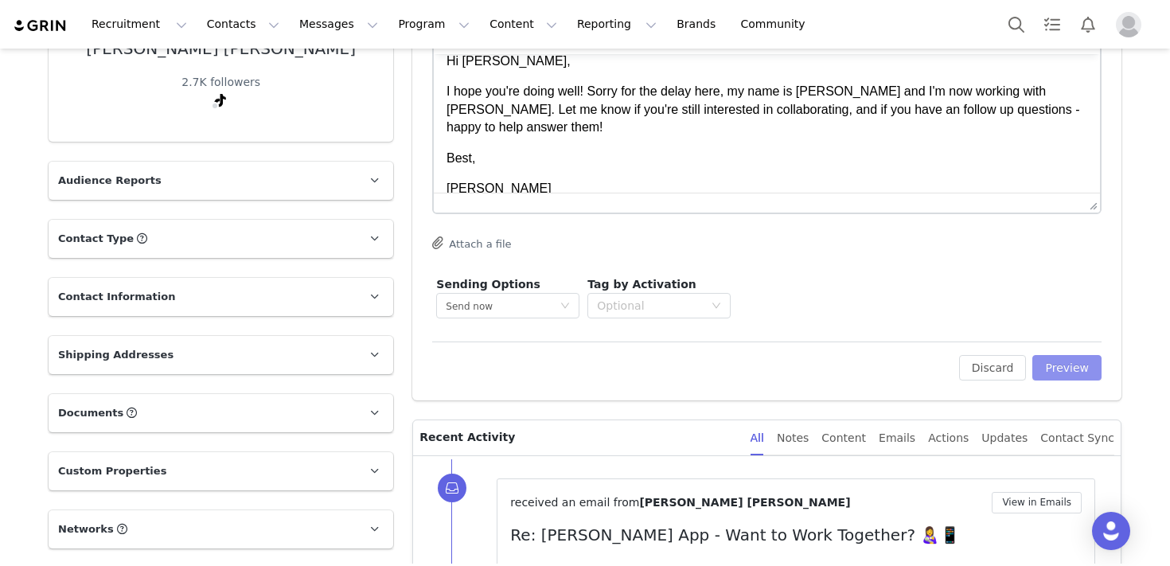
click at [1058, 370] on button "Preview" at bounding box center [1066, 367] width 69 height 25
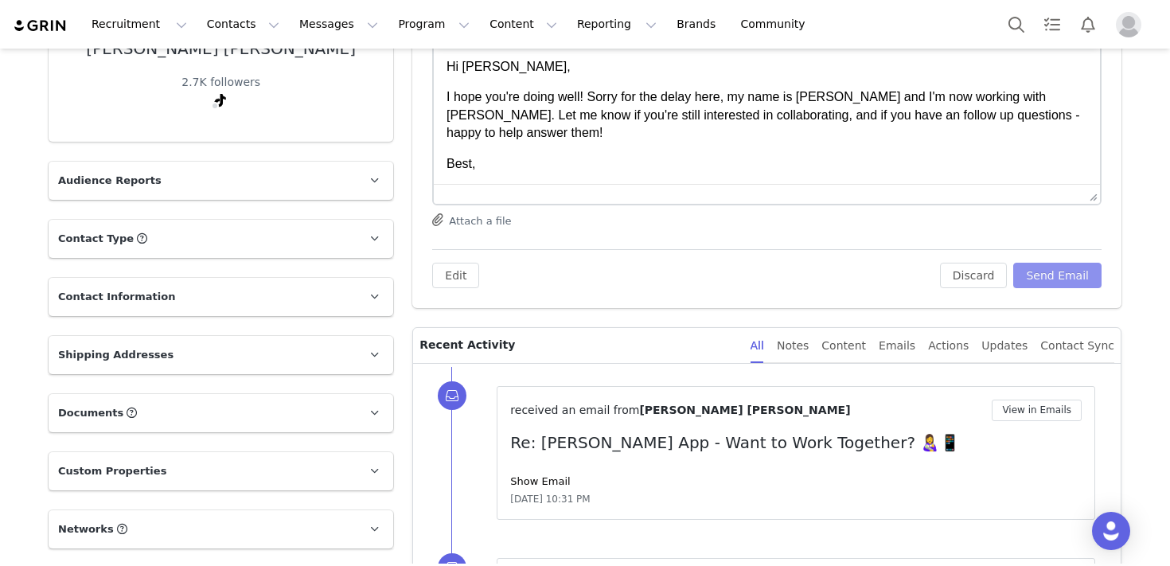
scroll to position [0, 0]
click at [1055, 274] on button "Send Email" at bounding box center [1057, 275] width 88 height 25
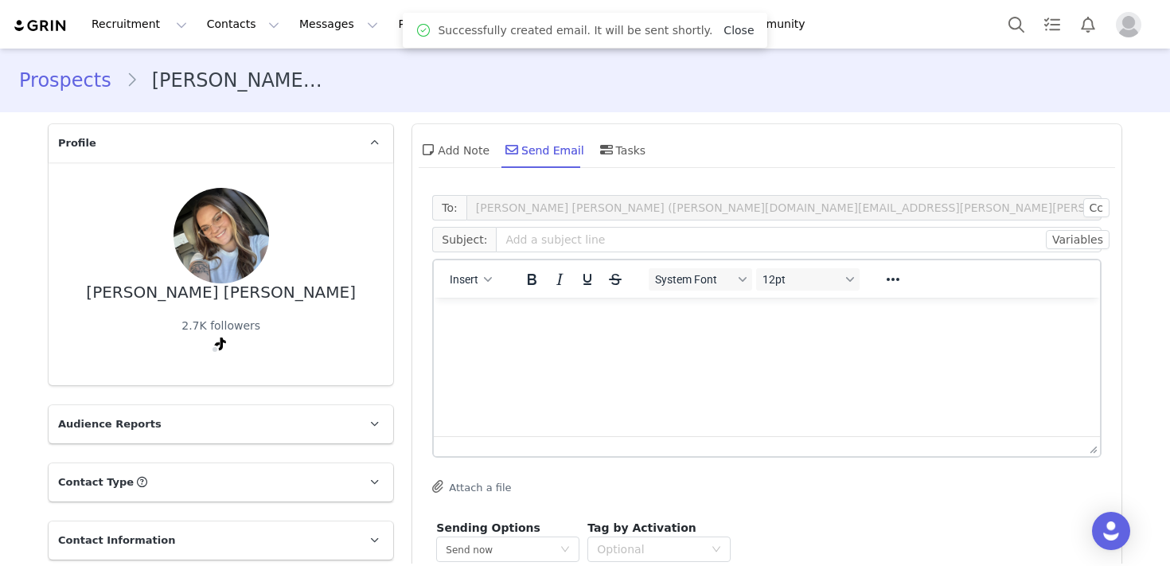
click at [723, 33] on link "Close" at bounding box center [738, 30] width 30 height 13
click at [1122, 18] on img "Profile" at bounding box center [1128, 24] width 25 height 25
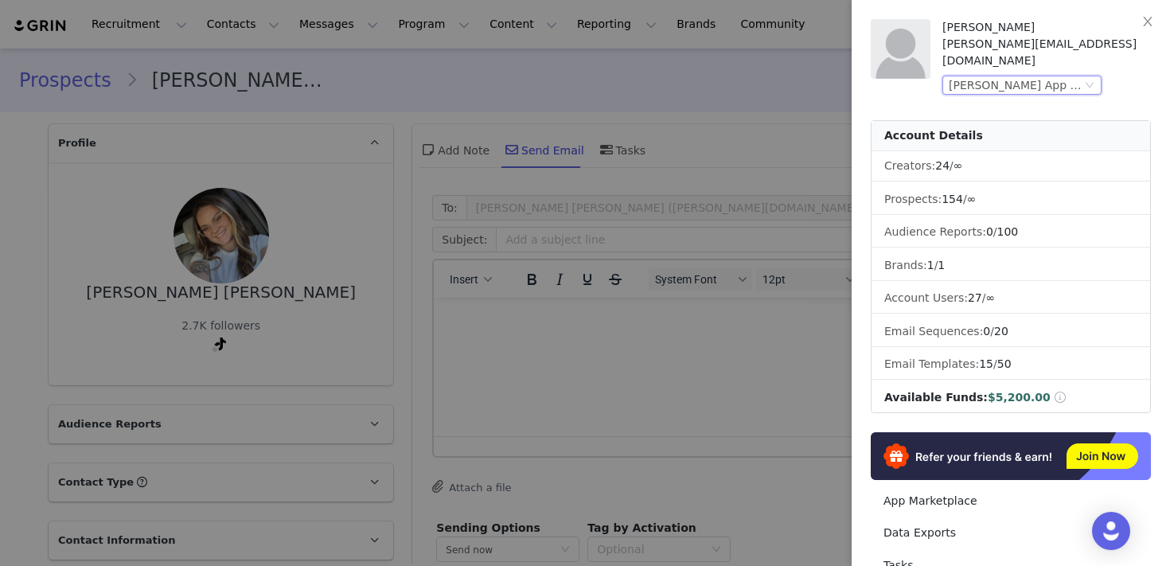
click at [1047, 76] on div "Riley App (Joybyte)" at bounding box center [1014, 85] width 133 height 18
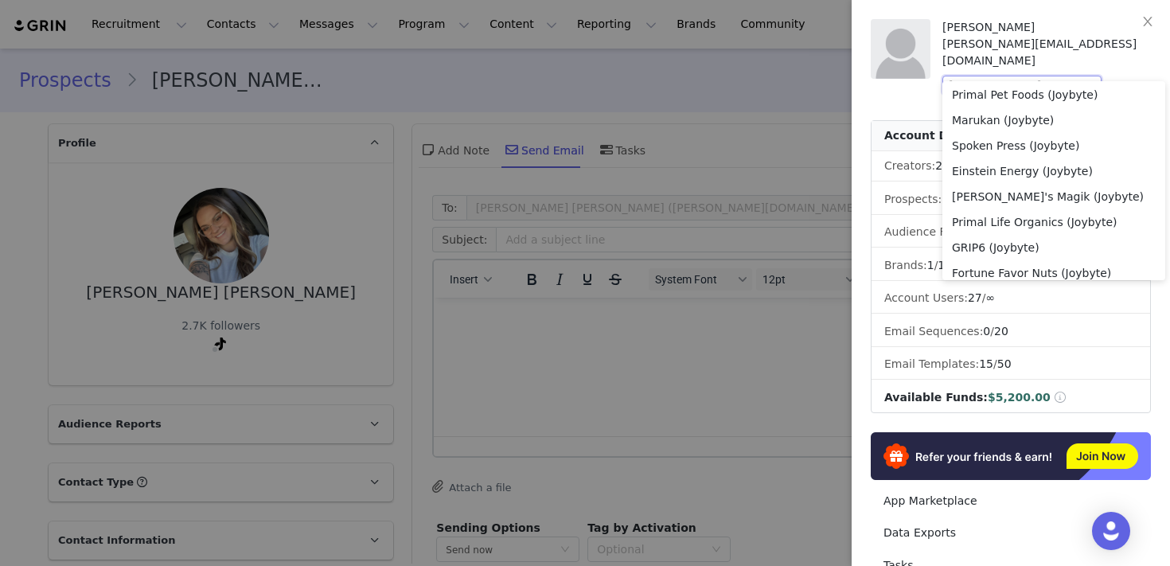
scroll to position [1081, 0]
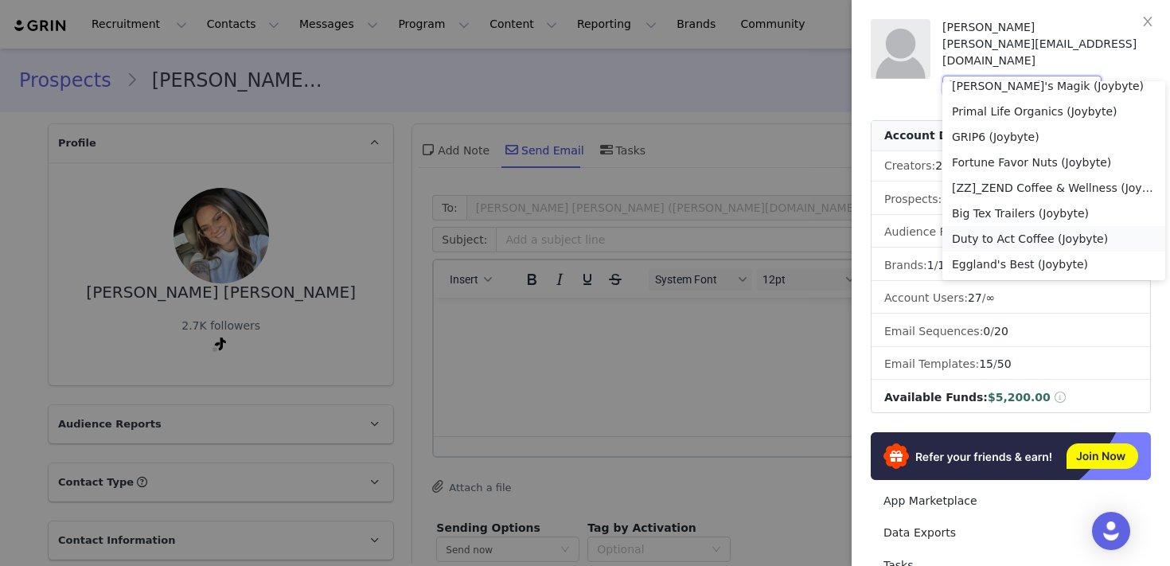
click at [1020, 239] on li "Duty to Act Coffee (Joybyte)" at bounding box center [1053, 238] width 223 height 25
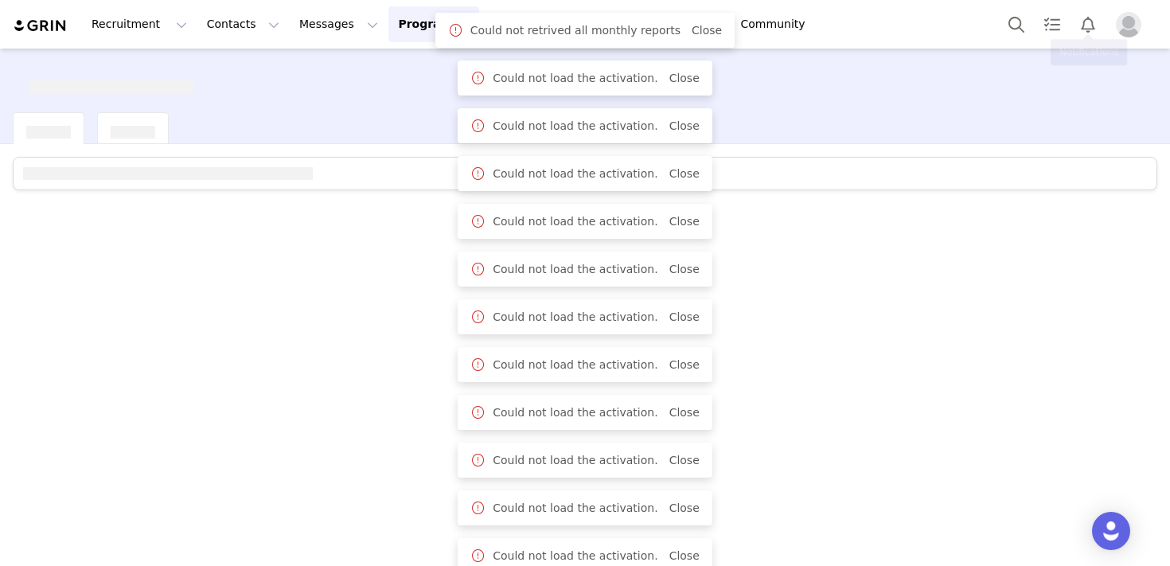
click at [1135, 27] on img "Profile" at bounding box center [1128, 24] width 25 height 25
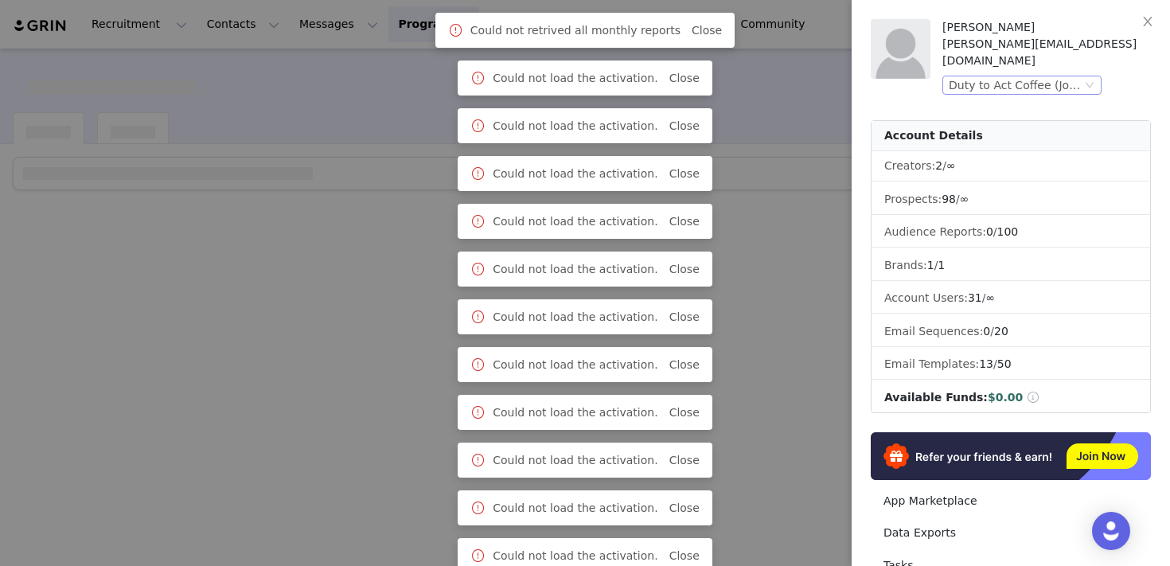
click at [1036, 76] on div "Duty to Act Coffee (Joybyte)" at bounding box center [1014, 85] width 133 height 18
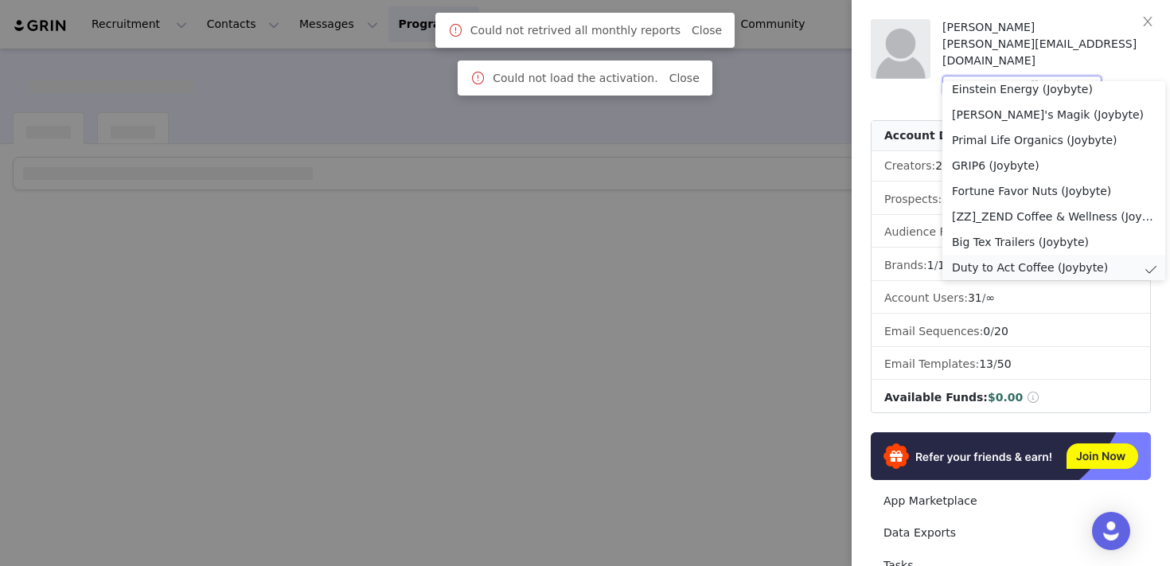
scroll to position [1081, 0]
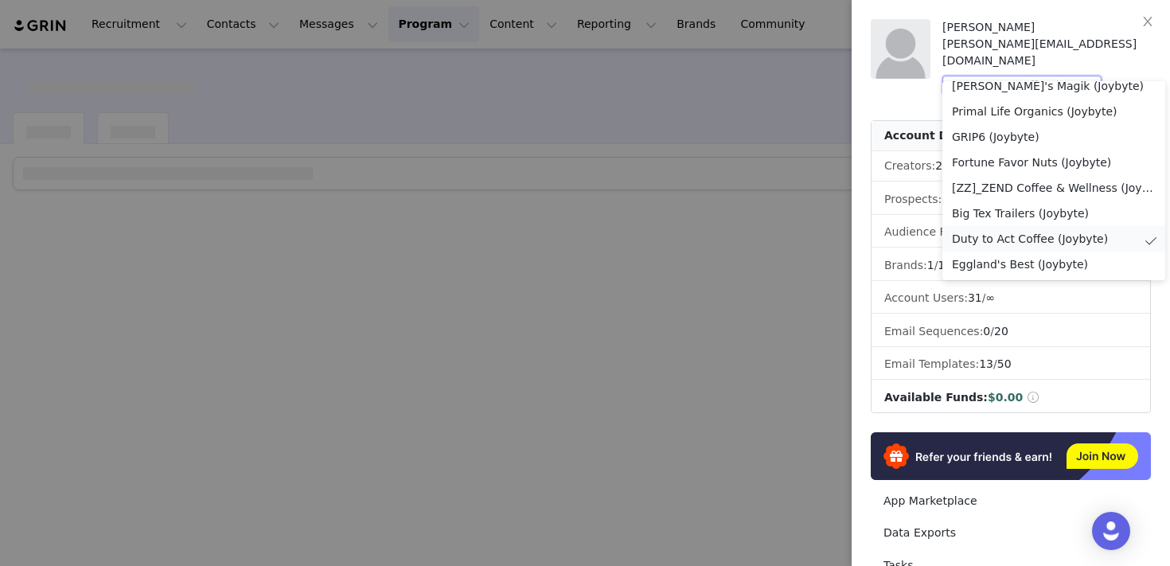
click at [1004, 236] on li "Duty to Act Coffee (Joybyte)" at bounding box center [1053, 238] width 223 height 25
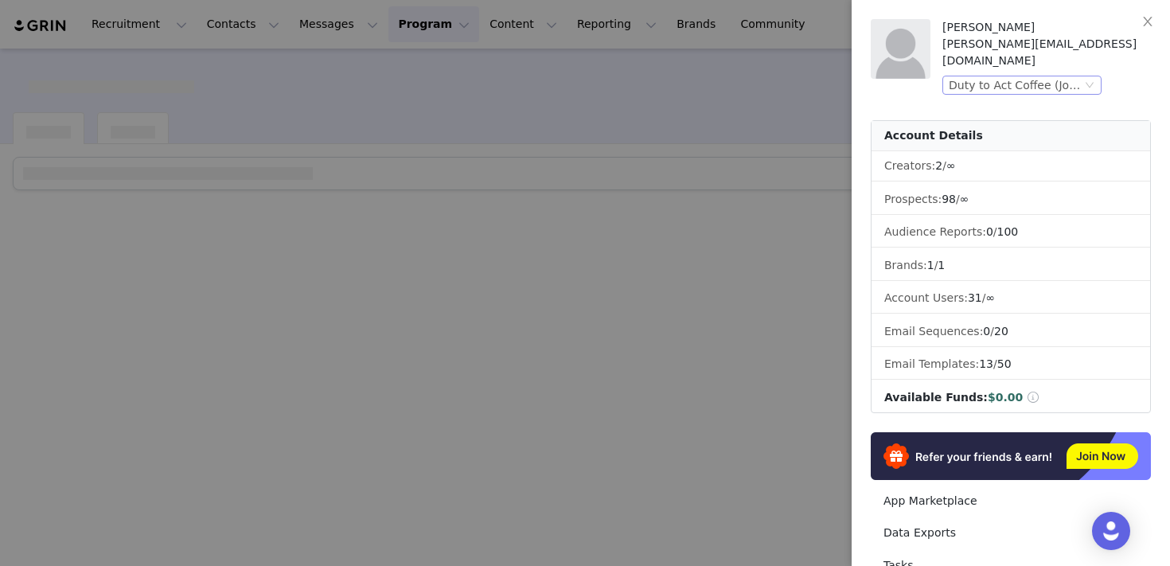
click at [992, 76] on div "Duty to Act Coffee (Joybyte)" at bounding box center [1014, 85] width 133 height 18
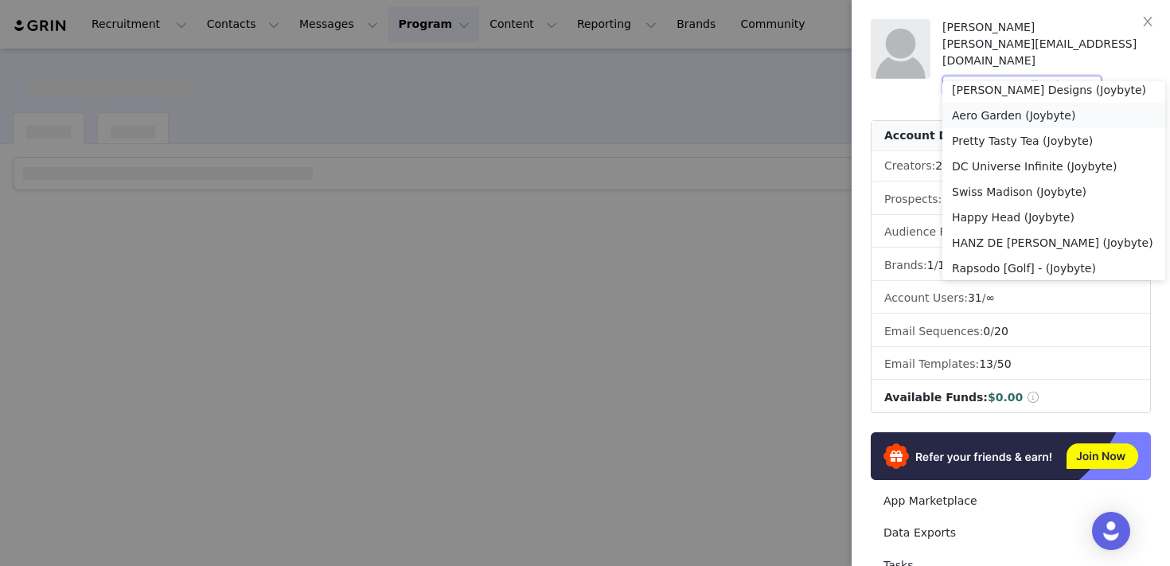
scroll to position [0, 0]
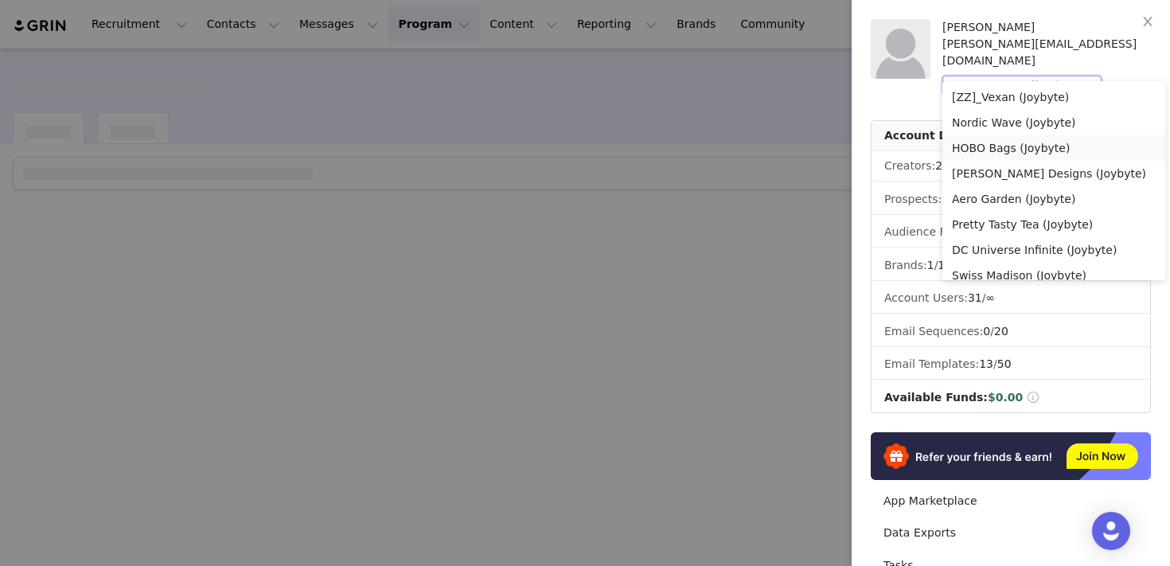
click at [998, 153] on li "HOBO Bags (Joybyte)" at bounding box center [1053, 147] width 223 height 25
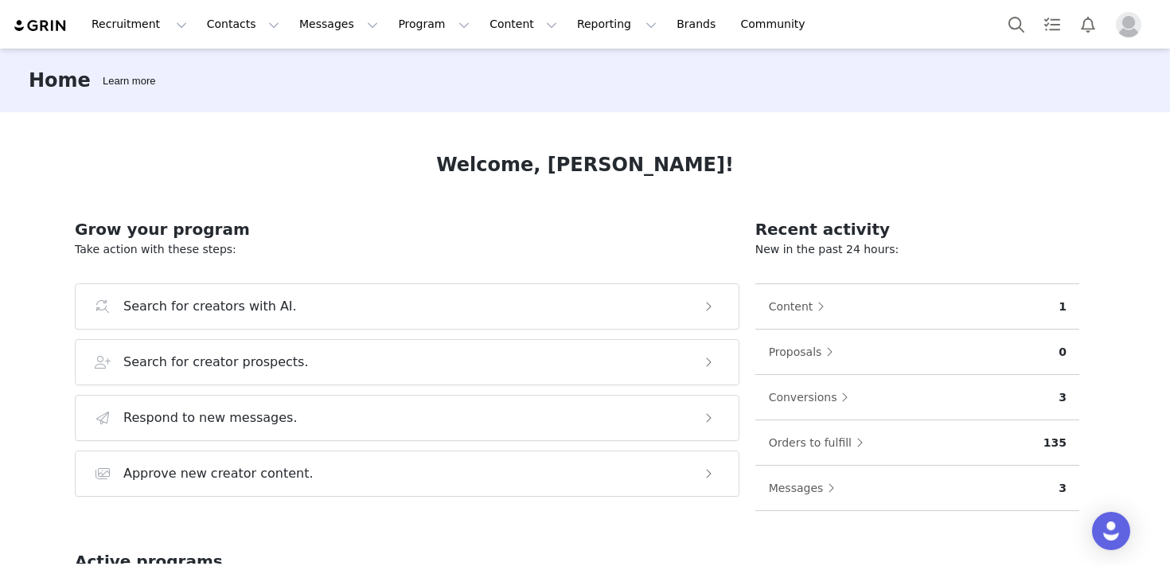
click at [1135, 25] on img "Profile" at bounding box center [1128, 24] width 25 height 25
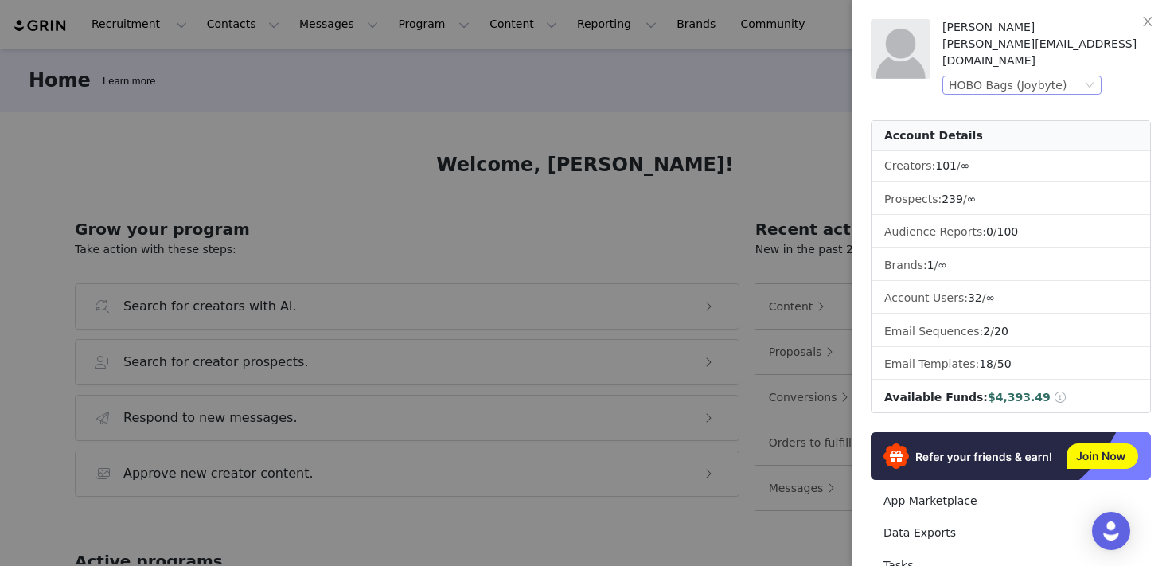
click at [1071, 76] on div "HOBO Bags (Joybyte)" at bounding box center [1014, 85] width 133 height 18
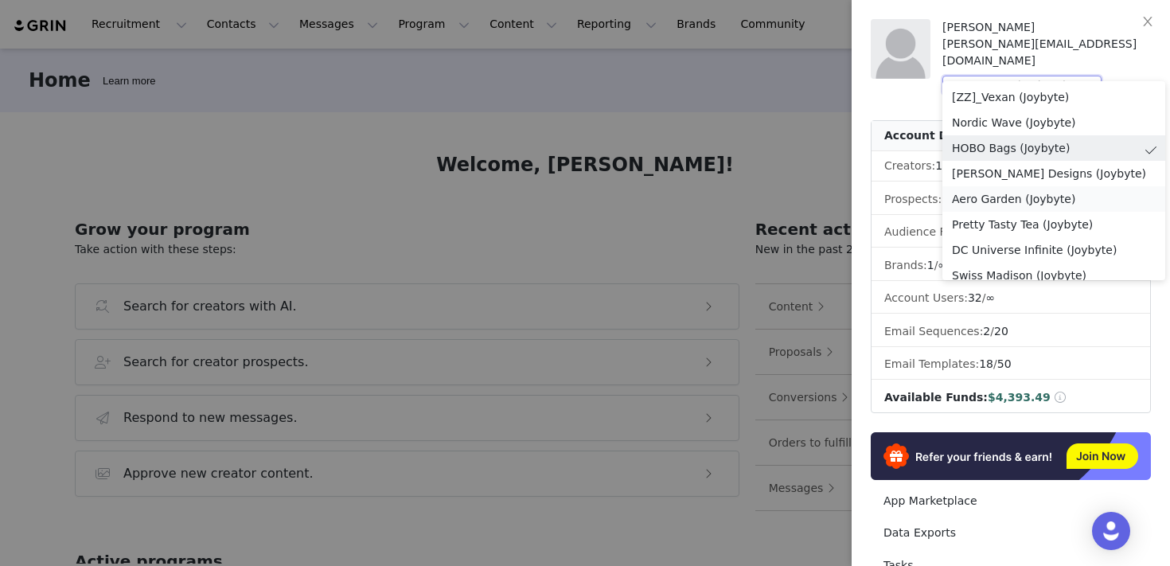
scroll to position [1081, 0]
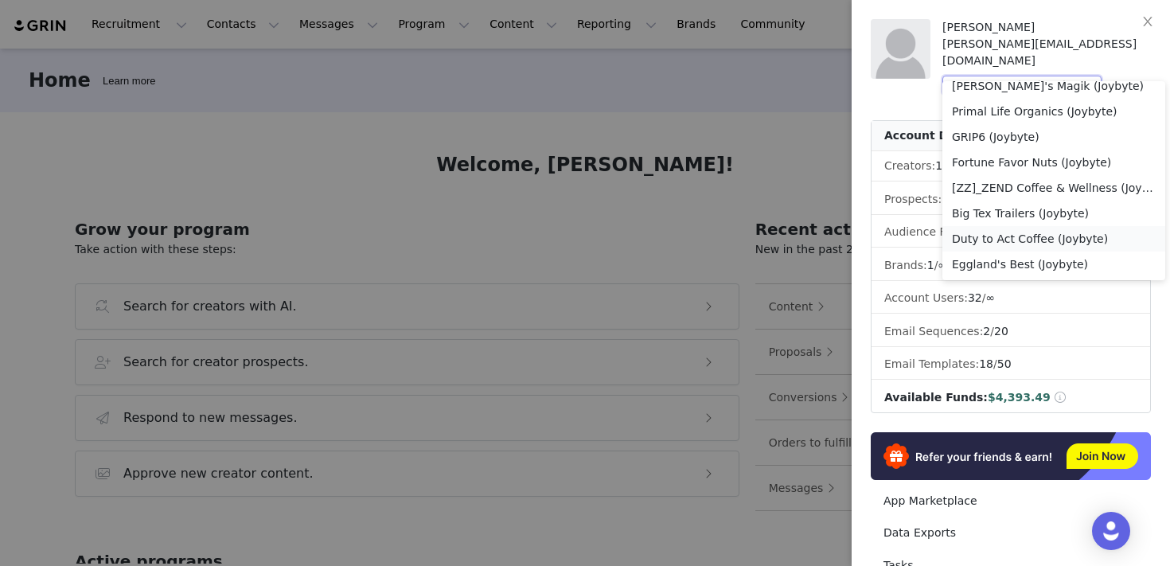
click at [1052, 239] on li "Duty to Act Coffee (Joybyte)" at bounding box center [1053, 238] width 223 height 25
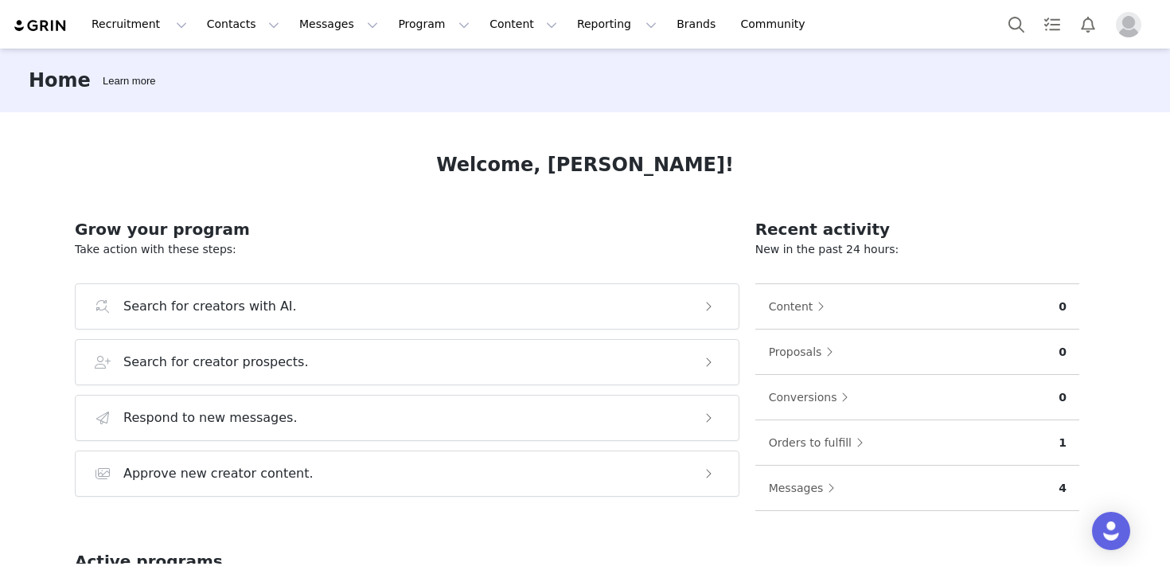
click at [1136, 18] on img "Profile" at bounding box center [1128, 24] width 25 height 25
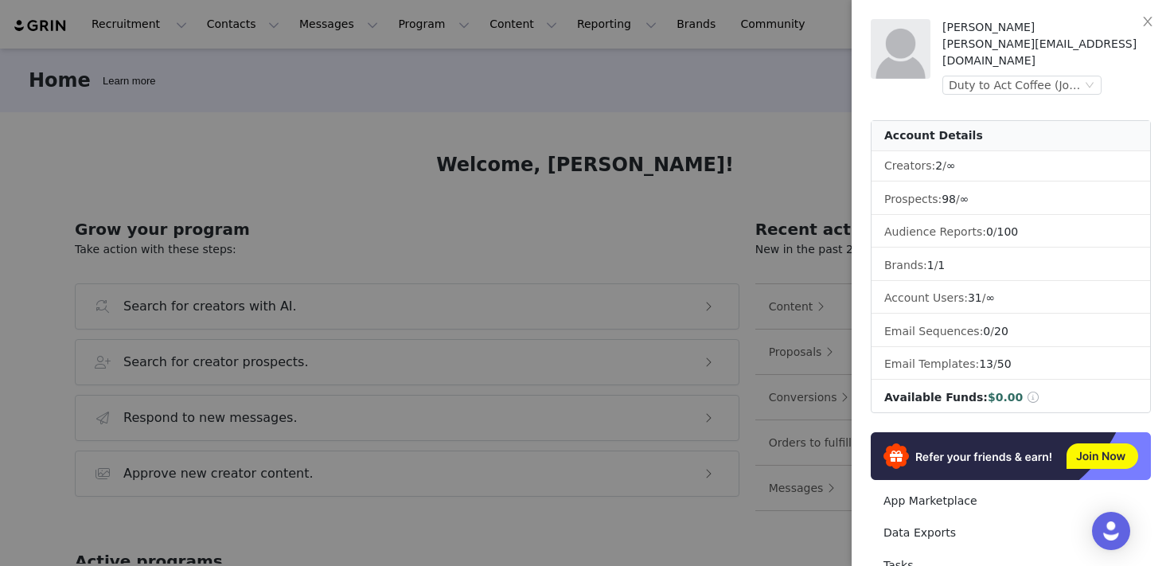
click at [799, 137] on div at bounding box center [585, 283] width 1170 height 566
